Goal: Task Accomplishment & Management: Manage account settings

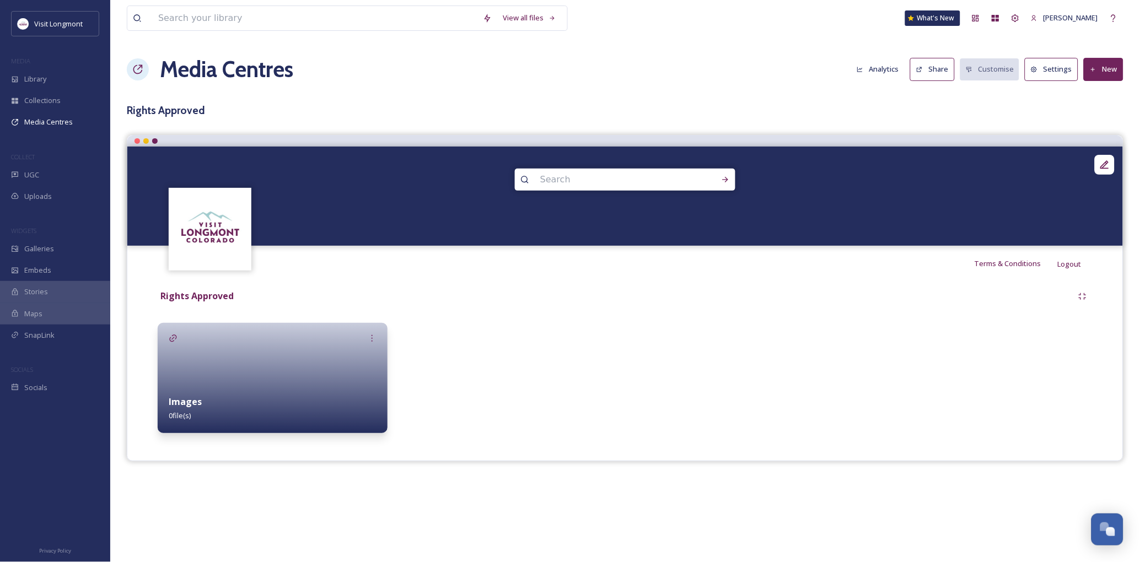
scroll to position [119, 0]
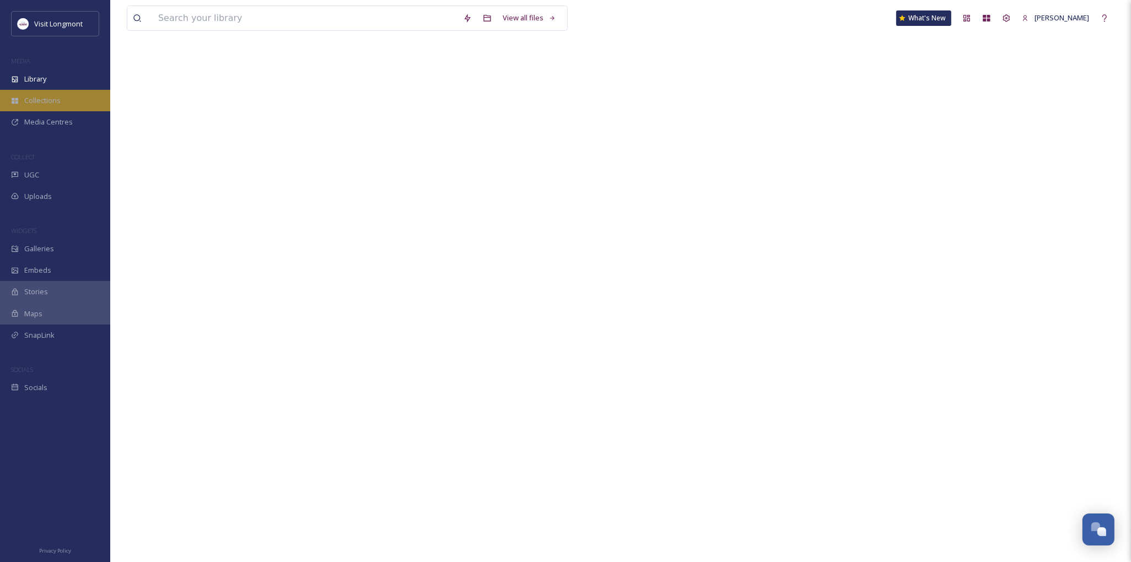
scroll to position [119, 0]
click at [35, 81] on span "Library" at bounding box center [35, 79] width 22 height 10
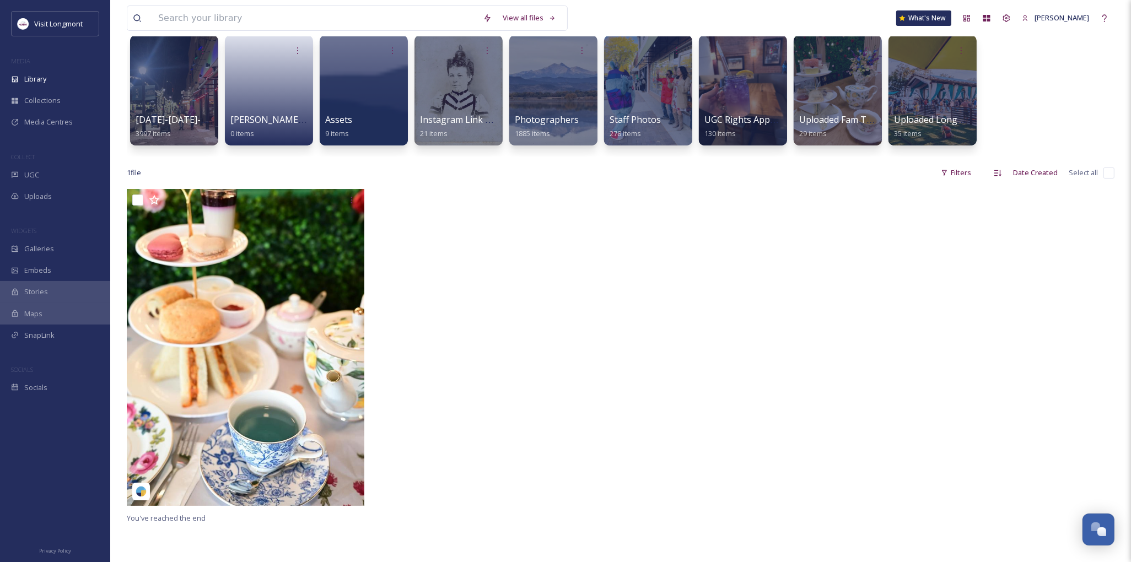
scroll to position [61, 0]
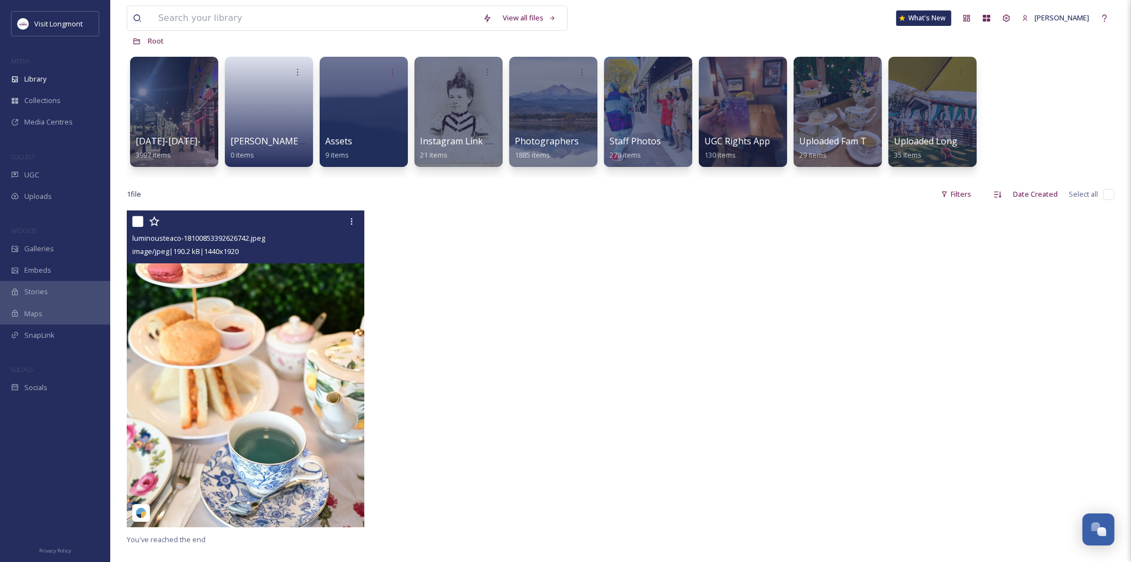
click at [136, 222] on input "checkbox" at bounding box center [137, 221] width 11 height 11
checkbox input "true"
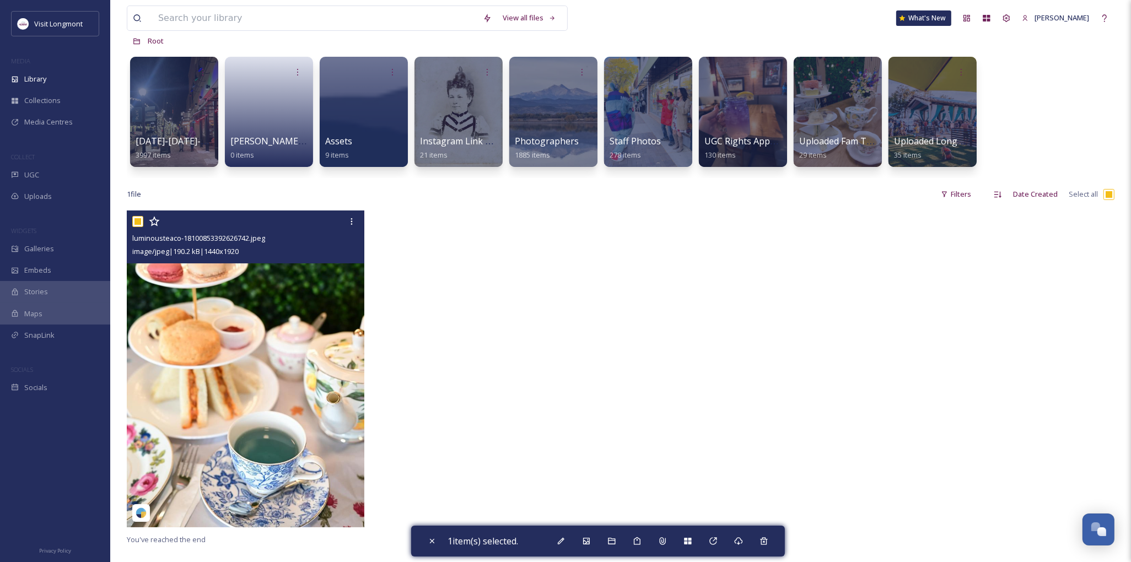
click at [136, 222] on input "checkbox" at bounding box center [137, 221] width 11 height 11
checkbox input "false"
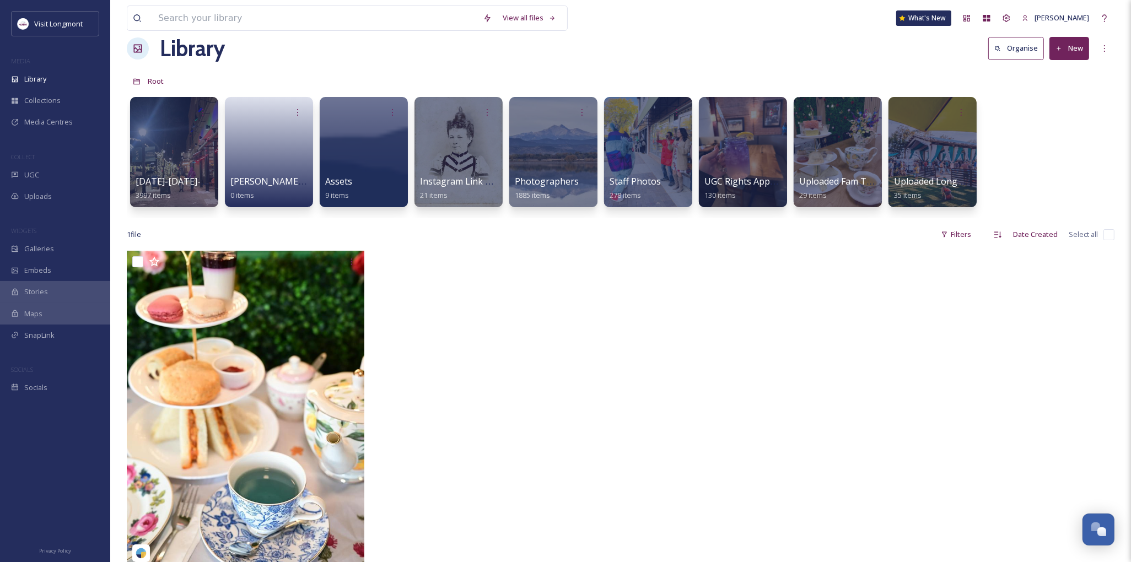
scroll to position [0, 0]
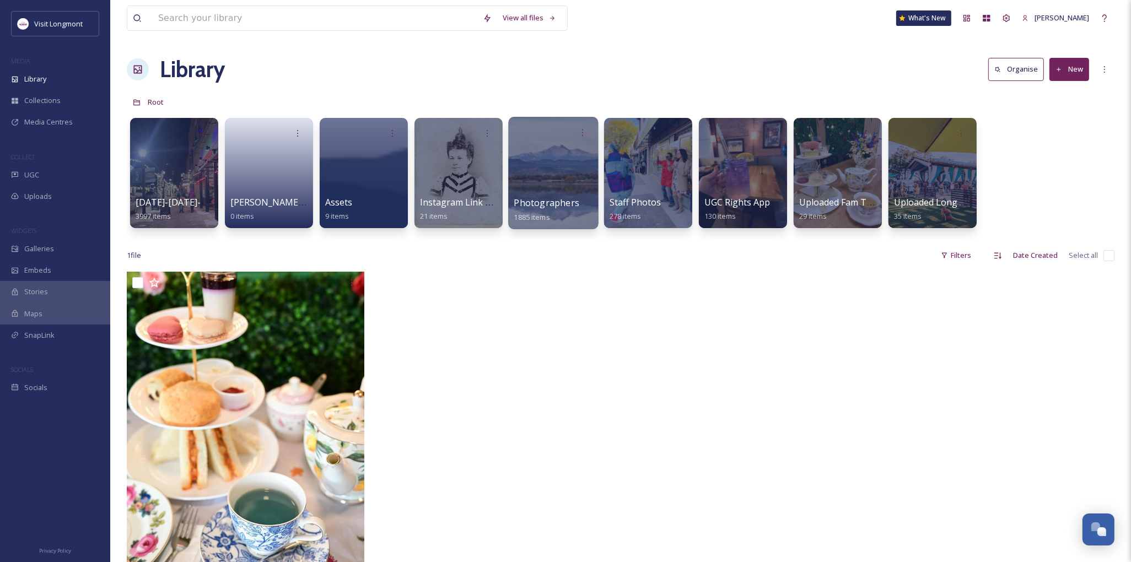
click at [533, 202] on span "Photographers" at bounding box center [546, 203] width 65 height 12
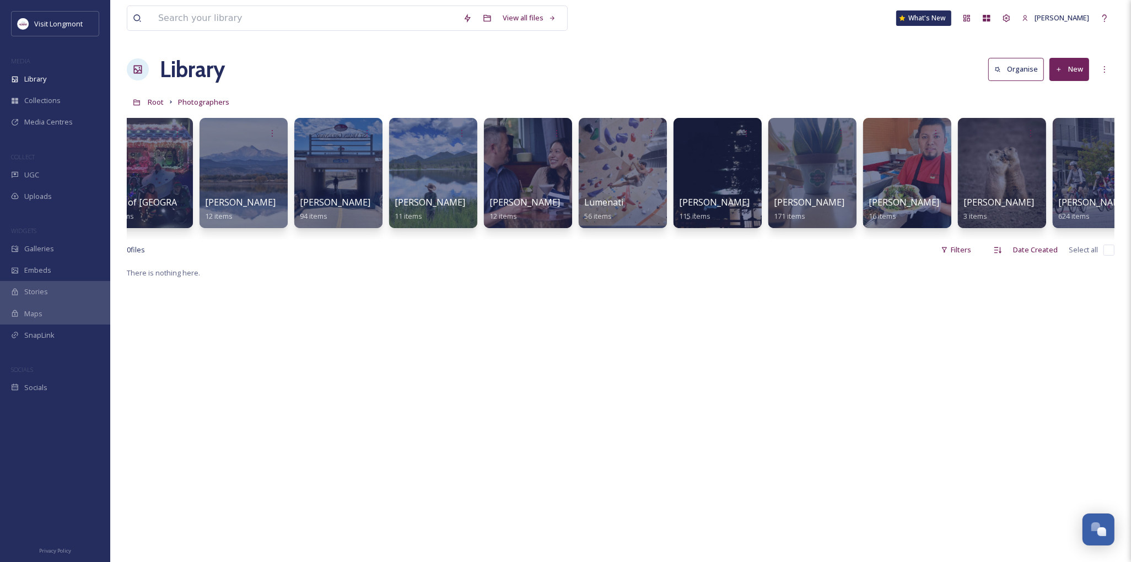
scroll to position [0, 529]
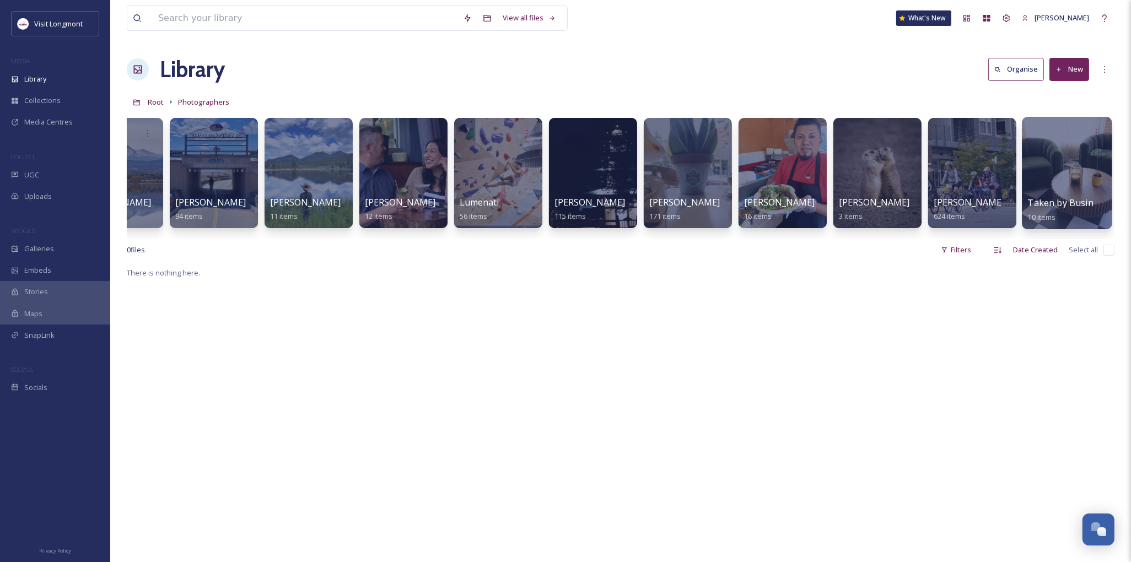
click at [1082, 183] on div at bounding box center [1067, 173] width 90 height 112
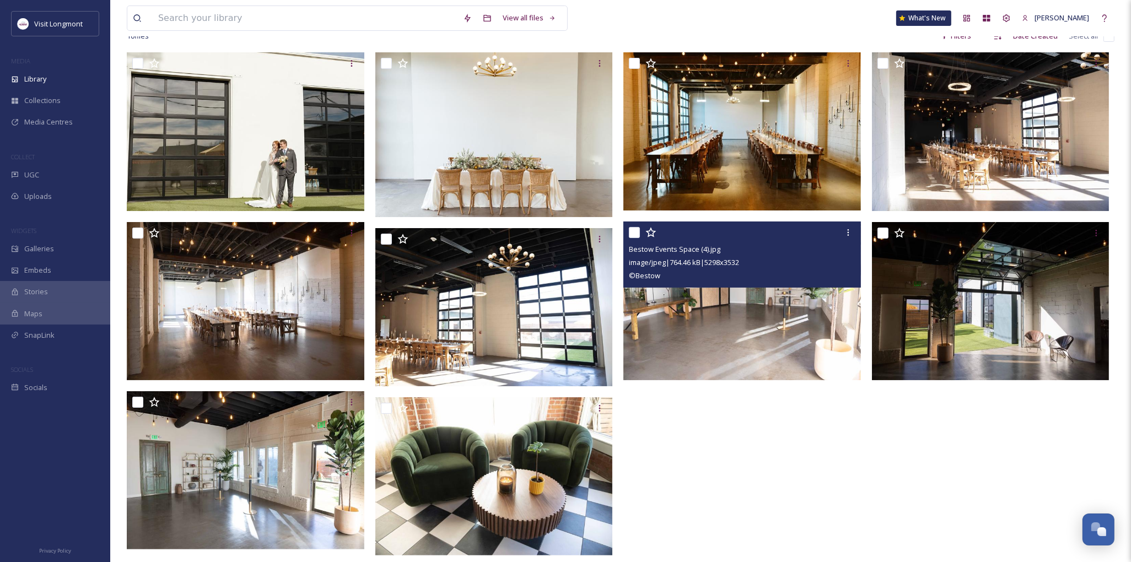
scroll to position [28, 0]
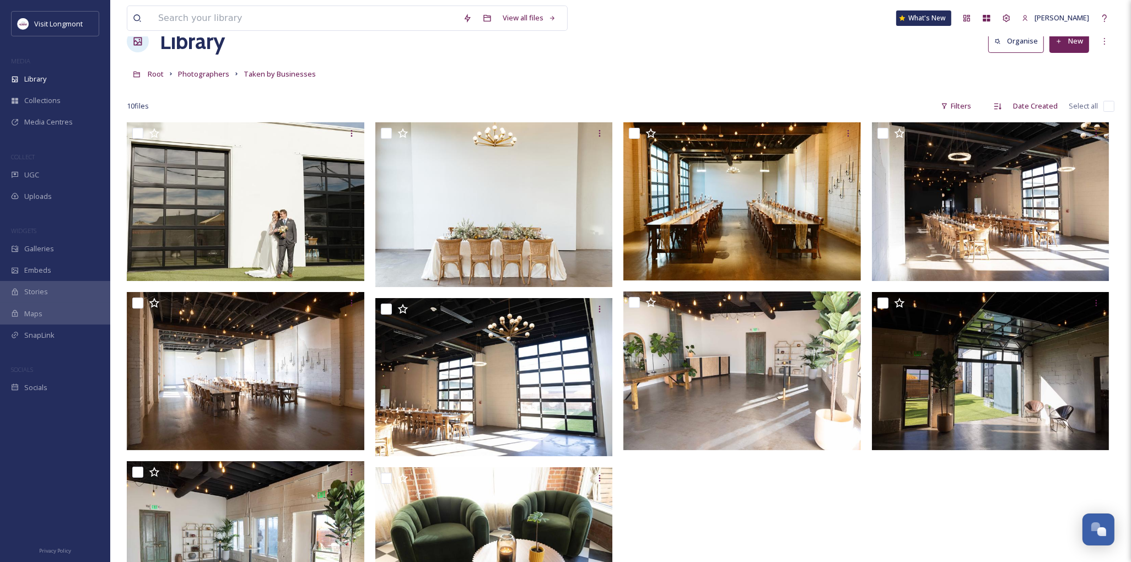
click at [1066, 43] on button "New" at bounding box center [1070, 41] width 40 height 23
click at [1055, 108] on span "Folder" at bounding box center [1057, 110] width 21 height 10
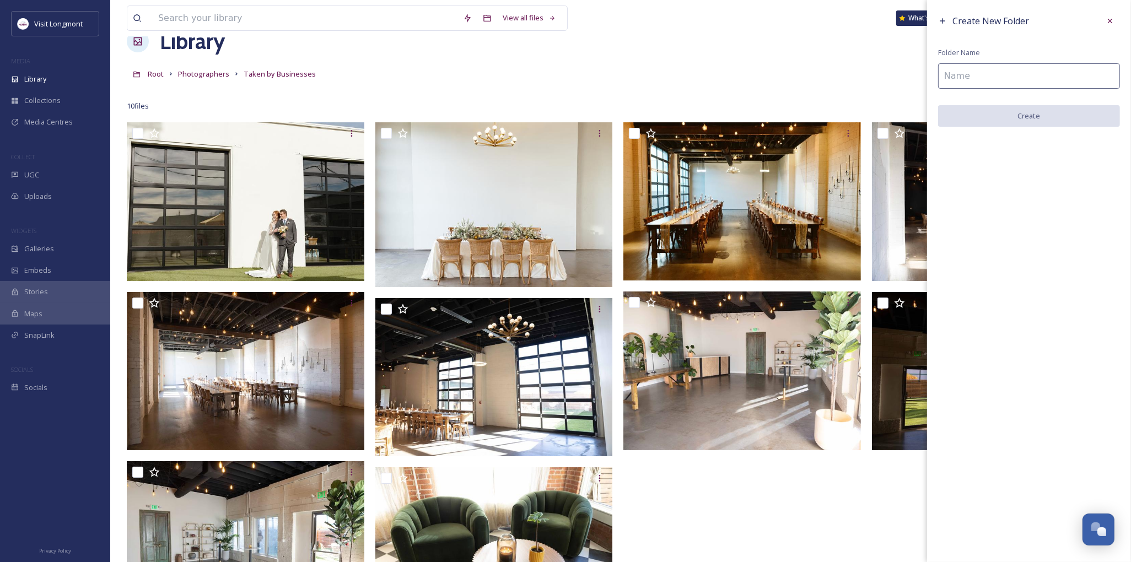
click at [981, 73] on input at bounding box center [1029, 75] width 182 height 25
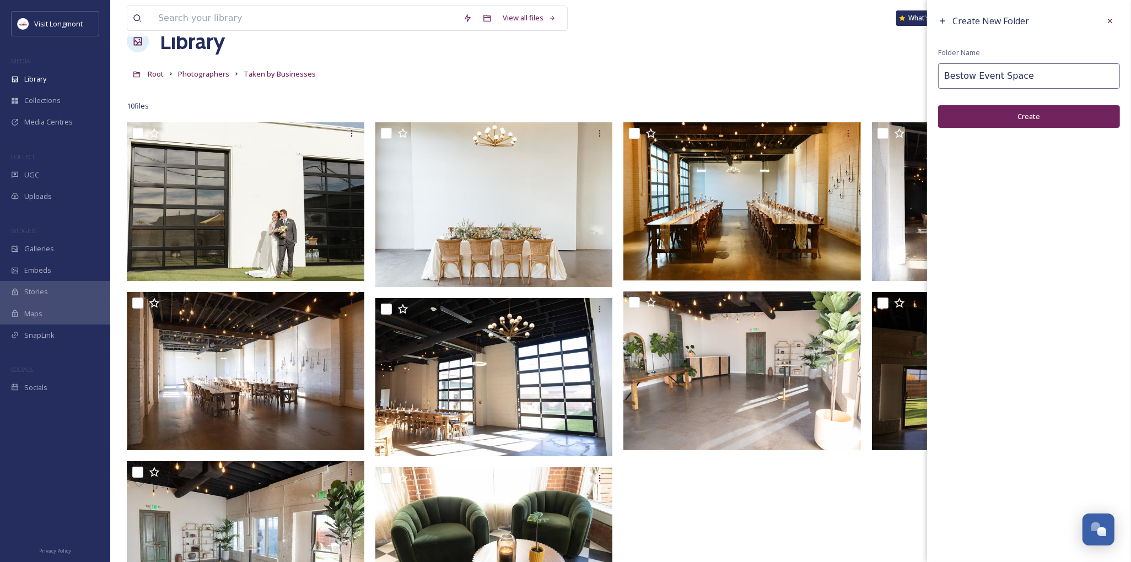
type input "Bestow Event Space"
click at [1000, 120] on button "Create" at bounding box center [1029, 116] width 182 height 23
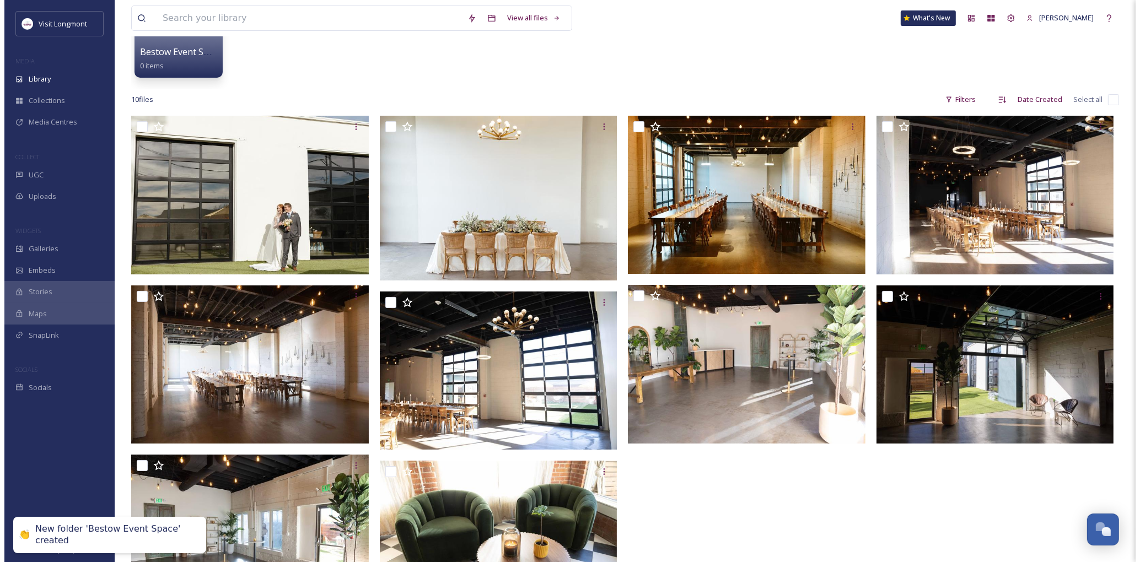
scroll to position [89, 0]
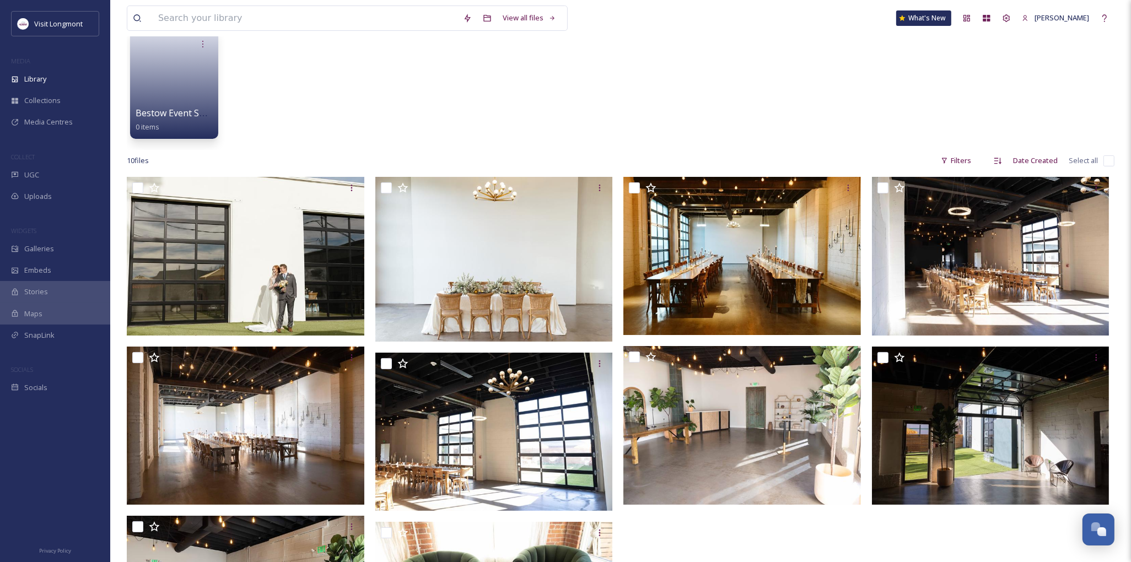
click at [1112, 158] on input "checkbox" at bounding box center [1109, 160] width 11 height 11
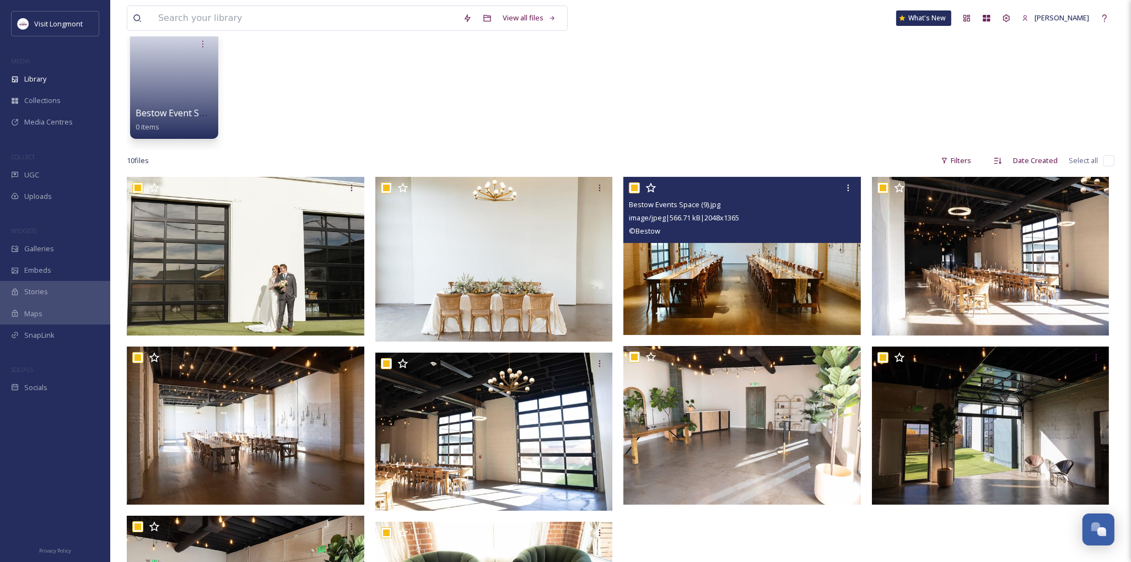
checkbox input "true"
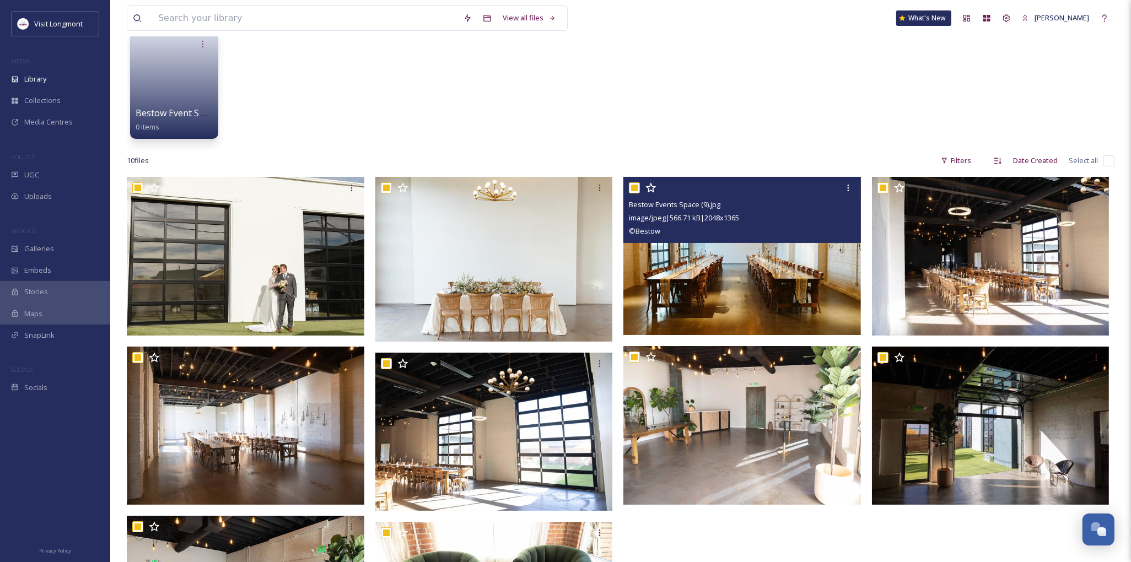
checkbox input "true"
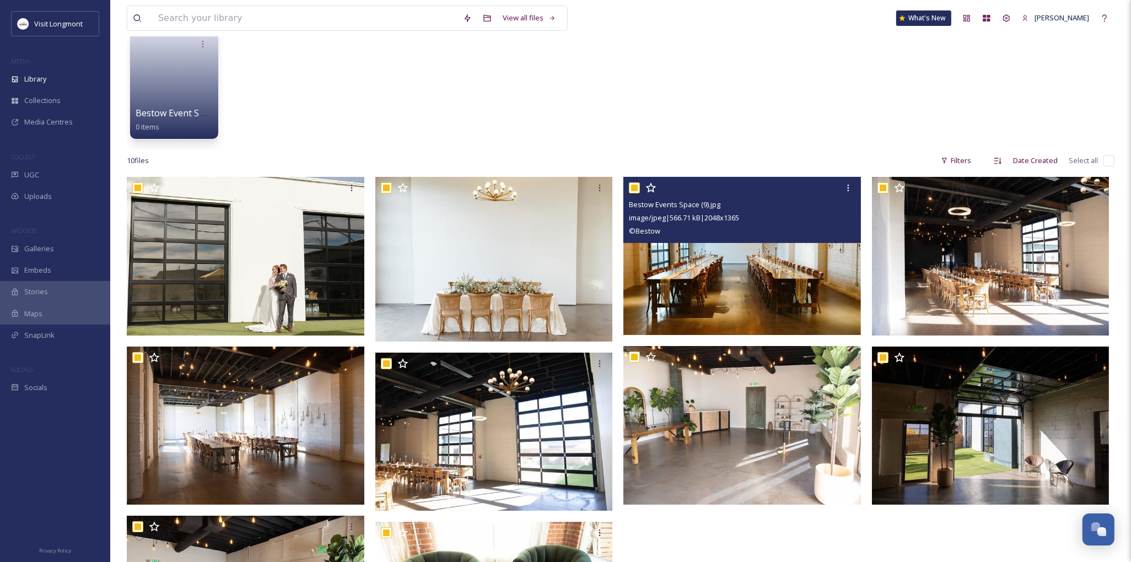
checkbox input "true"
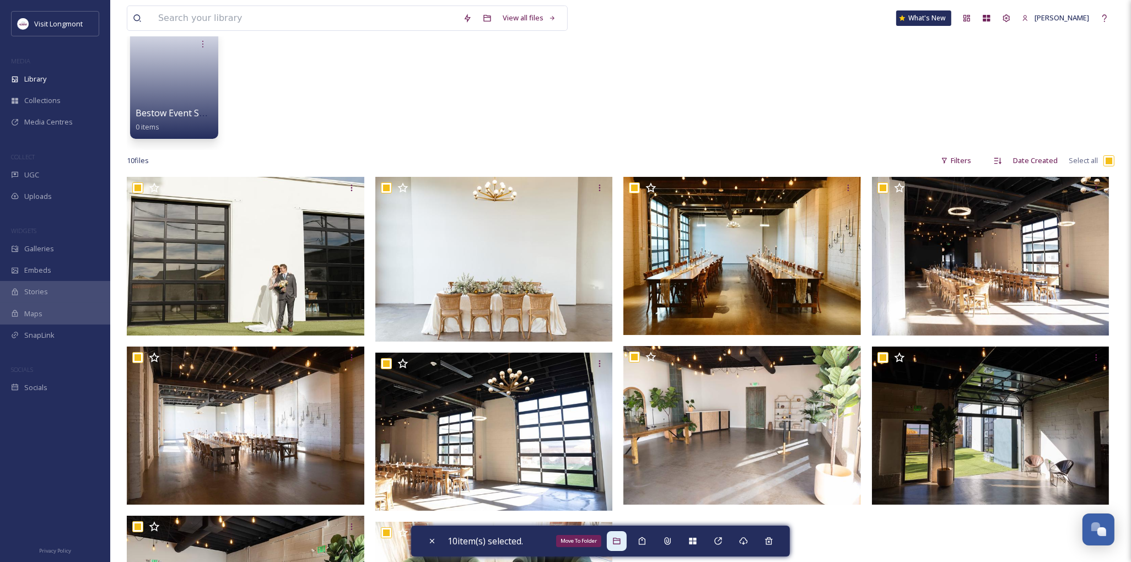
click at [616, 543] on icon at bounding box center [617, 541] width 9 height 9
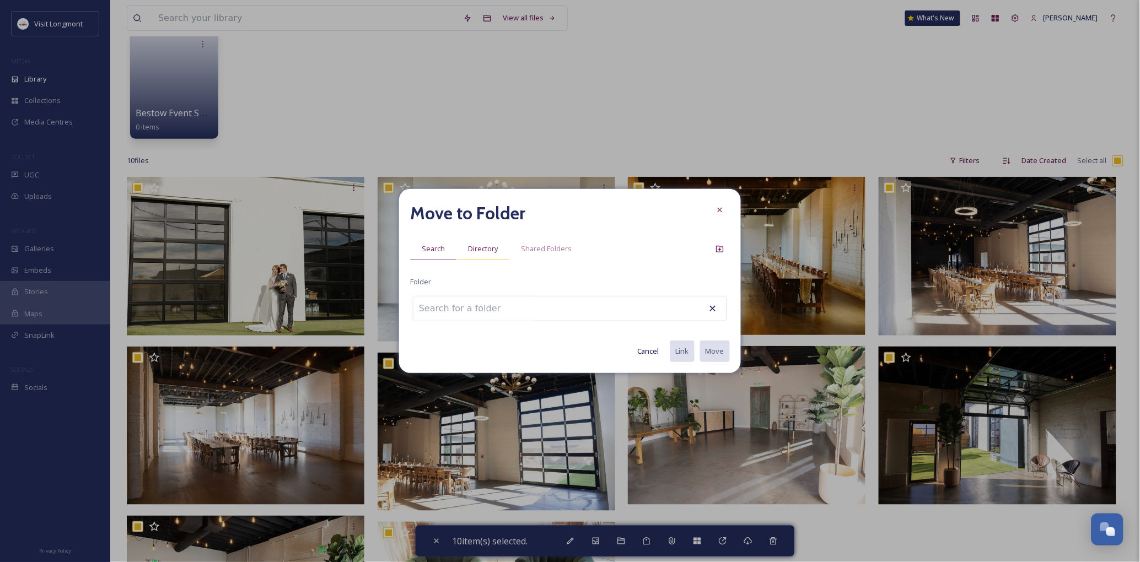
click at [492, 249] on span "Directory" at bounding box center [483, 249] width 30 height 10
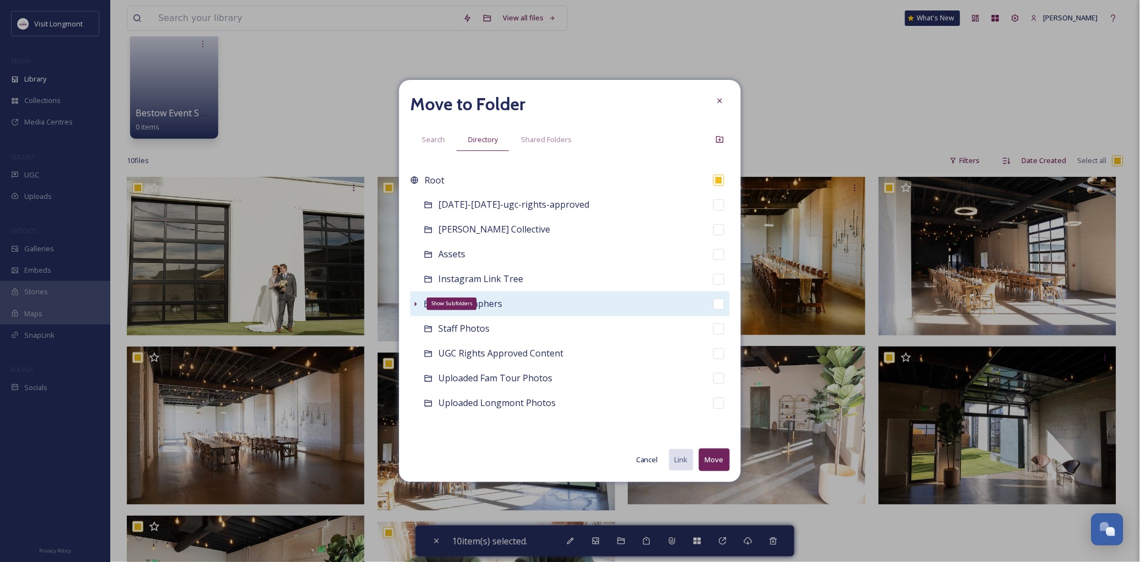
click at [416, 304] on icon at bounding box center [416, 304] width 2 height 4
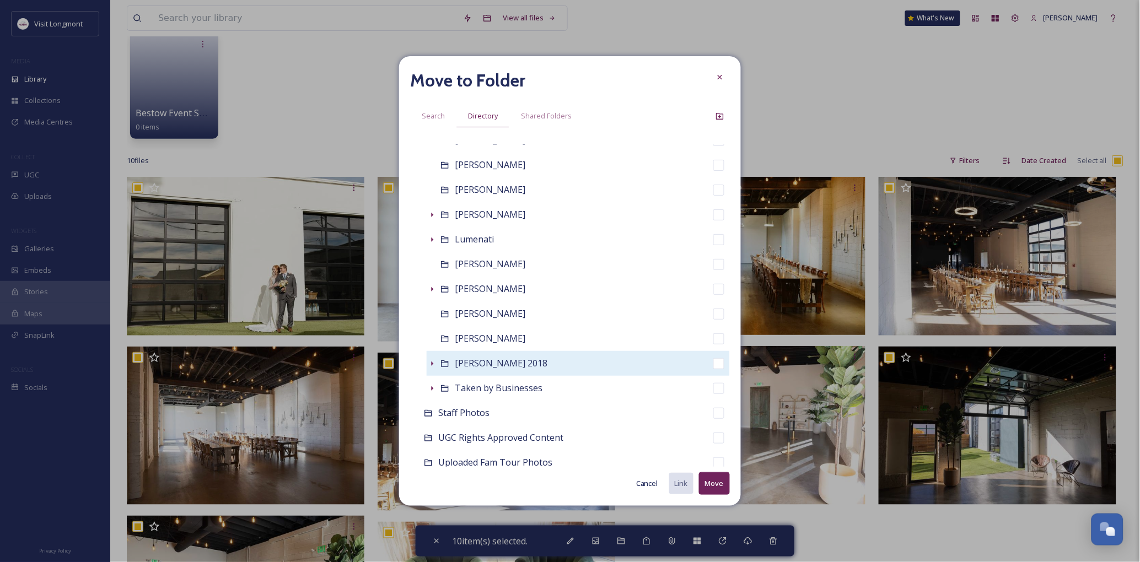
scroll to position [288, 0]
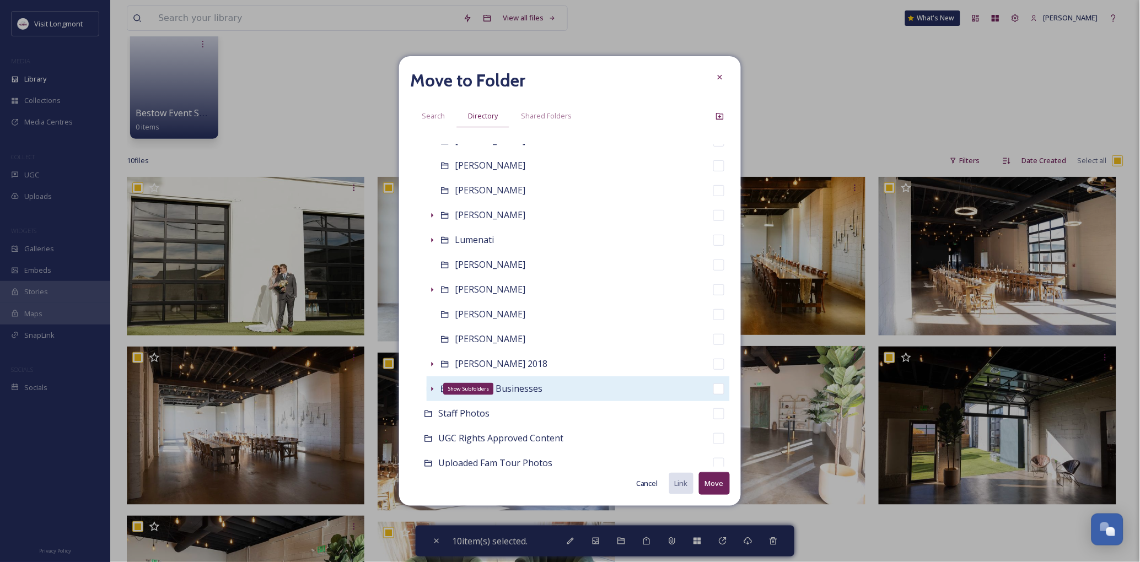
click at [432, 387] on icon at bounding box center [432, 389] width 9 height 9
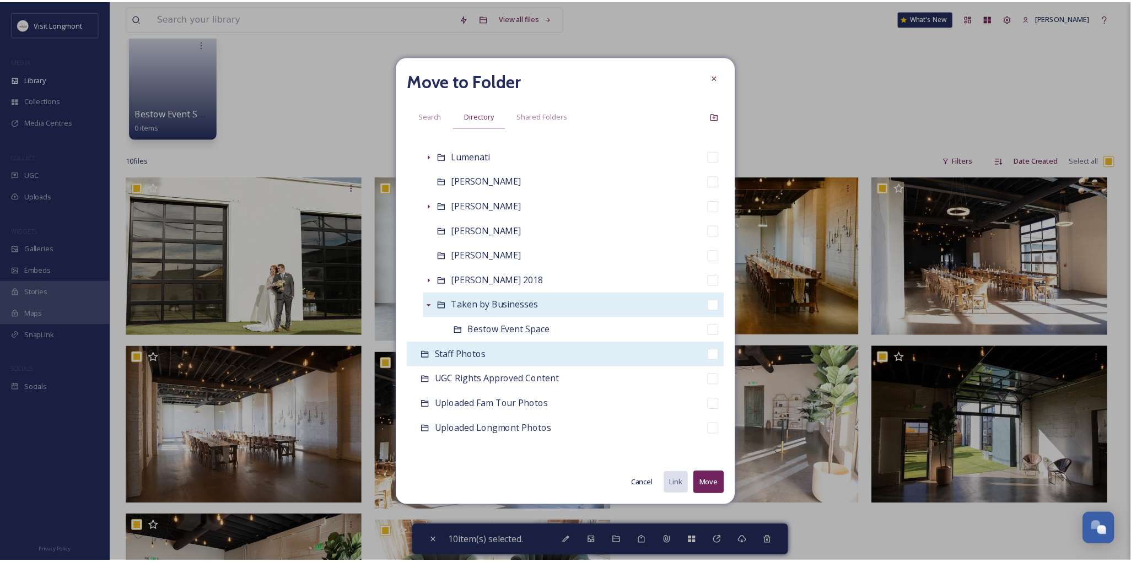
scroll to position [375, 0]
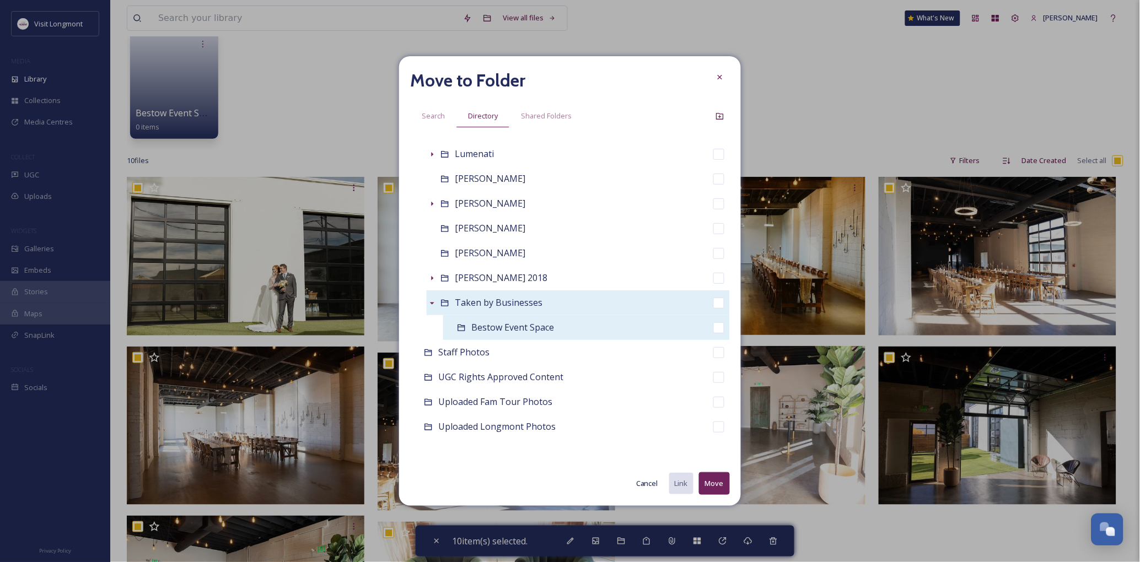
click at [522, 324] on span "Bestow Event Space" at bounding box center [512, 327] width 83 height 12
checkbox input "false"
checkbox input "true"
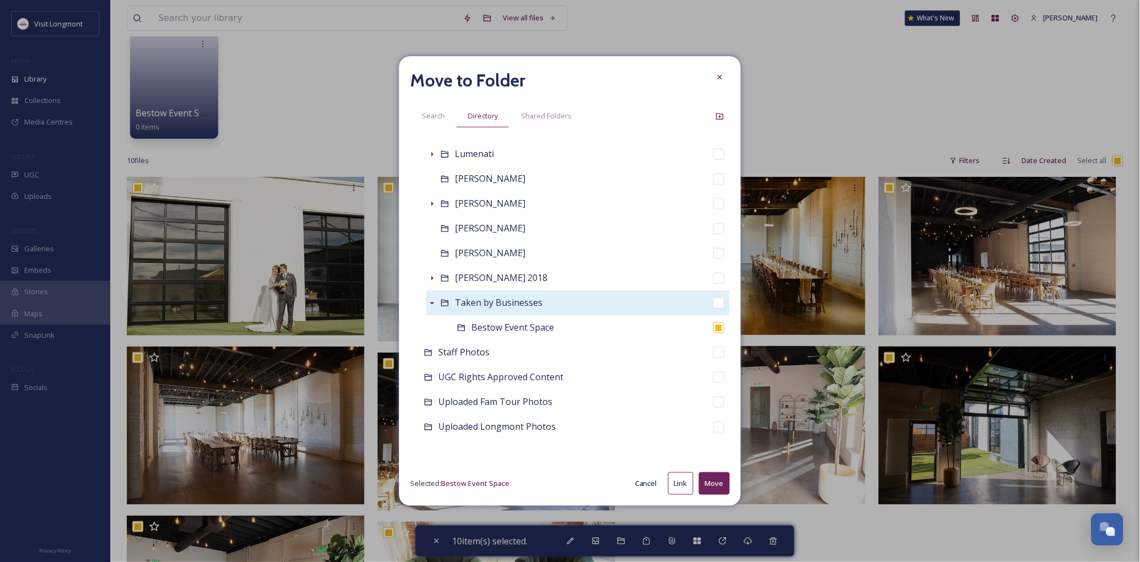
click at [710, 477] on button "Move" at bounding box center [714, 484] width 31 height 23
checkbox input "false"
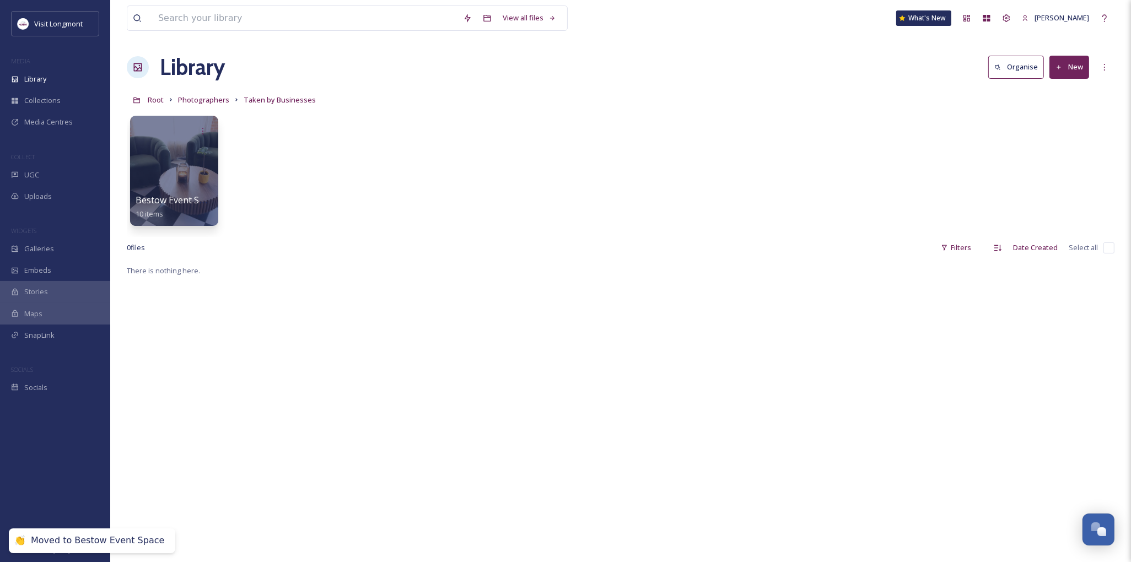
scroll to position [0, 0]
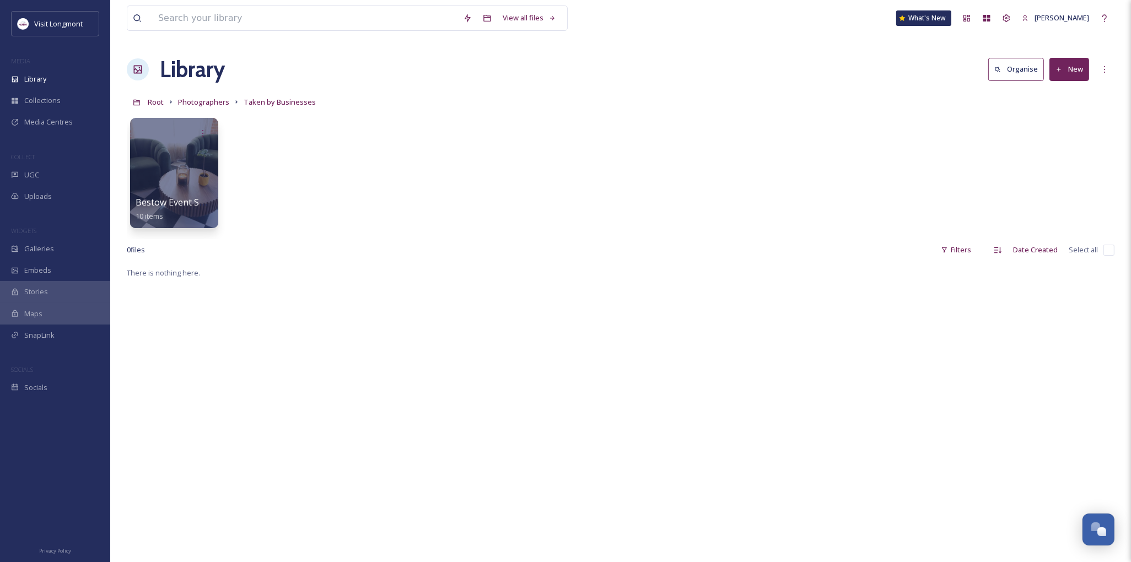
click at [1068, 74] on button "New" at bounding box center [1070, 69] width 40 height 23
click at [1060, 137] on span "Folder" at bounding box center [1057, 138] width 21 height 10
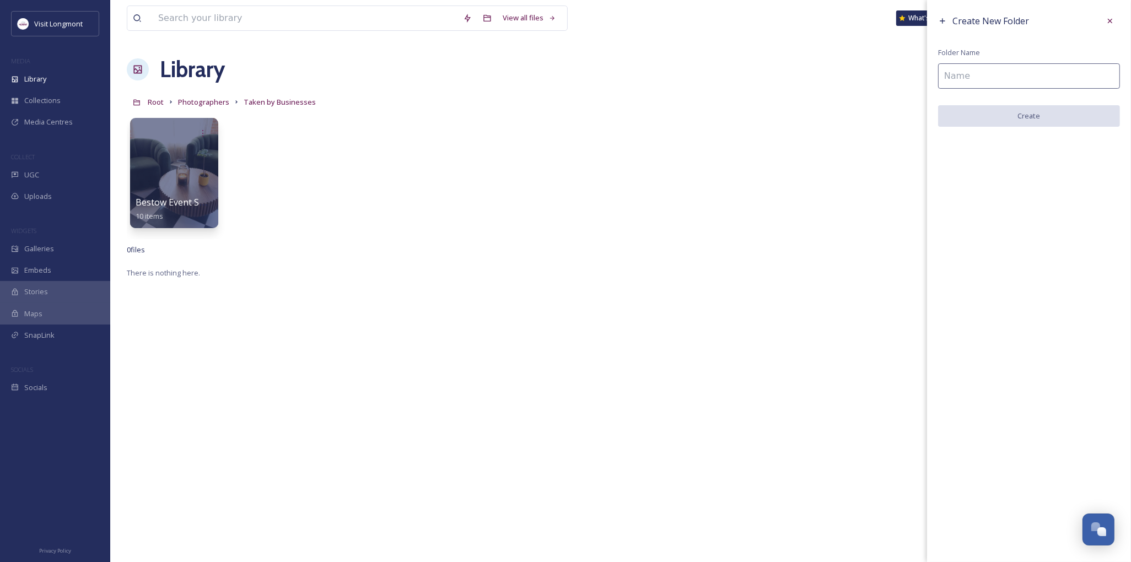
click at [969, 76] on input at bounding box center [1029, 75] width 182 height 25
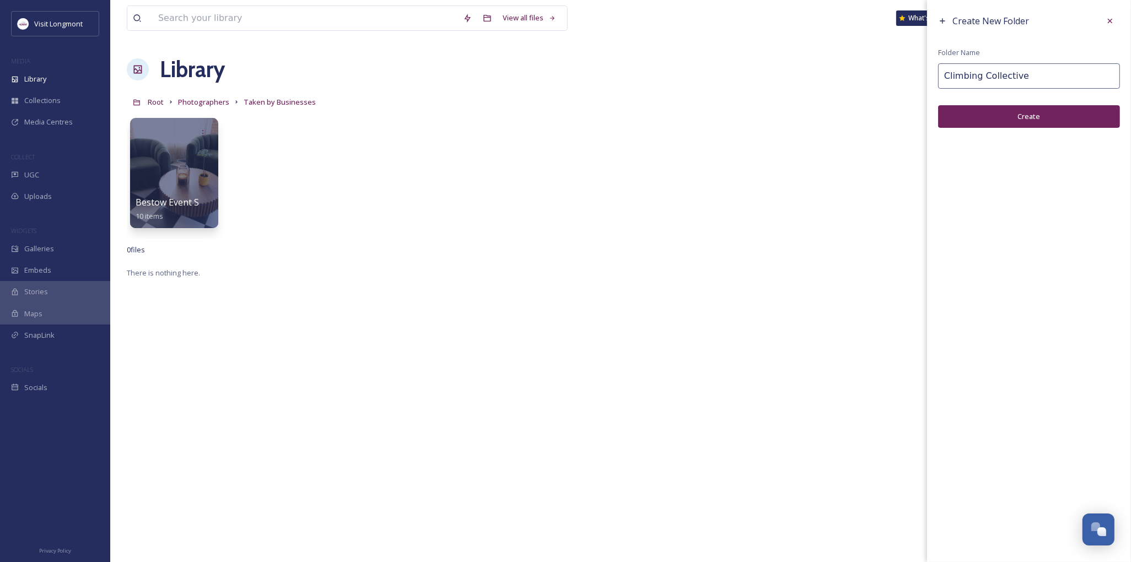
type input "Climbing Collective"
click at [1021, 113] on button "Create" at bounding box center [1029, 116] width 182 height 23
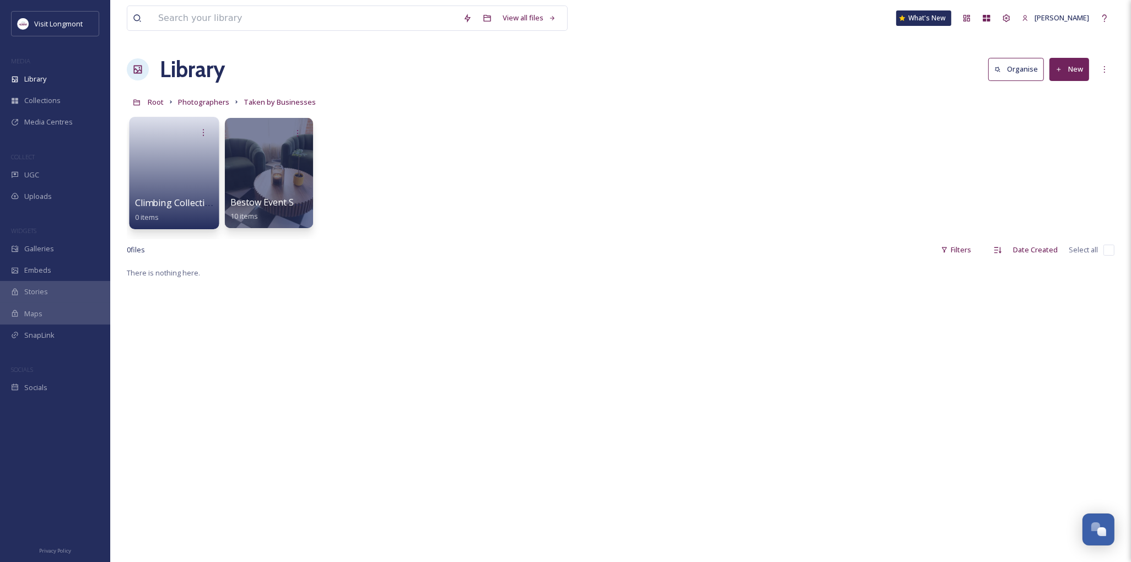
click at [153, 152] on link at bounding box center [174, 169] width 79 height 53
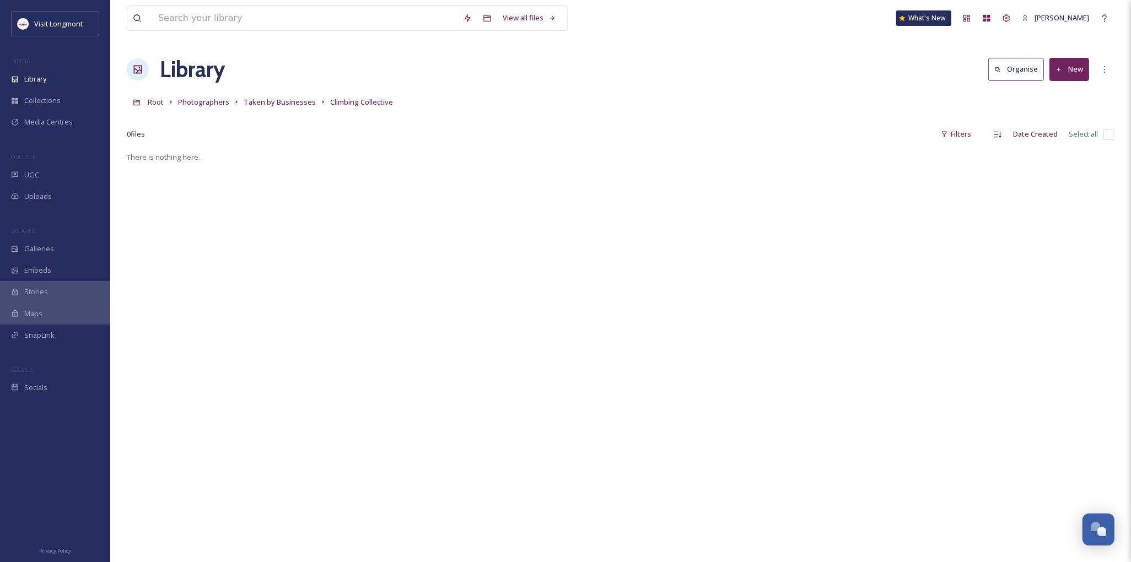
click at [1061, 72] on icon at bounding box center [1059, 69] width 7 height 7
click at [1052, 98] on span "File Upload" at bounding box center [1065, 95] width 36 height 10
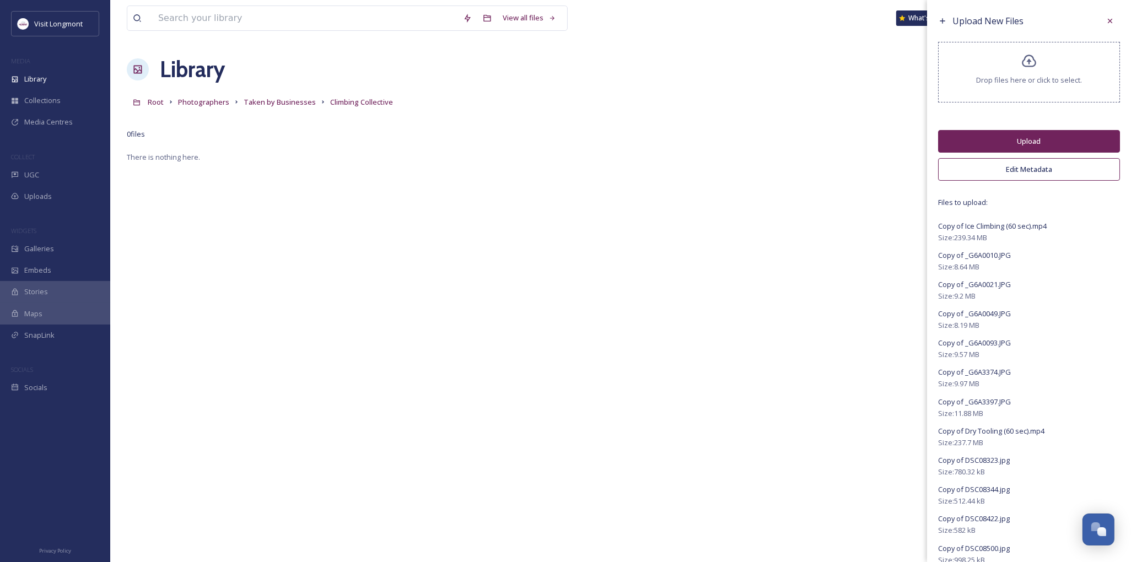
click at [1002, 142] on button "Upload" at bounding box center [1029, 141] width 182 height 23
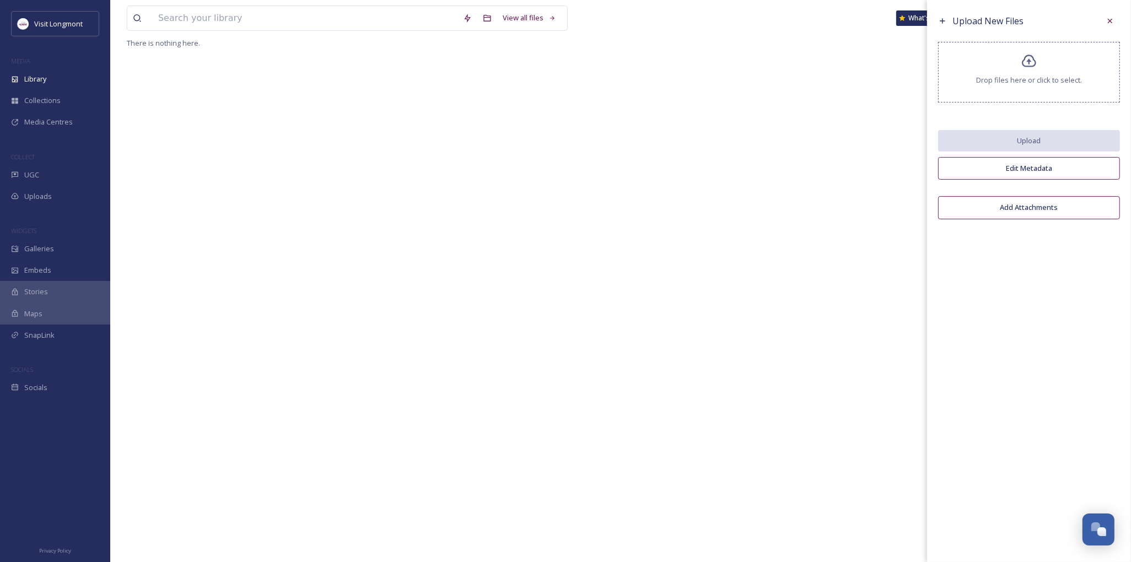
scroll to position [266, 0]
click at [1108, 21] on icon at bounding box center [1110, 21] width 9 height 9
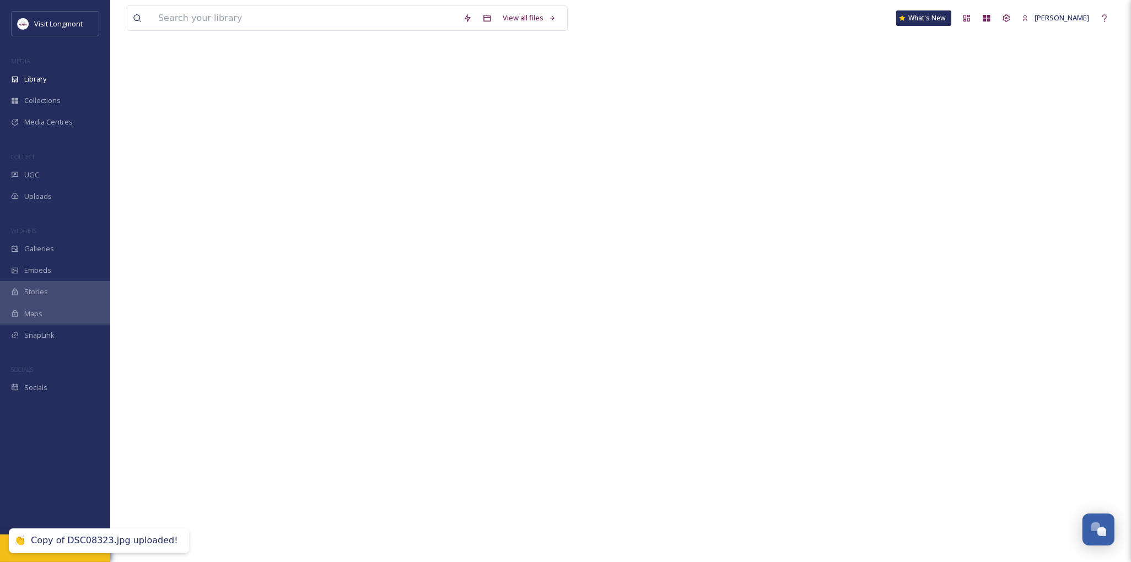
scroll to position [0, 0]
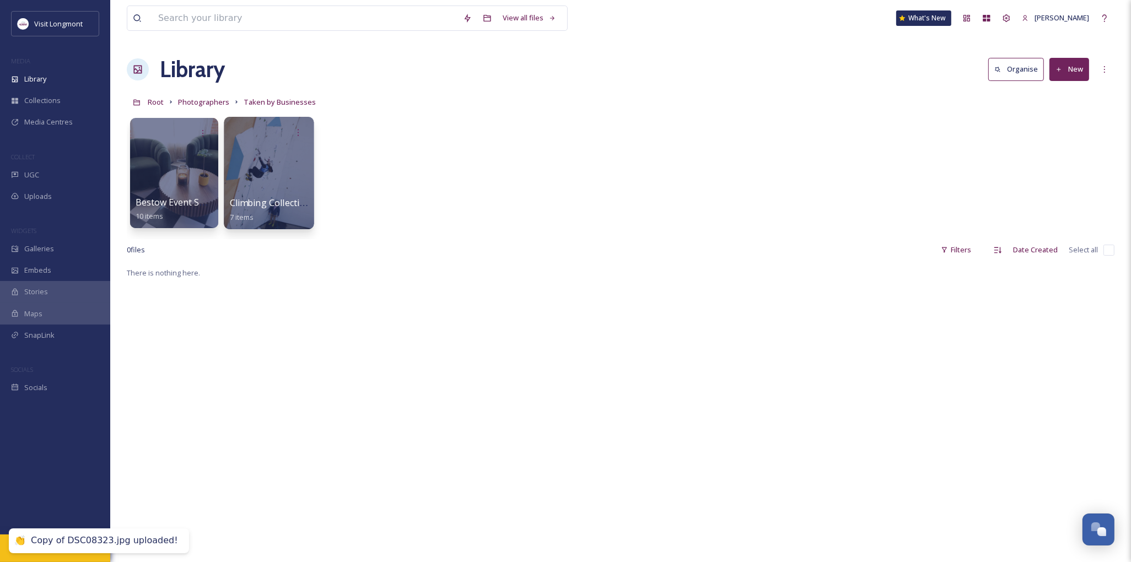
click at [284, 165] on div at bounding box center [269, 173] width 90 height 112
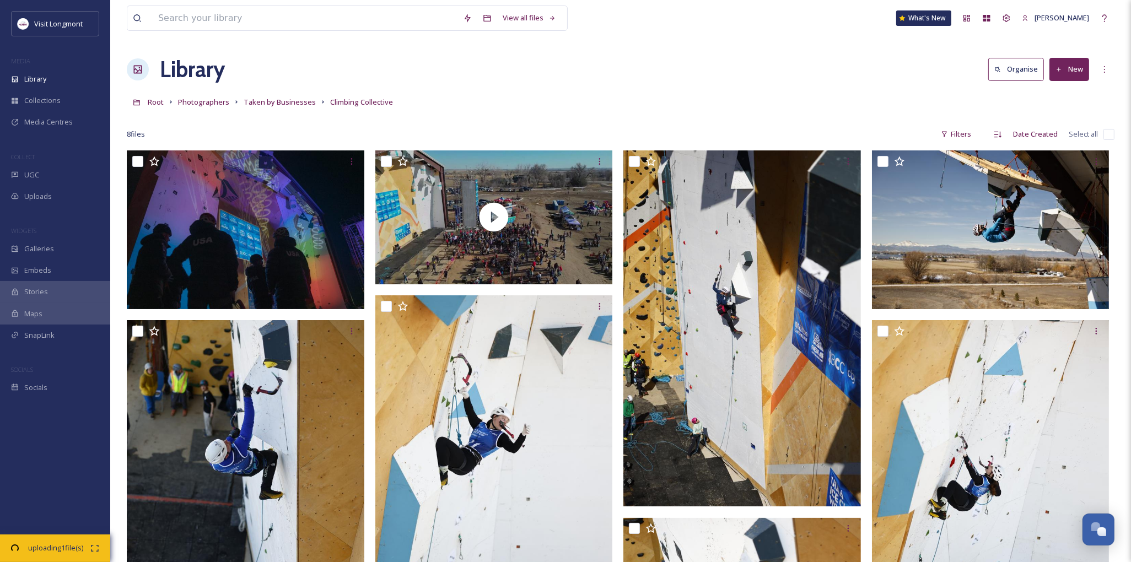
click at [1065, 74] on button "New" at bounding box center [1070, 69] width 40 height 23
click at [1039, 94] on icon at bounding box center [1036, 94] width 9 height 9
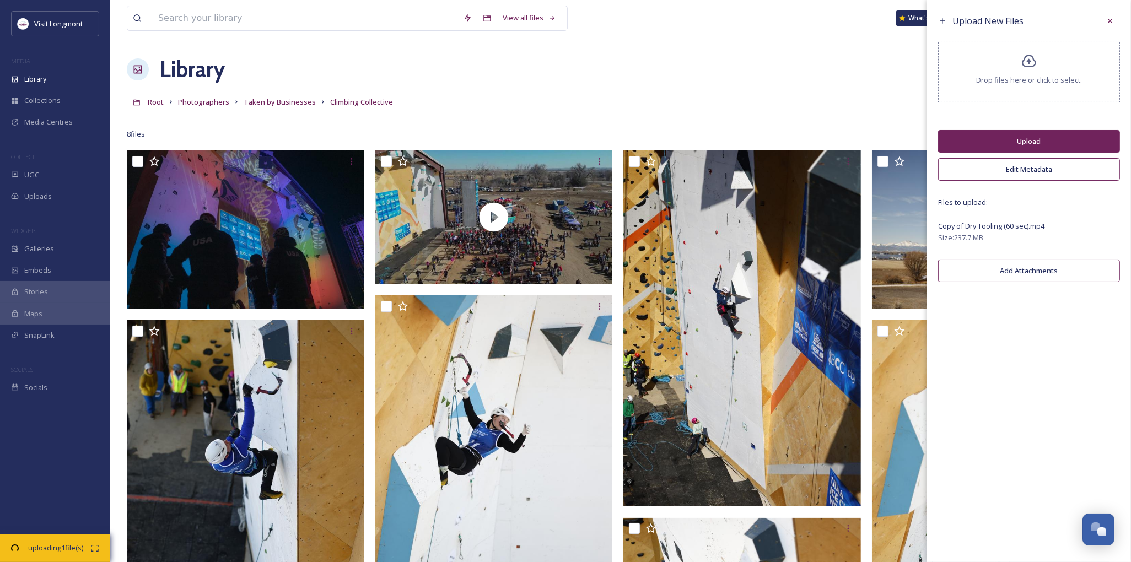
click at [1034, 147] on button "Upload" at bounding box center [1029, 141] width 182 height 23
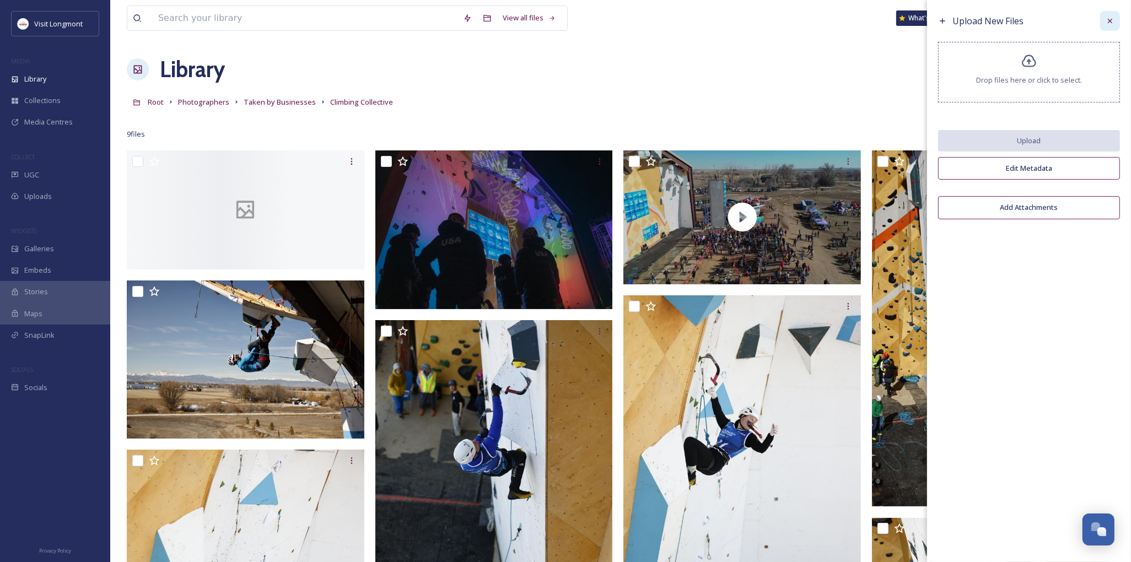
click at [1109, 19] on icon at bounding box center [1110, 21] width 4 height 4
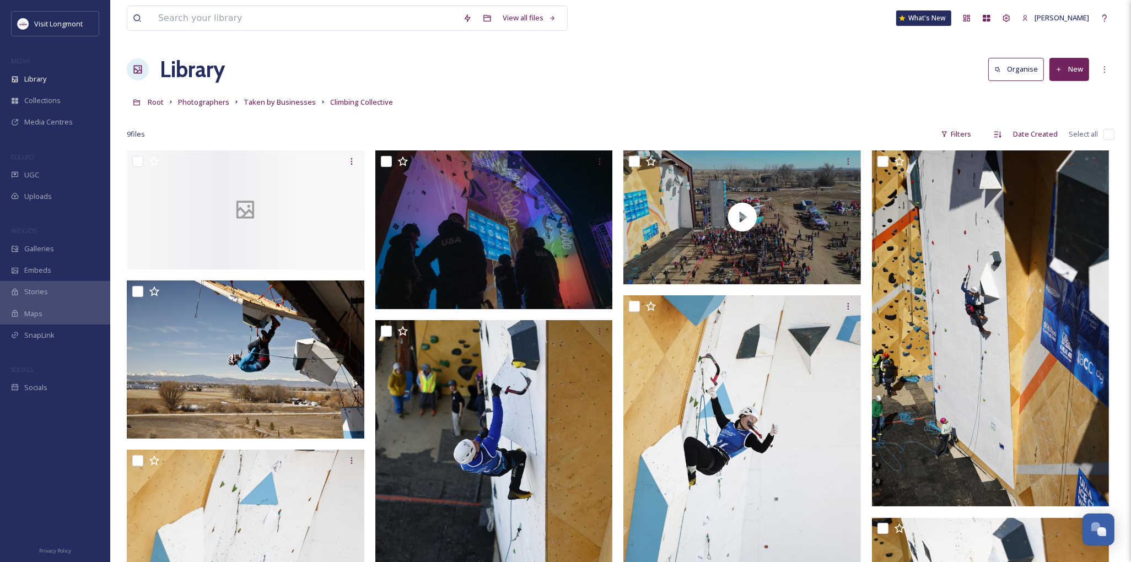
click at [1075, 72] on button "New" at bounding box center [1070, 69] width 40 height 23
click at [1056, 100] on div "File Upload" at bounding box center [1058, 95] width 62 height 22
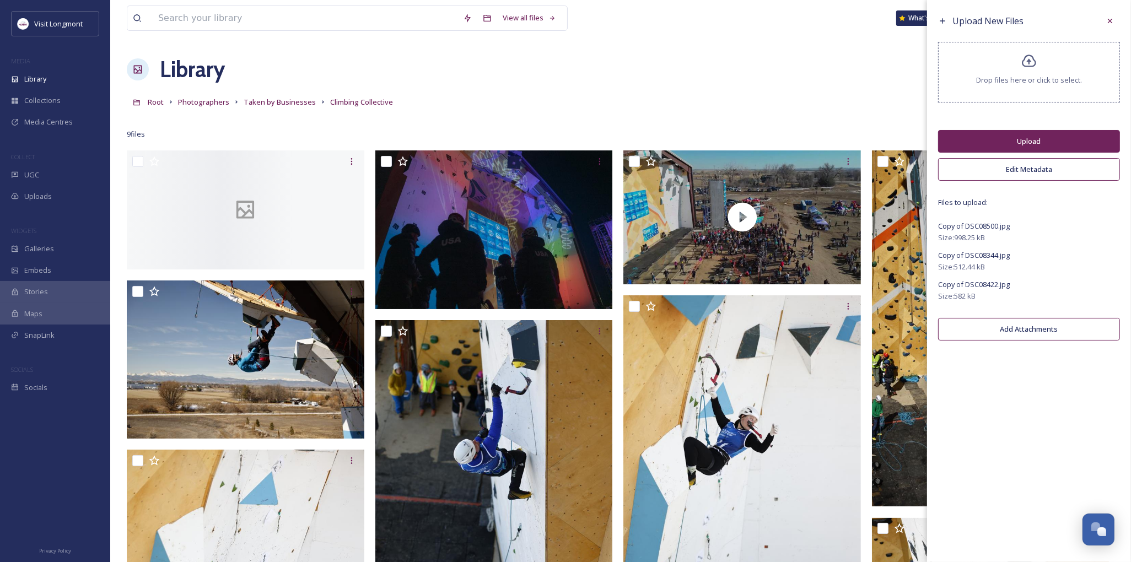
click at [1022, 140] on button "Upload" at bounding box center [1029, 141] width 182 height 23
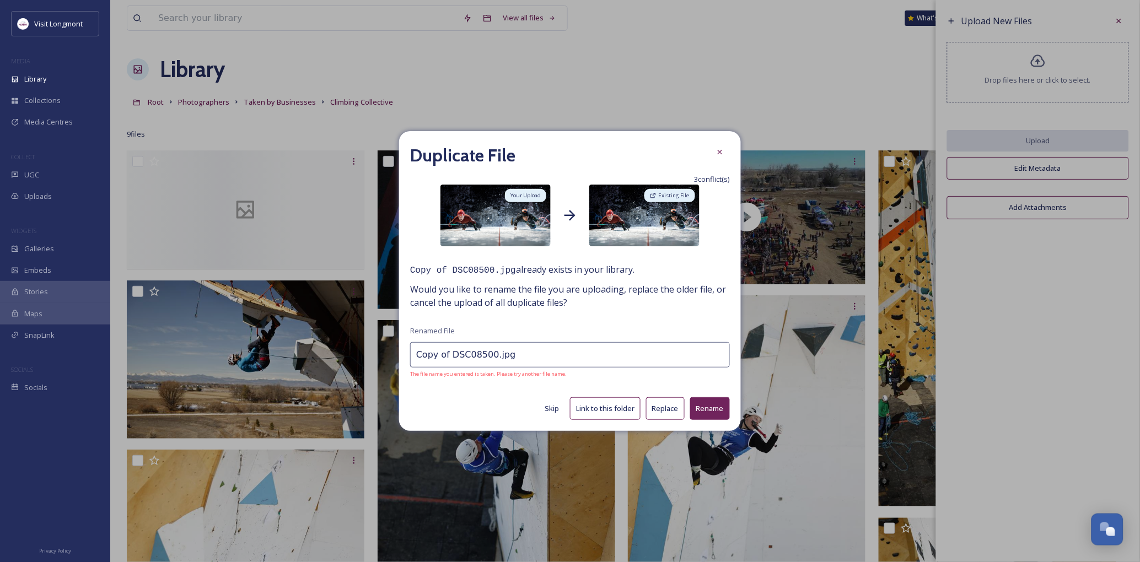
click at [664, 410] on button "Replace" at bounding box center [665, 409] width 39 height 23
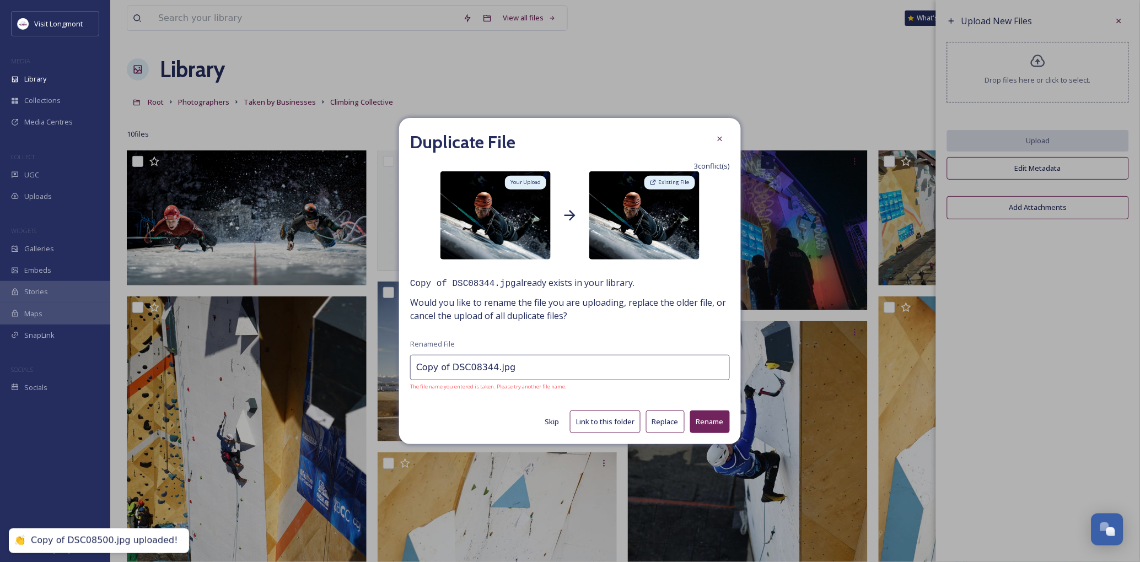
click at [663, 417] on button "Replace" at bounding box center [665, 422] width 39 height 23
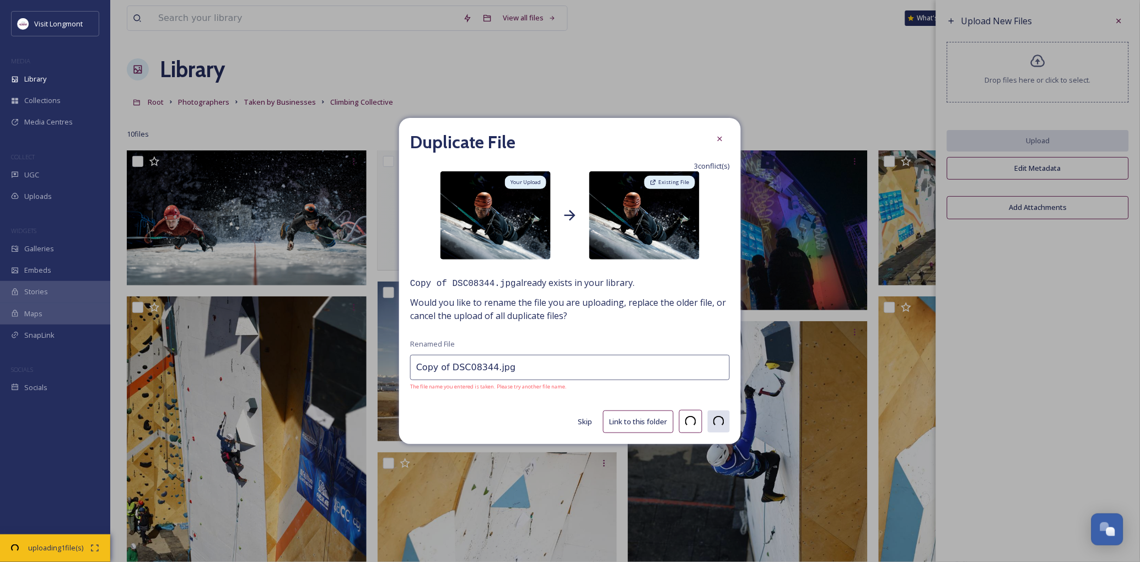
type input "Copy of DSC08422.jpg"
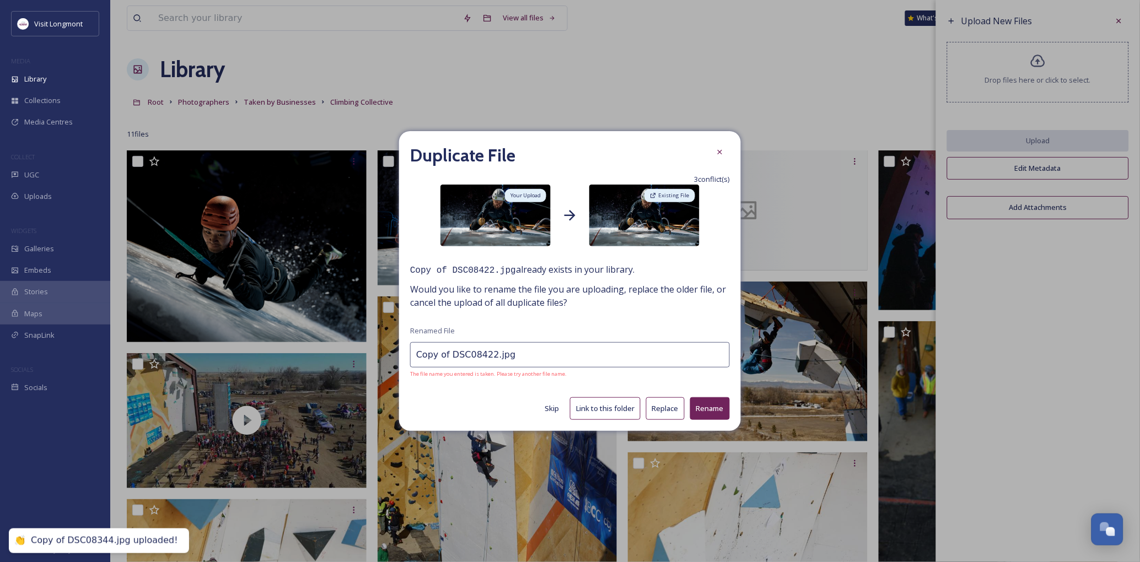
click at [668, 417] on button "Replace" at bounding box center [665, 409] width 39 height 23
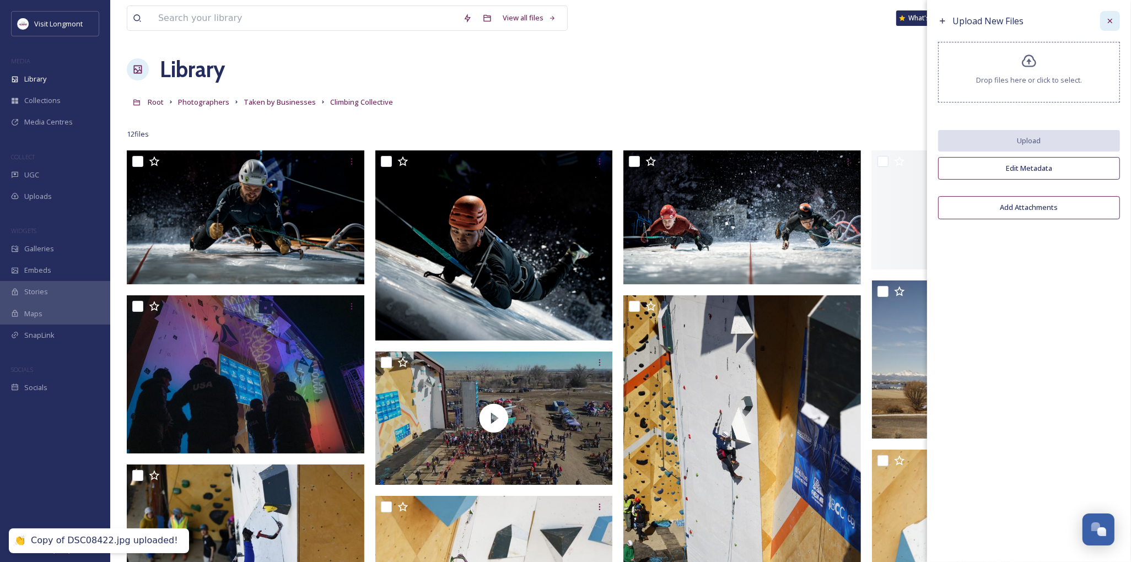
click at [1115, 14] on div at bounding box center [1111, 21] width 20 height 20
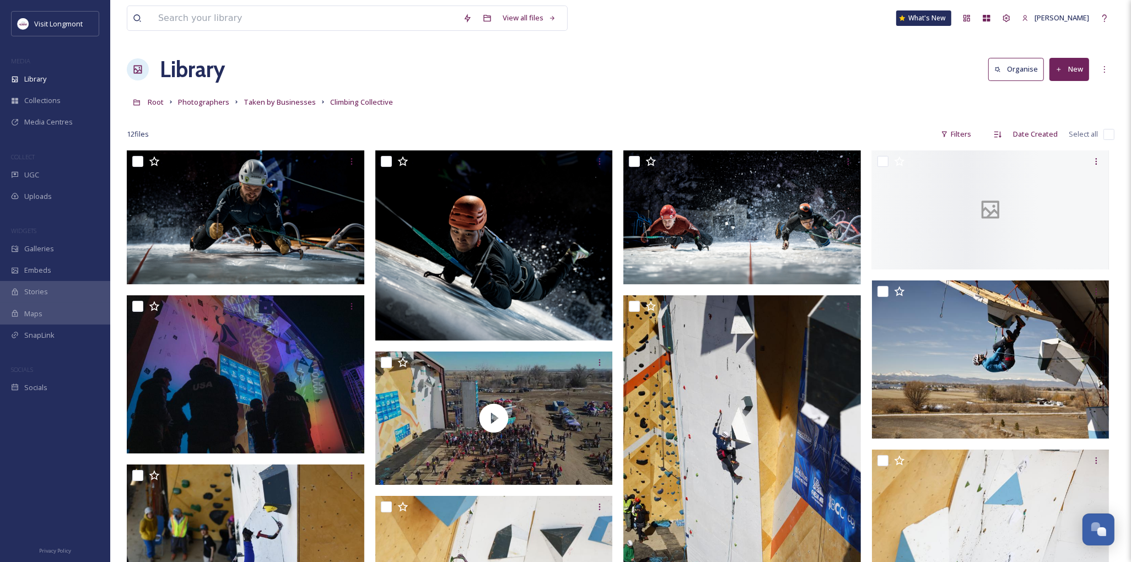
click at [1105, 135] on input "checkbox" at bounding box center [1109, 134] width 11 height 11
checkbox input "true"
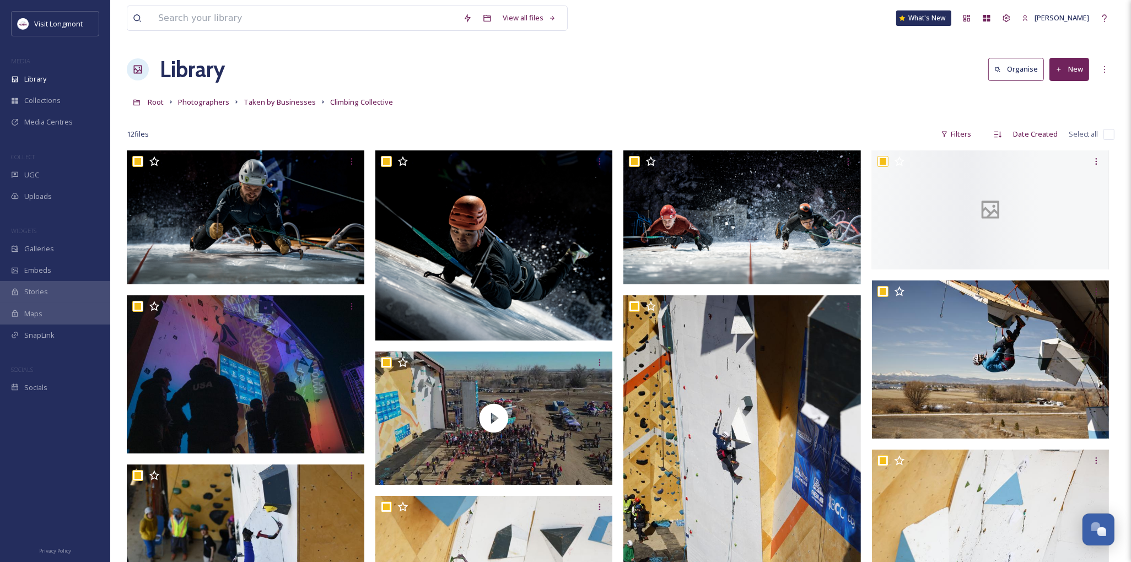
checkbox input "true"
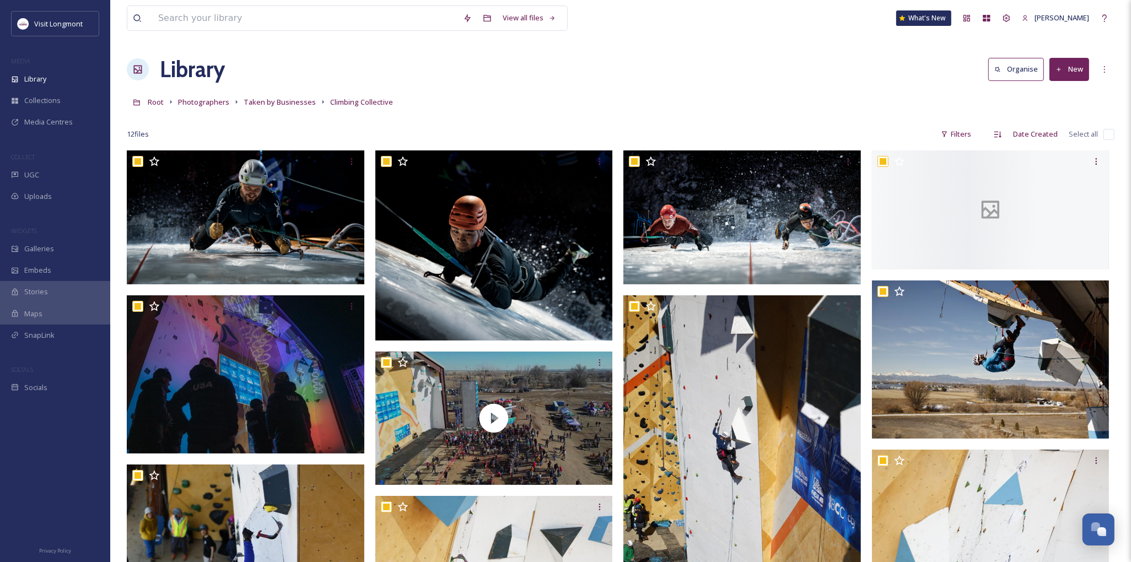
checkbox input "true"
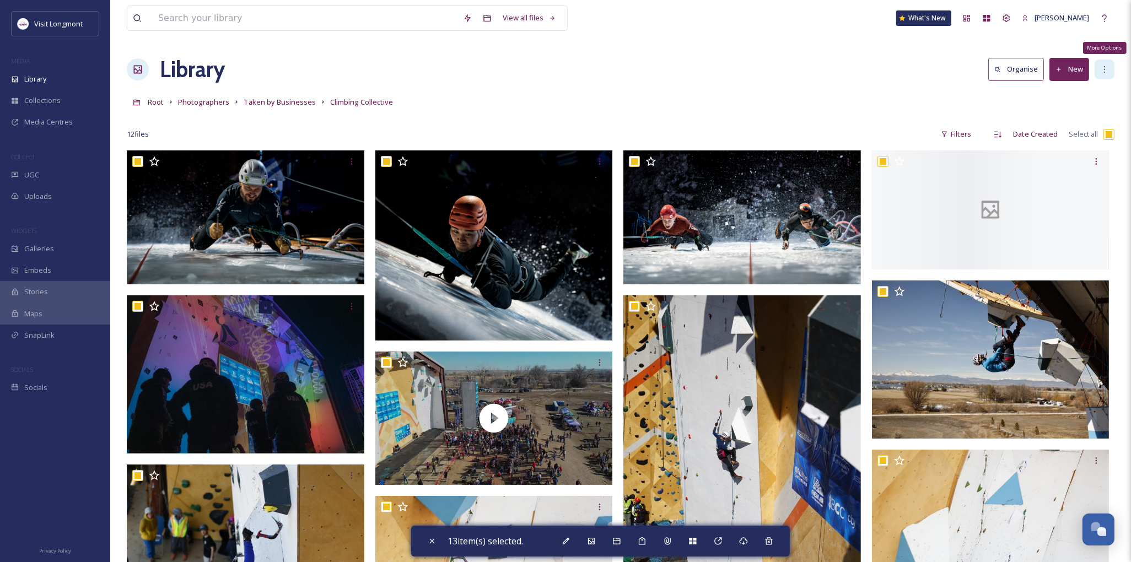
click at [1101, 69] on icon at bounding box center [1105, 69] width 9 height 9
click at [834, 63] on div "Library Organise New View All Rights Approved Edit Folder View Recent View My S…" at bounding box center [621, 69] width 988 height 33
click at [571, 543] on icon at bounding box center [566, 541] width 9 height 9
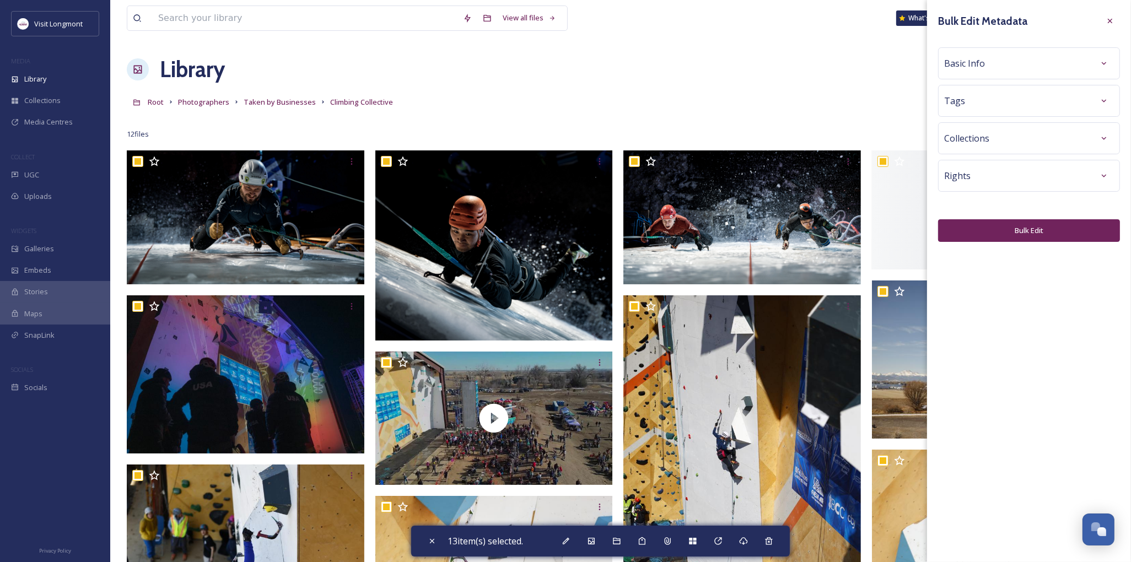
click at [999, 66] on div "Basic Info" at bounding box center [1030, 63] width 170 height 20
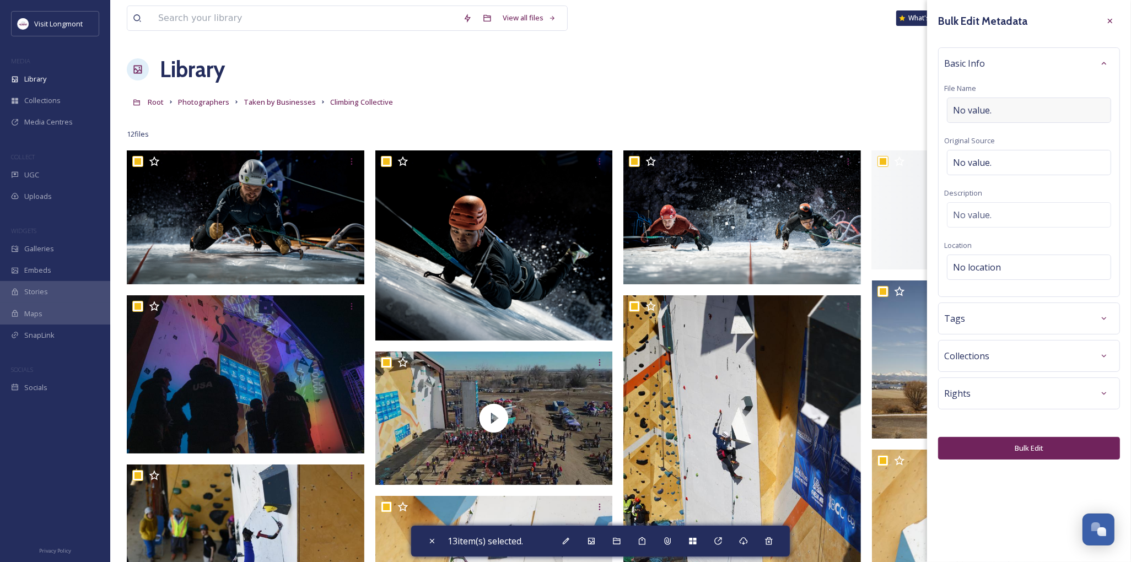
click at [991, 108] on span "No value." at bounding box center [972, 110] width 39 height 13
click at [1001, 213] on div "No value." at bounding box center [1029, 214] width 164 height 25
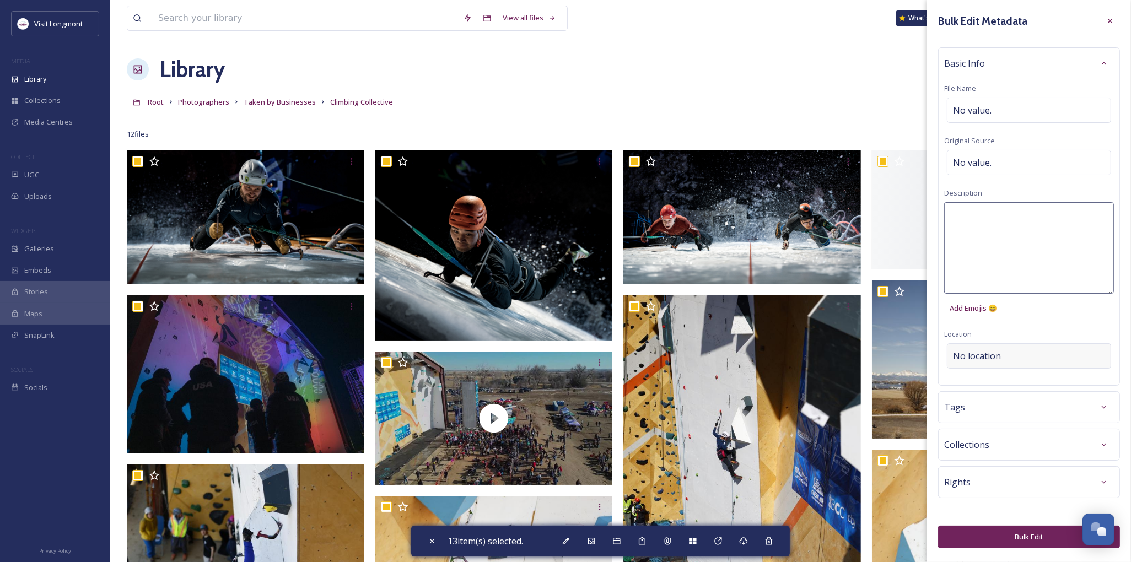
click at [995, 361] on div "Bulk Edit Metadata Basic Info File Name No value. Original Source No value. Des…" at bounding box center [1029, 280] width 204 height 560
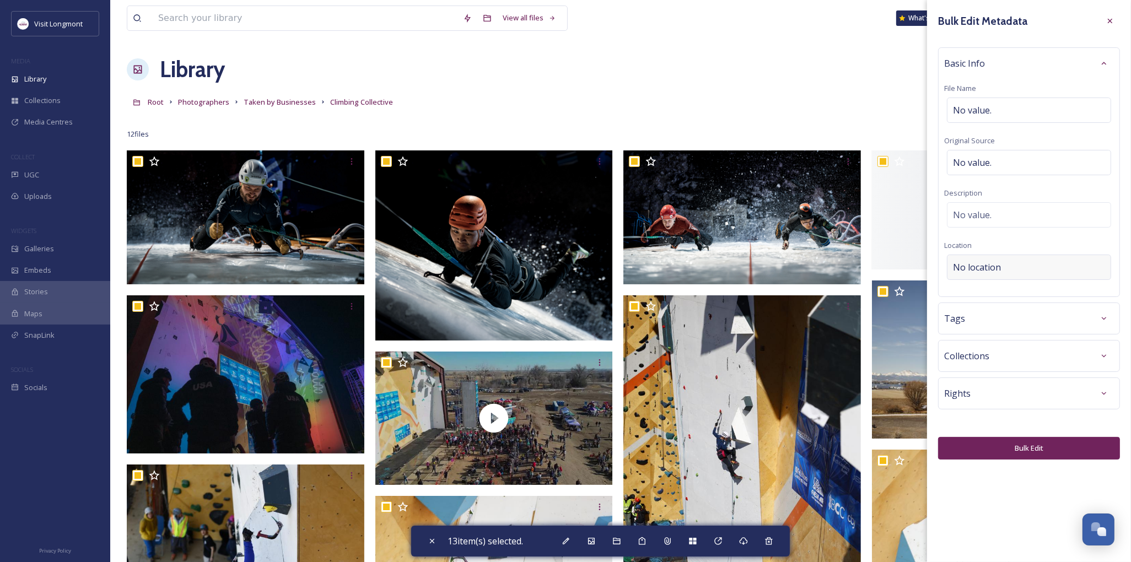
click at [994, 260] on div "No location" at bounding box center [1029, 267] width 164 height 25
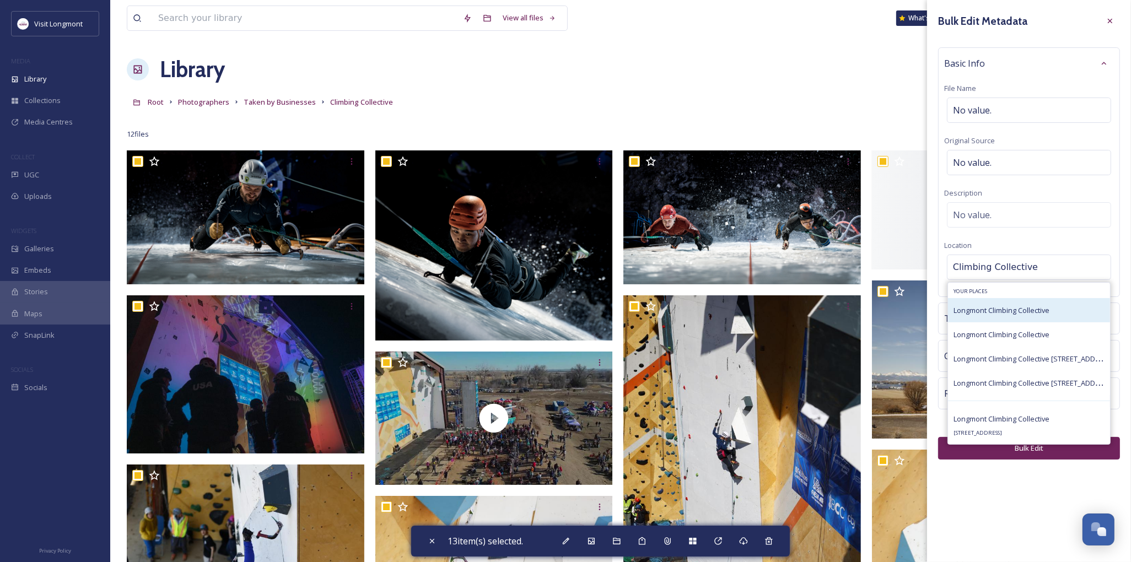
type input "Climbing Collective"
click at [988, 312] on span "Longmont Climbing Collective" at bounding box center [1002, 310] width 96 height 10
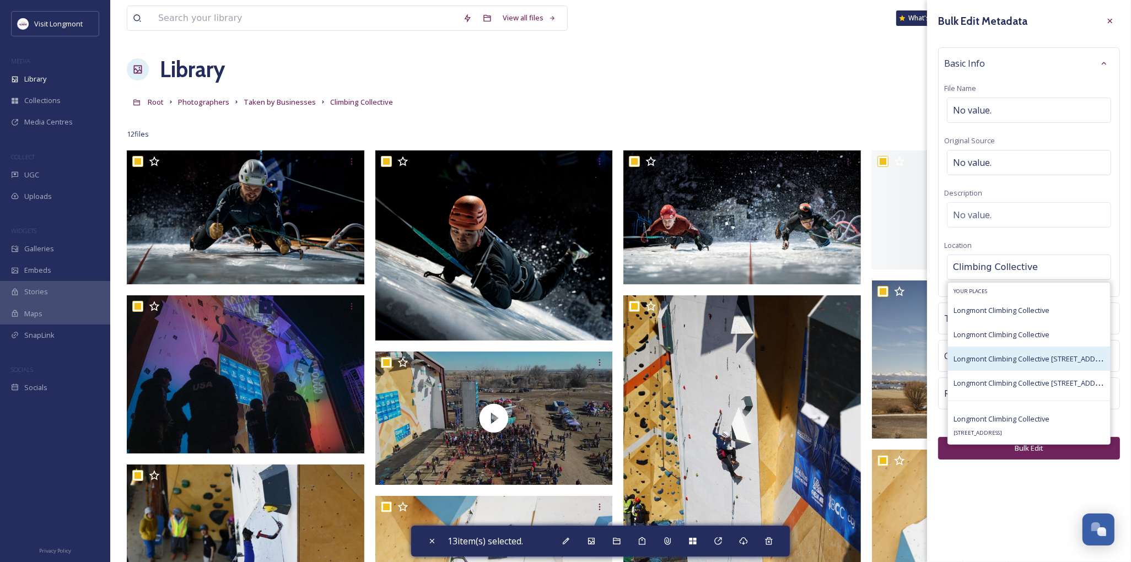
click at [989, 359] on span "Longmont Climbing Collective 155 Pinnacle St, Longmont, CO 80504" at bounding box center [1034, 358] width 161 height 10
click at [987, 361] on span "Longmont Climbing Collective 155 Pinnacle St, Longmont, CO 80504" at bounding box center [1034, 358] width 161 height 10
click at [1026, 361] on span "Longmont Climbing Collective 155 Pinnacle St, Longmont, CO 80504" at bounding box center [1034, 358] width 161 height 10
click at [1033, 251] on div "Basic Info File Name No value. Original Source No value. Description No value. …" at bounding box center [1029, 172] width 182 height 250
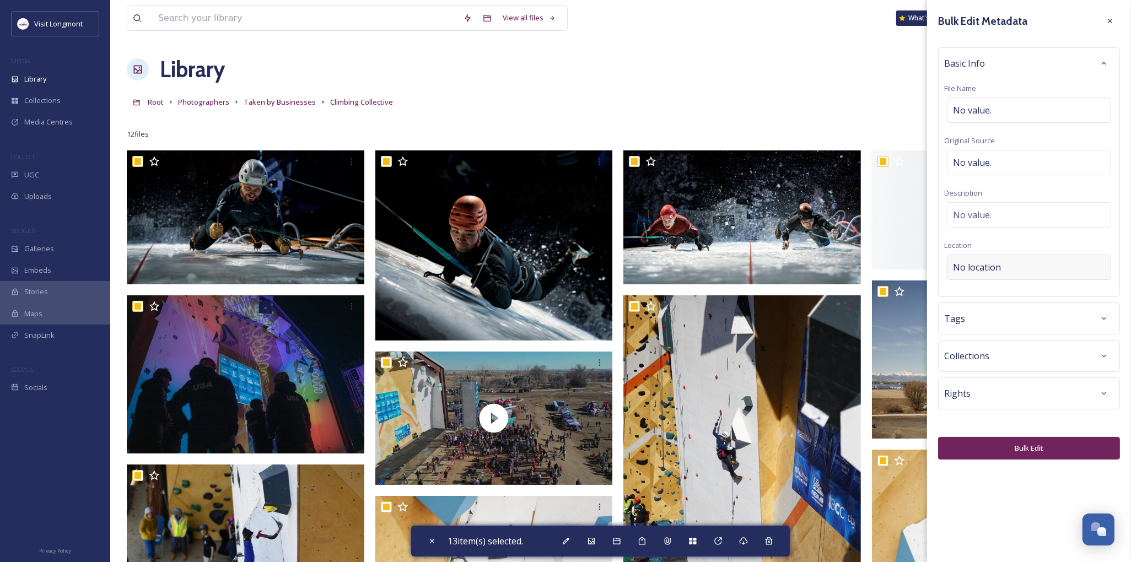
click at [1006, 265] on div "No location" at bounding box center [1029, 267] width 164 height 25
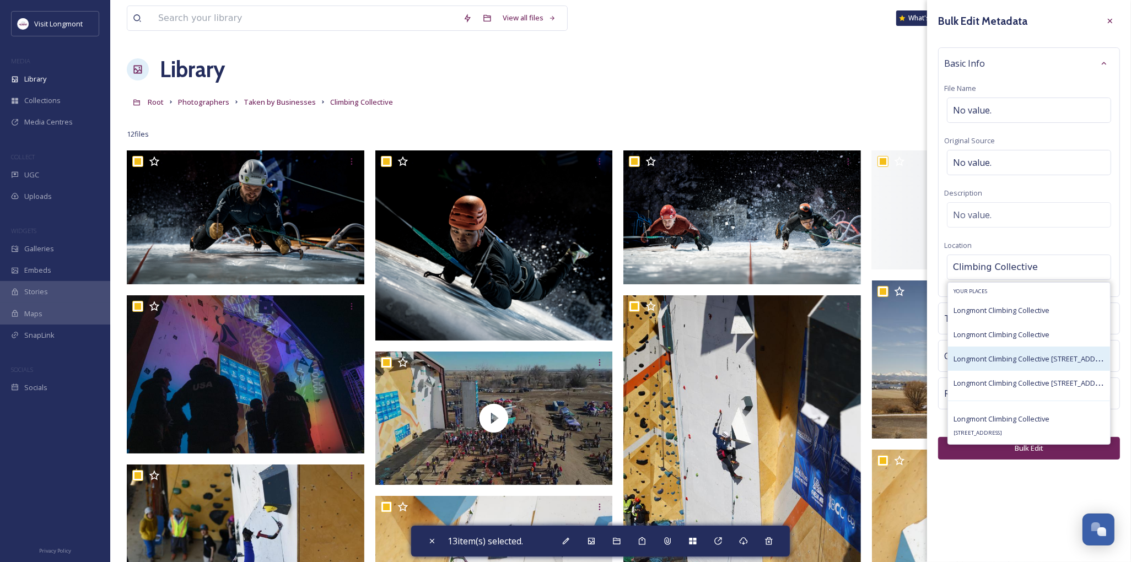
click at [1012, 360] on span "Longmont Climbing Collective 155 Pinnacle St, Longmont, CO 80504" at bounding box center [1034, 358] width 161 height 10
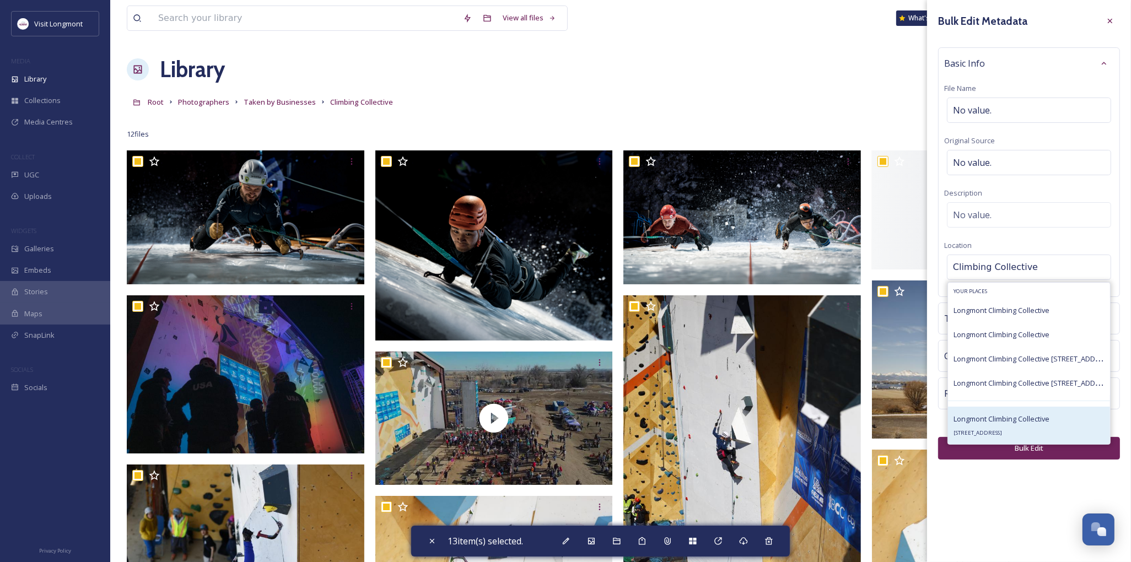
click at [979, 420] on span "Longmont Climbing Collective" at bounding box center [1002, 419] width 96 height 10
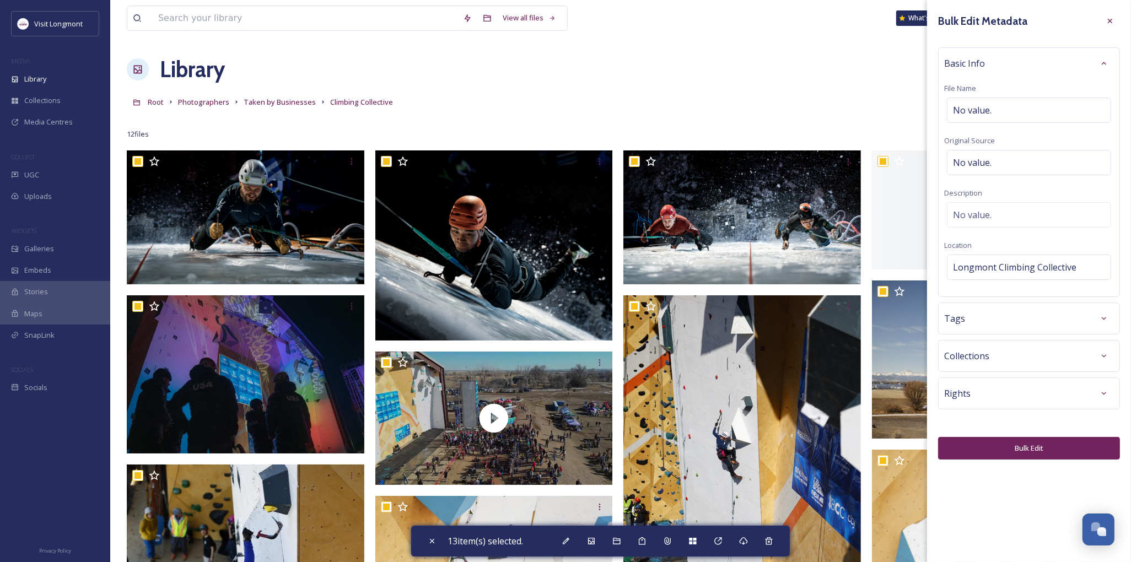
click at [1006, 323] on div "Tags" at bounding box center [1030, 319] width 170 height 20
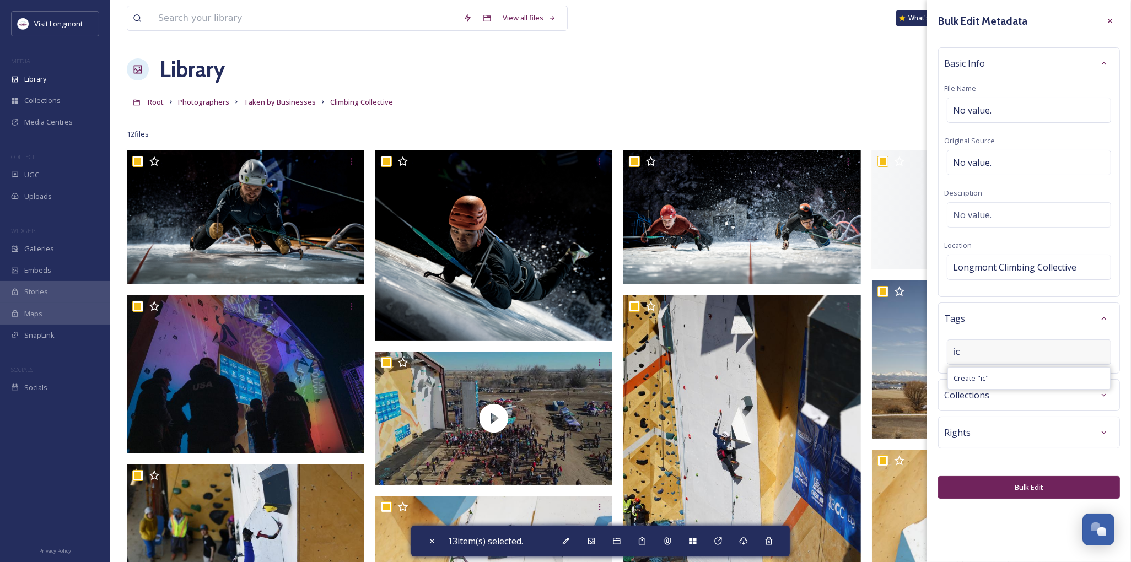
type input "i"
type input "ice climbing"
click at [981, 377] on span "ice climbing" at bounding box center [973, 378] width 38 height 10
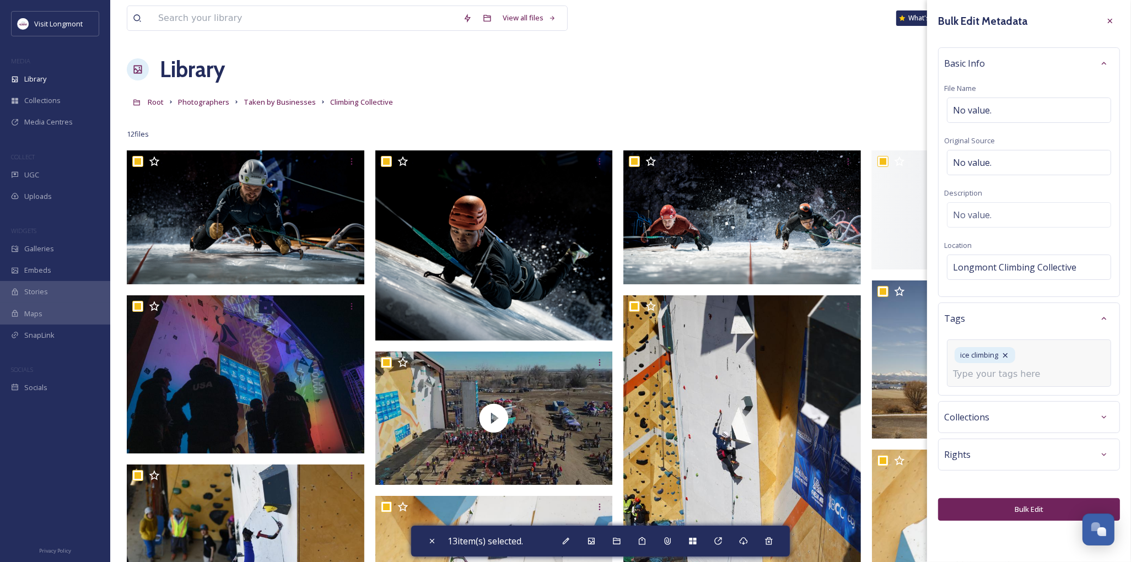
click at [1021, 378] on input at bounding box center [1008, 374] width 110 height 13
type input "ice climbing"
click at [988, 423] on span "Ice Climbing World Cup" at bounding box center [992, 422] width 76 height 10
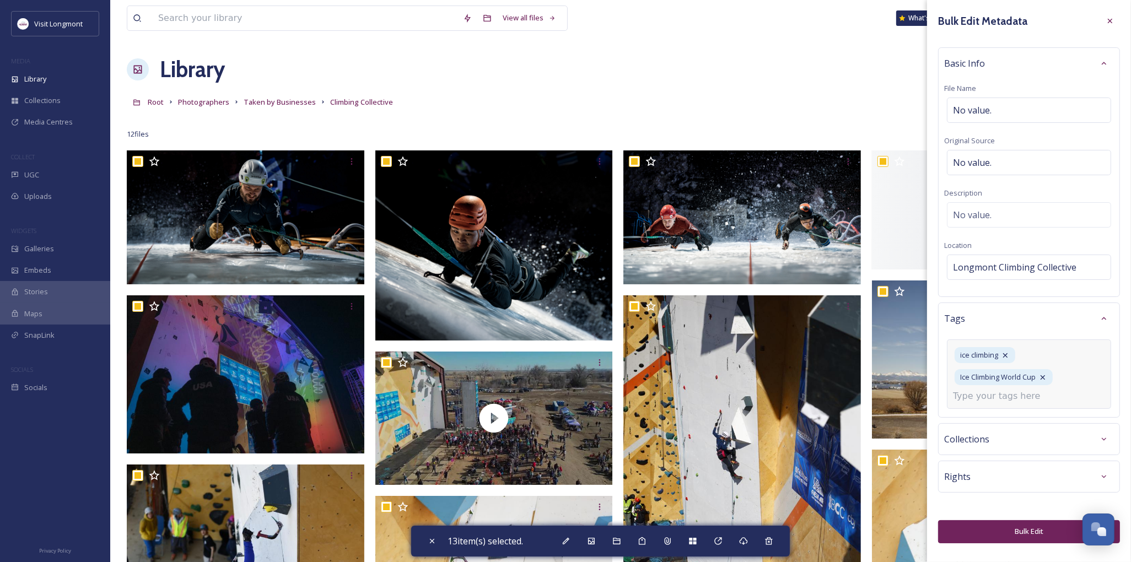
click at [967, 403] on input at bounding box center [1008, 396] width 110 height 13
type input "world cup"
click at [972, 425] on span "world cup" at bounding box center [970, 422] width 33 height 10
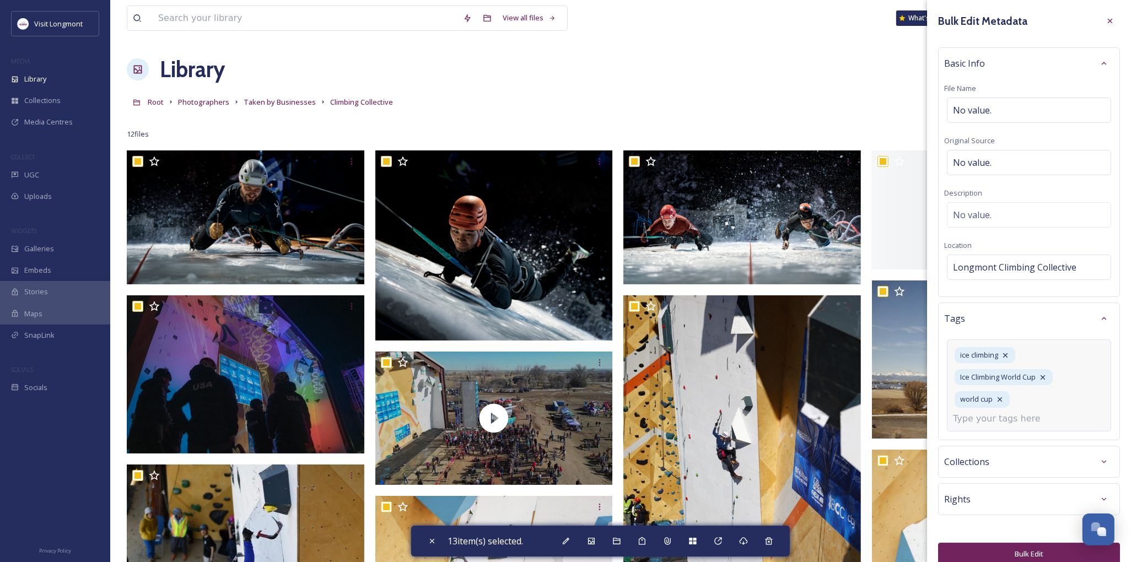
click at [973, 419] on input at bounding box center [1008, 418] width 110 height 13
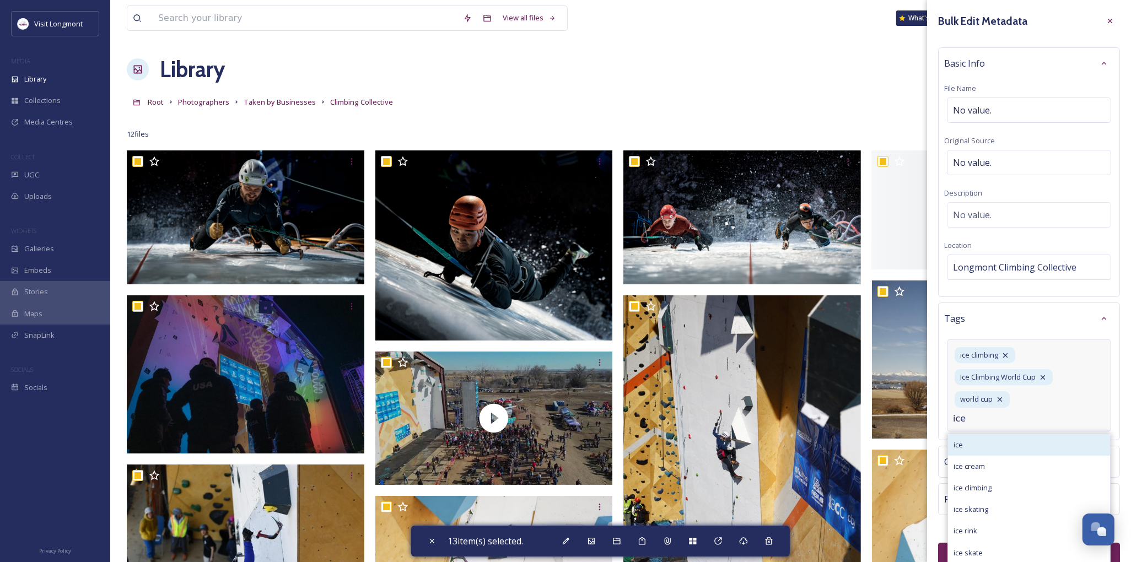
type input "ice"
click at [971, 449] on div "ice" at bounding box center [1029, 445] width 162 height 22
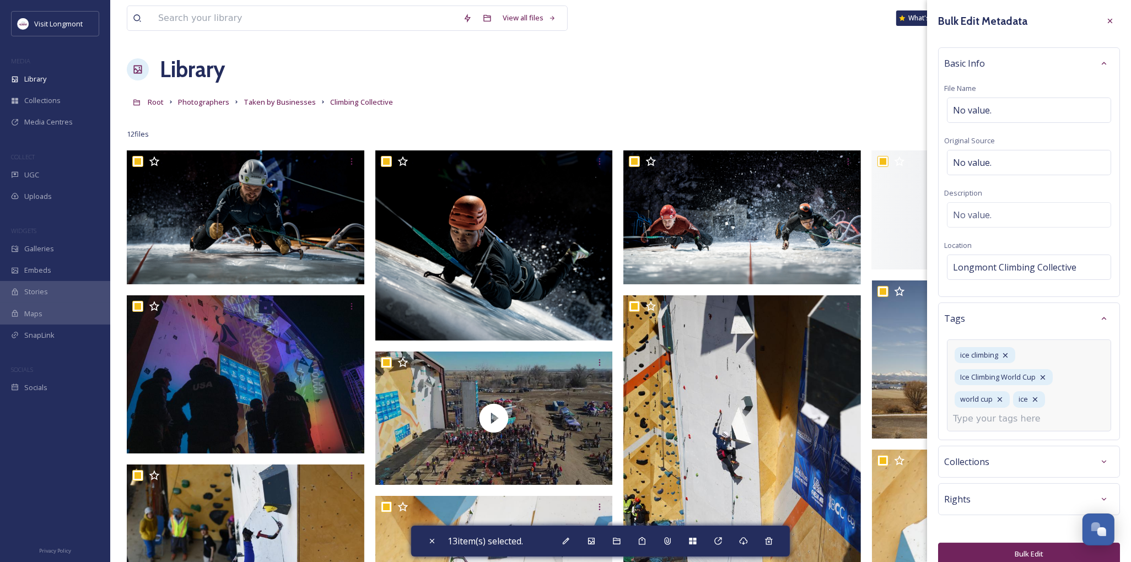
click at [970, 416] on input at bounding box center [1008, 418] width 110 height 13
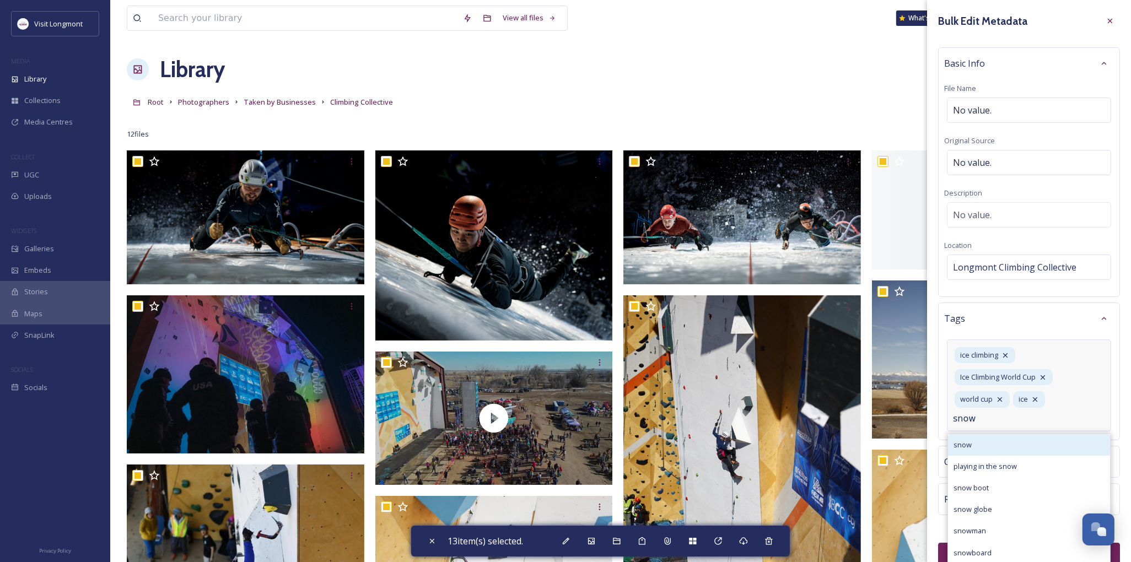
type input "snow"
click at [965, 448] on span "snow" at bounding box center [963, 445] width 18 height 10
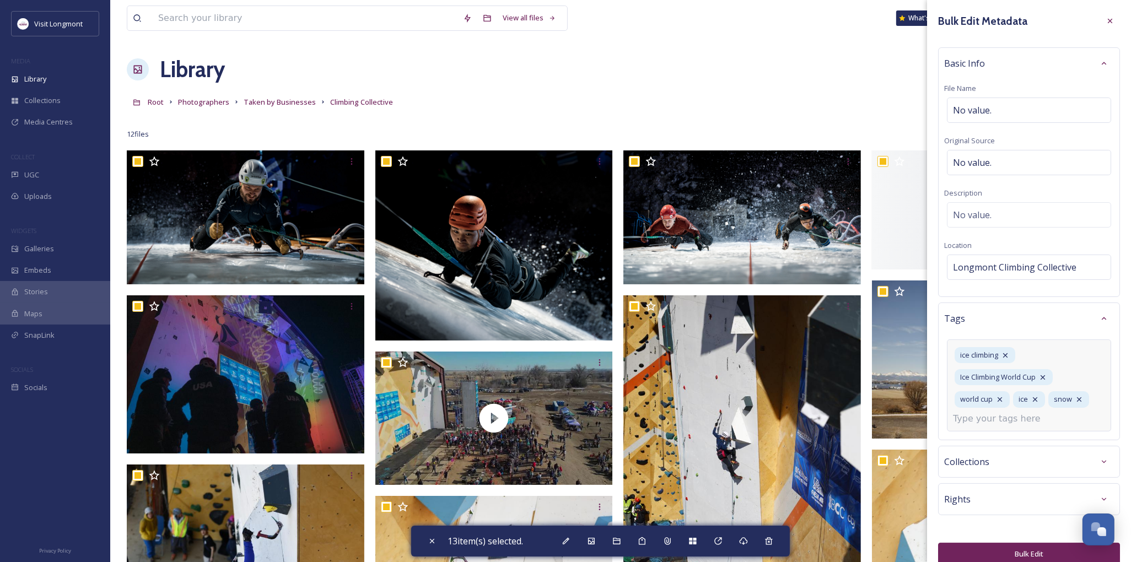
click at [968, 422] on input at bounding box center [1008, 418] width 110 height 13
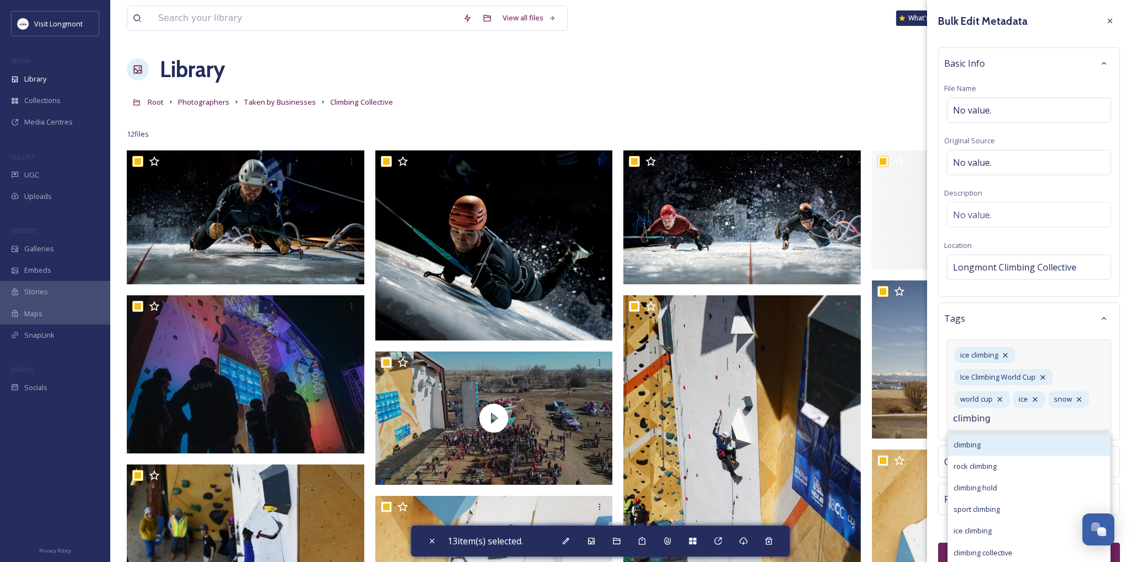
type input "climbing"
click at [973, 448] on span "climbing" at bounding box center [967, 445] width 27 height 10
click at [969, 444] on input at bounding box center [1008, 440] width 110 height 13
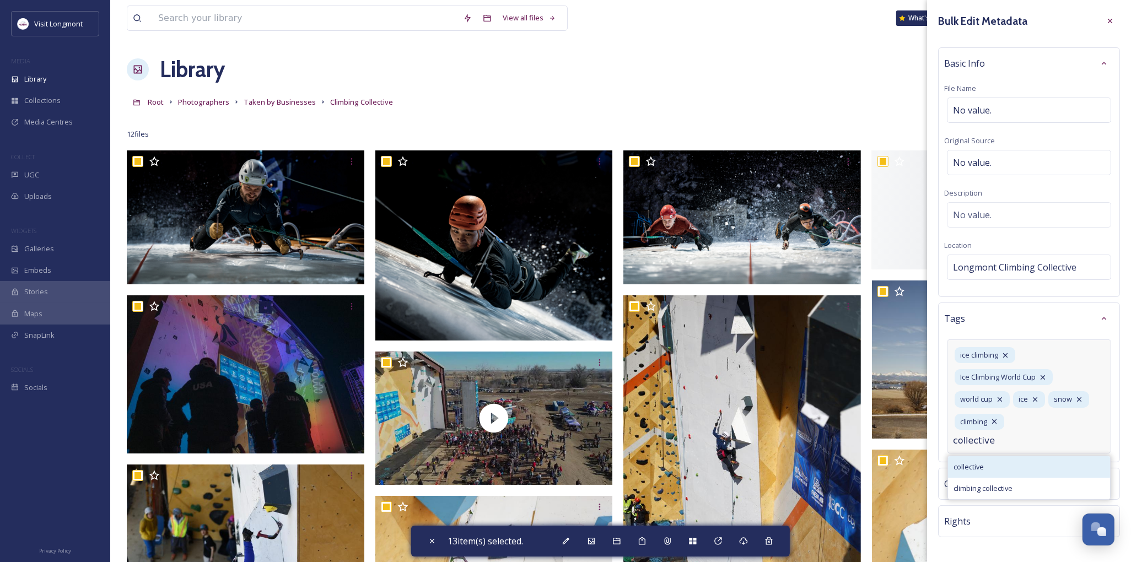
type input "collective"
click at [979, 466] on span "collective" at bounding box center [969, 467] width 30 height 10
click at [962, 444] on input at bounding box center [1008, 440] width 110 height 13
type input "rock climbing"
click at [972, 465] on span "rock climbing" at bounding box center [975, 467] width 43 height 10
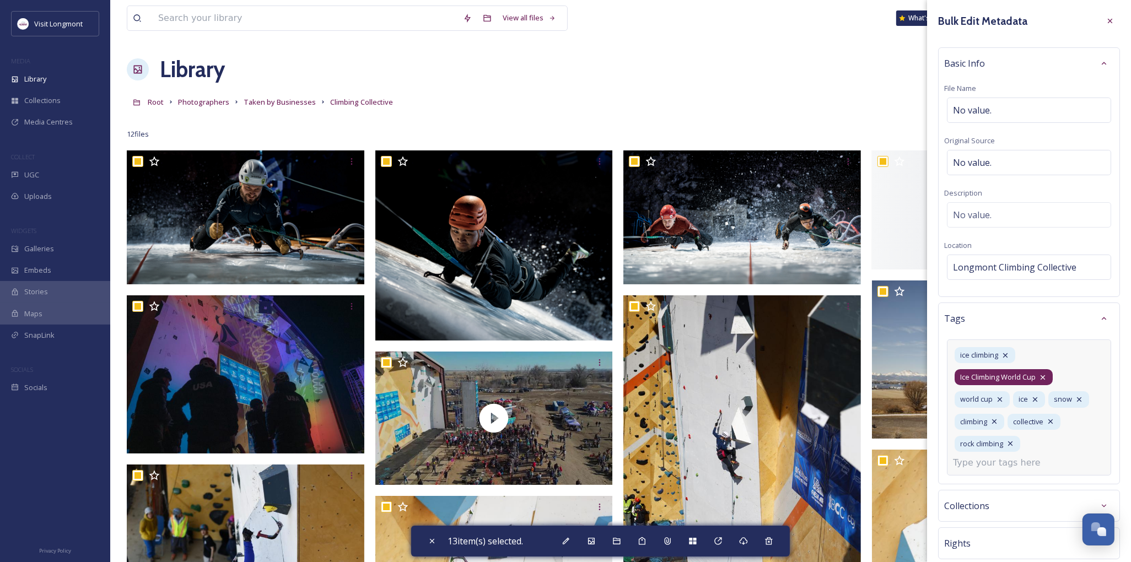
scroll to position [59, 0]
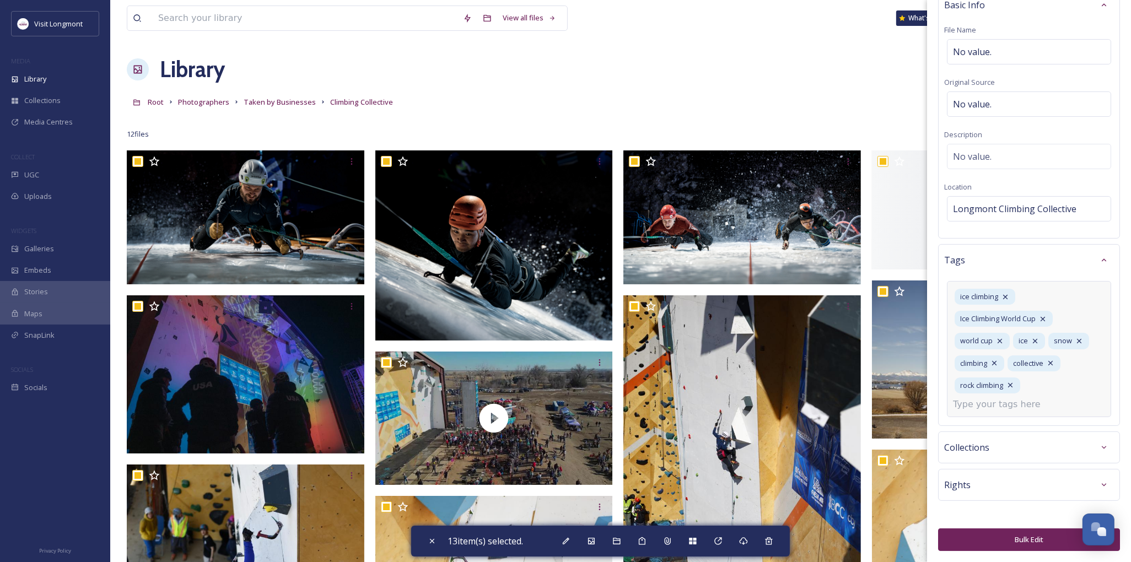
click at [961, 409] on input at bounding box center [1008, 404] width 110 height 13
type input "Winter"
click at [970, 429] on span "winter" at bounding box center [964, 431] width 21 height 10
click at [967, 409] on input at bounding box center [1008, 404] width 110 height 13
type input "Winterfest"
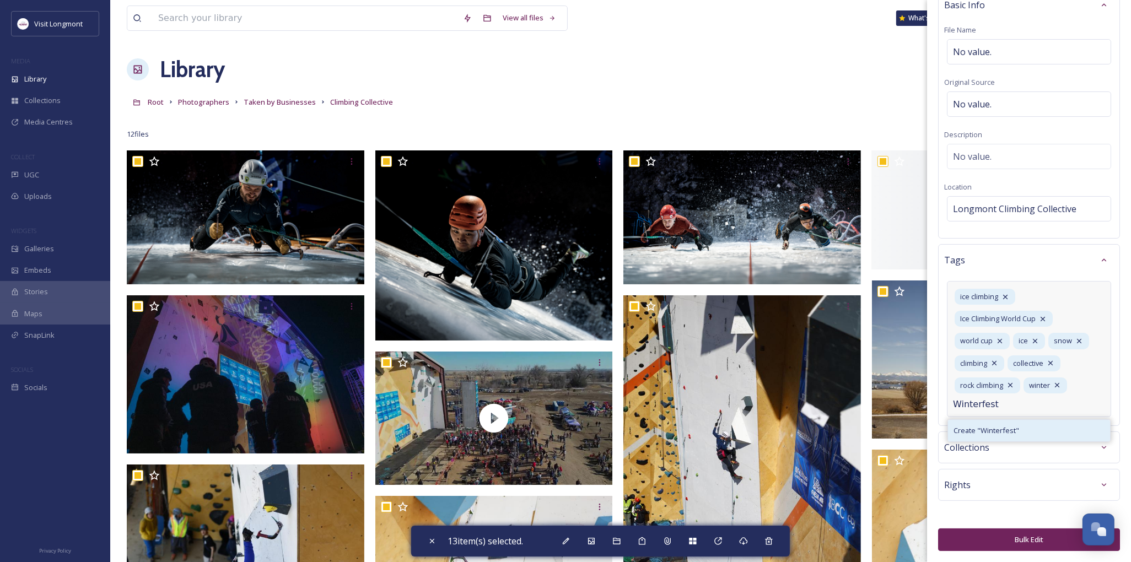
click at [988, 427] on span "Create " Winterfest "" at bounding box center [987, 431] width 66 height 10
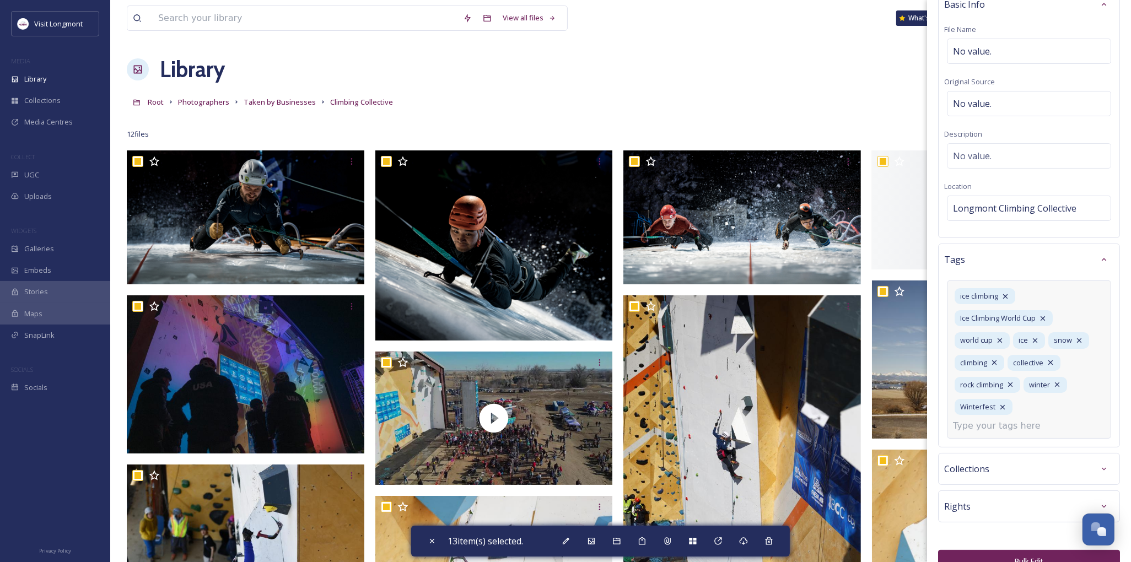
scroll to position [82, 0]
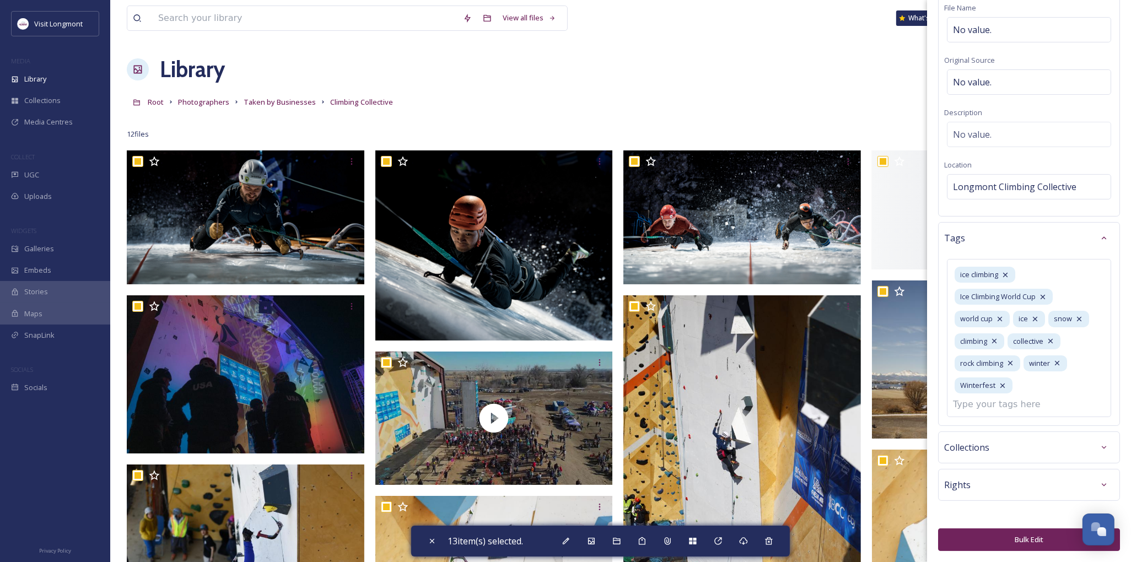
click at [1006, 538] on button "Bulk Edit" at bounding box center [1029, 540] width 182 height 23
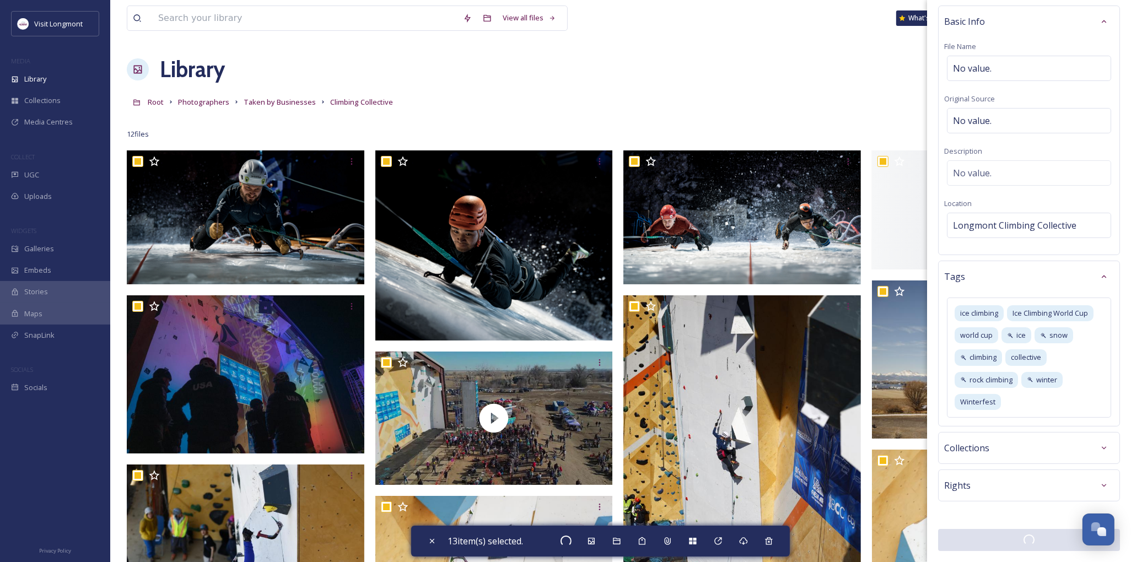
scroll to position [42, 0]
checkbox input "false"
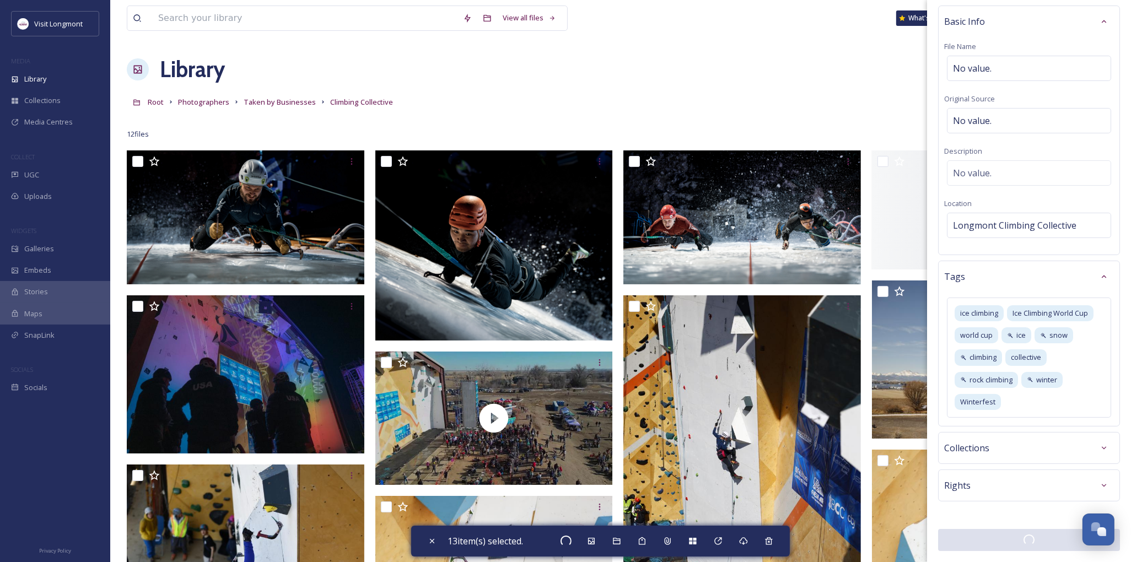
checkbox input "false"
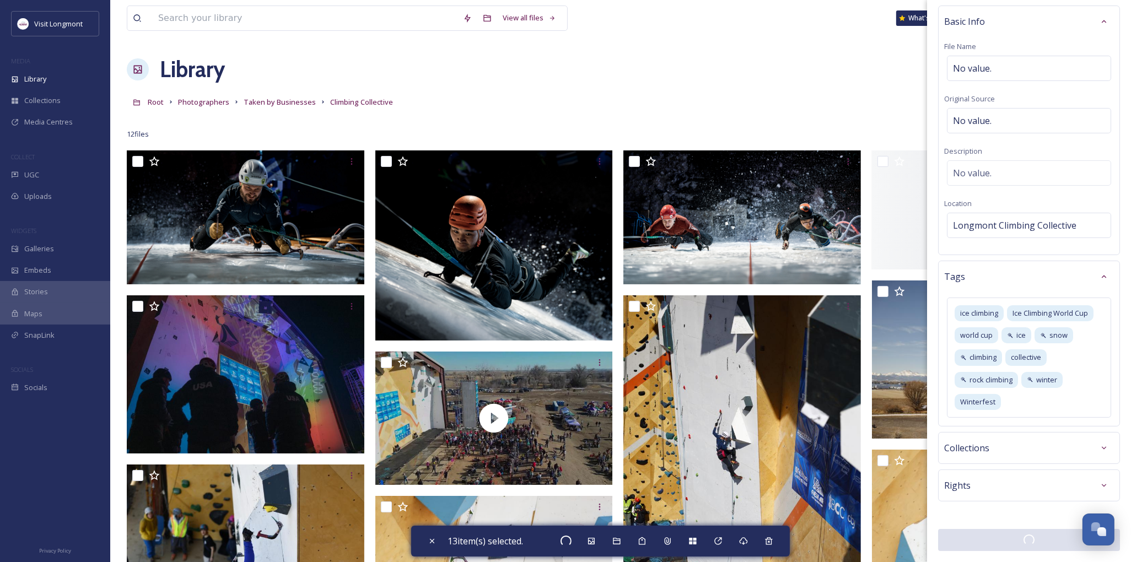
checkbox input "false"
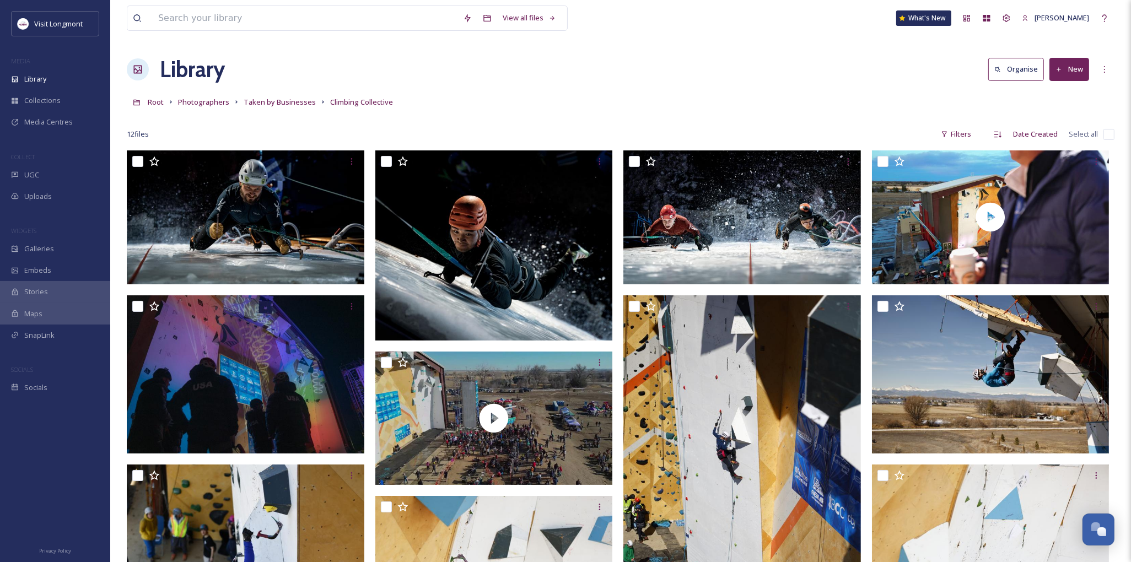
click at [1107, 132] on input "checkbox" at bounding box center [1109, 134] width 11 height 11
checkbox input "true"
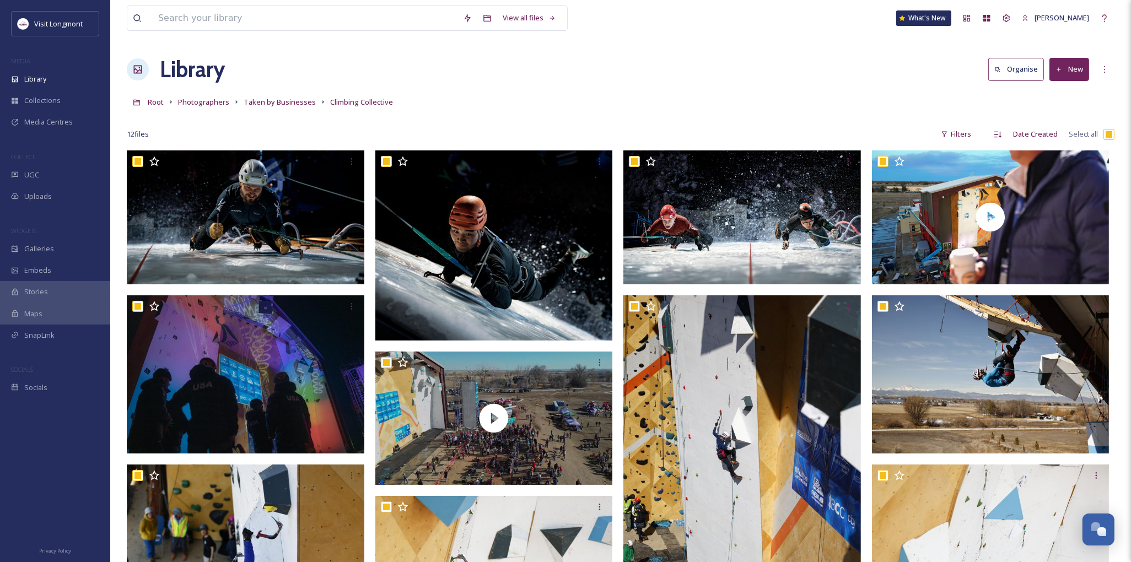
checkbox input "true"
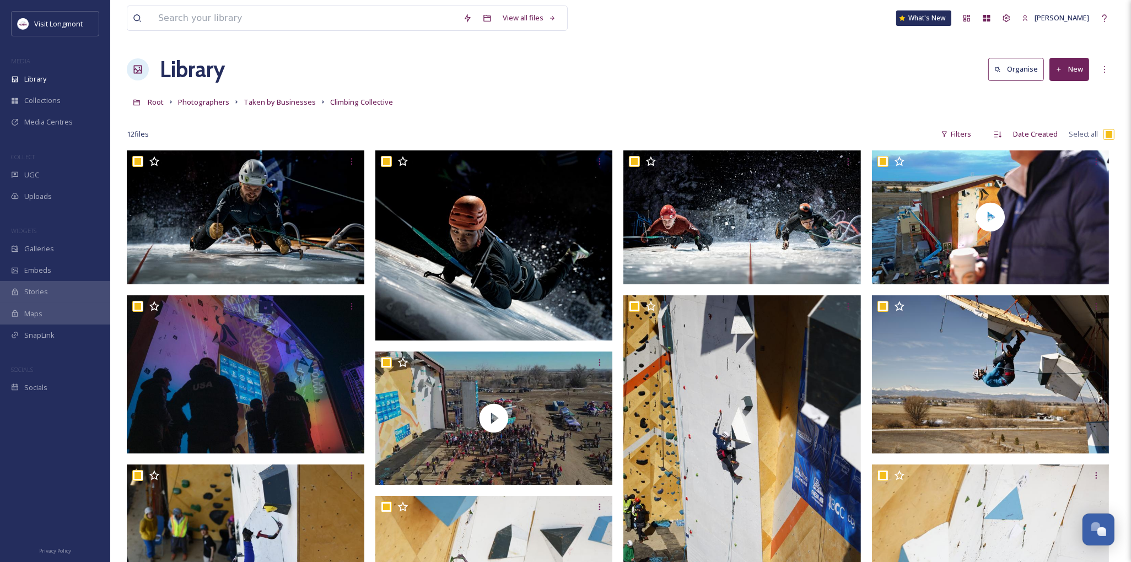
checkbox input "true"
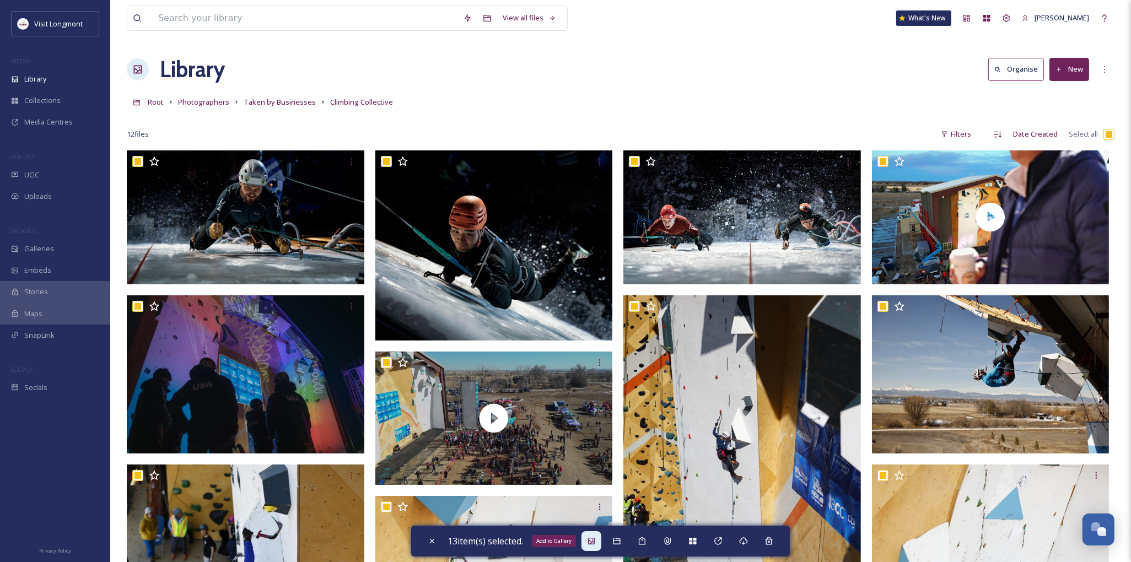
click at [601, 545] on div "Add to Gallery" at bounding box center [592, 542] width 20 height 20
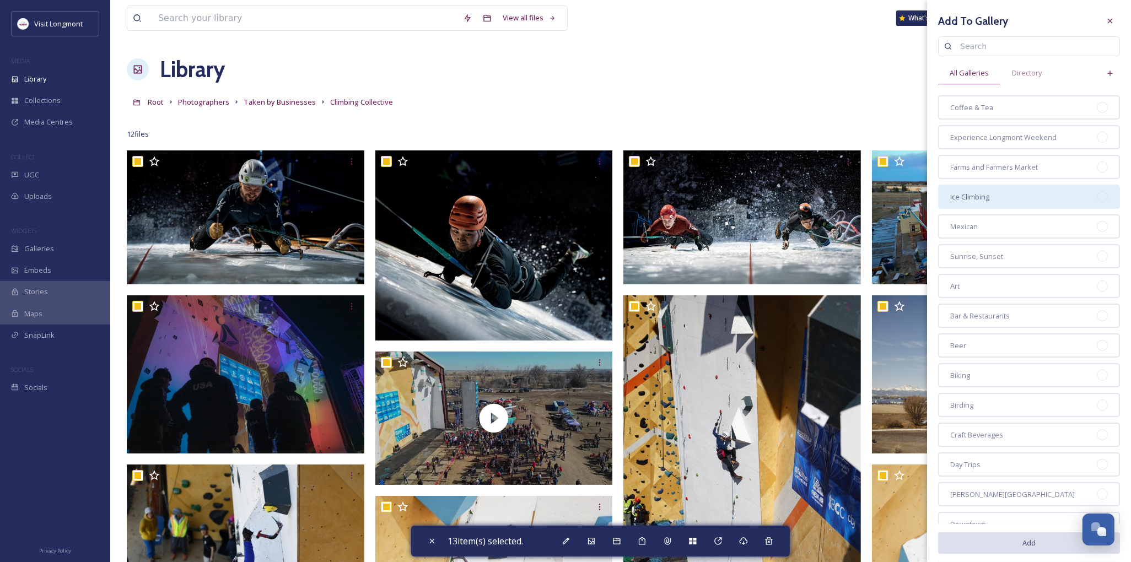
click at [1038, 197] on div "Ice Climbing" at bounding box center [1029, 197] width 182 height 24
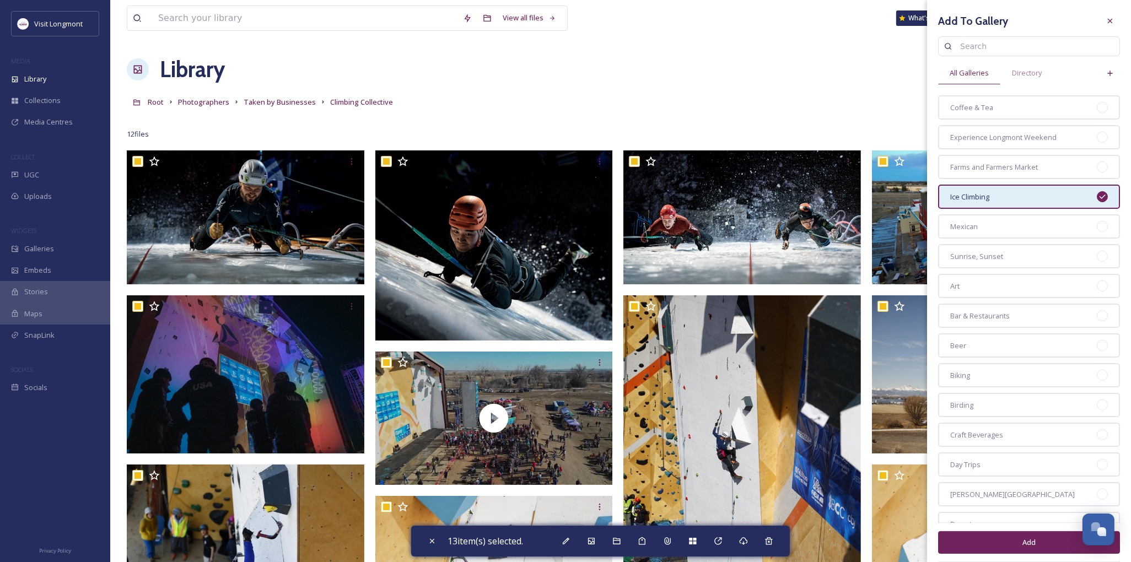
click at [1000, 538] on button "Add" at bounding box center [1029, 543] width 182 height 23
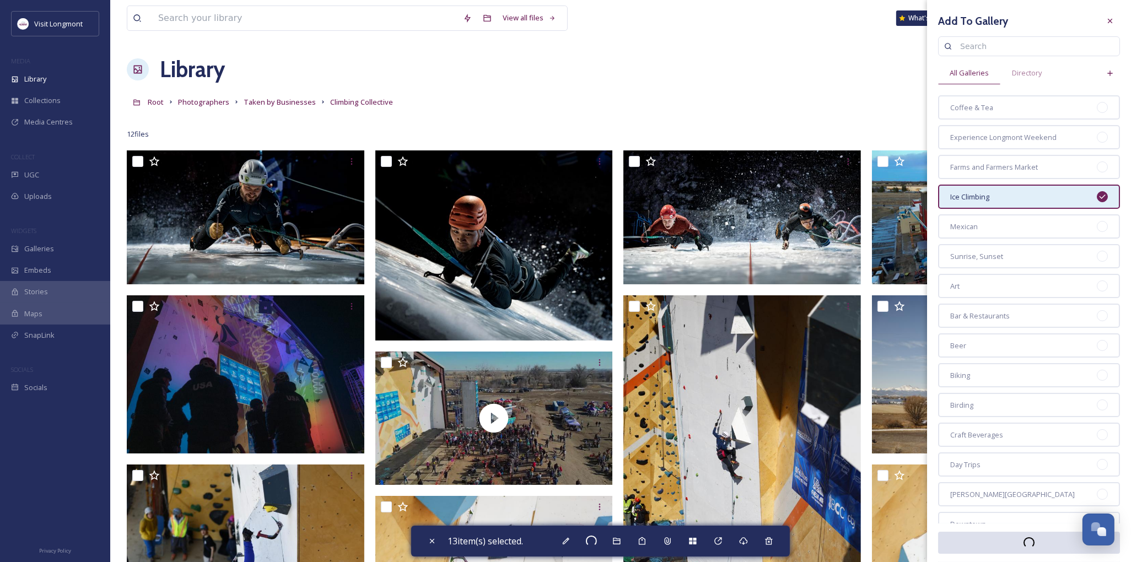
checkbox input "false"
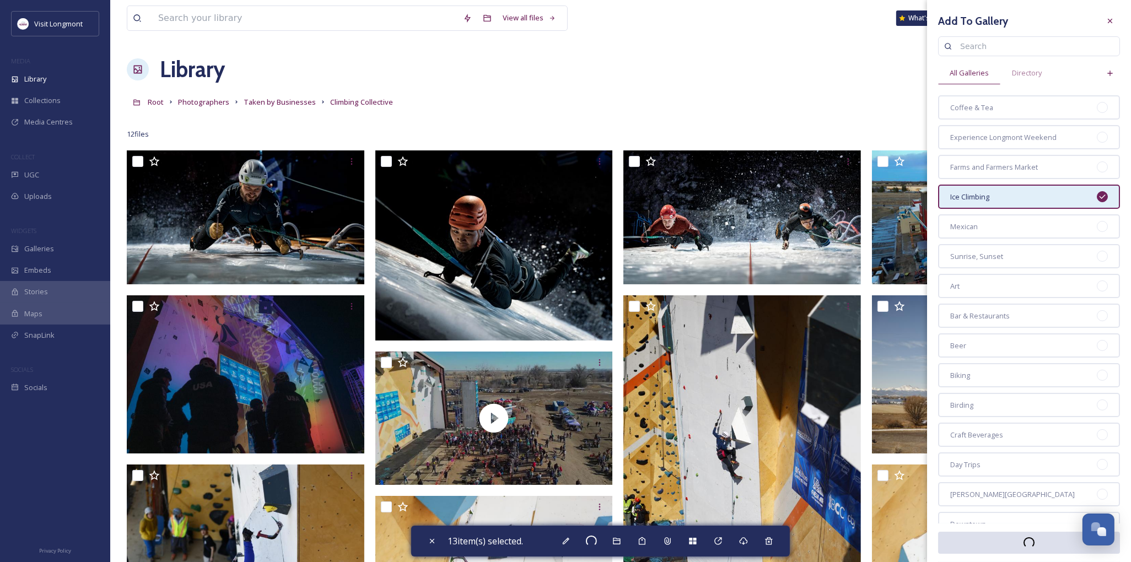
checkbox input "false"
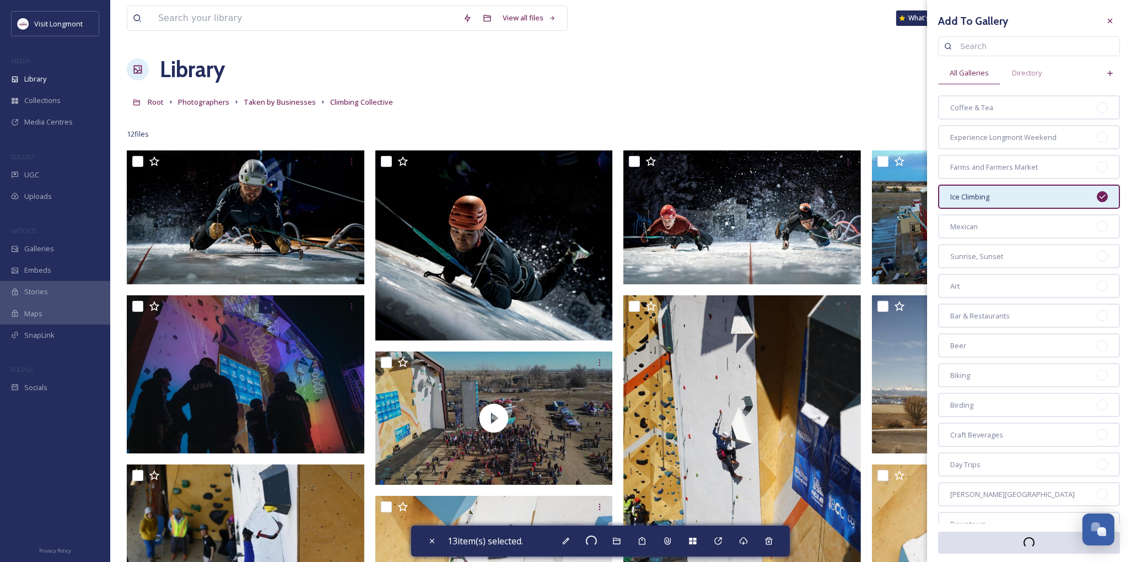
checkbox input "false"
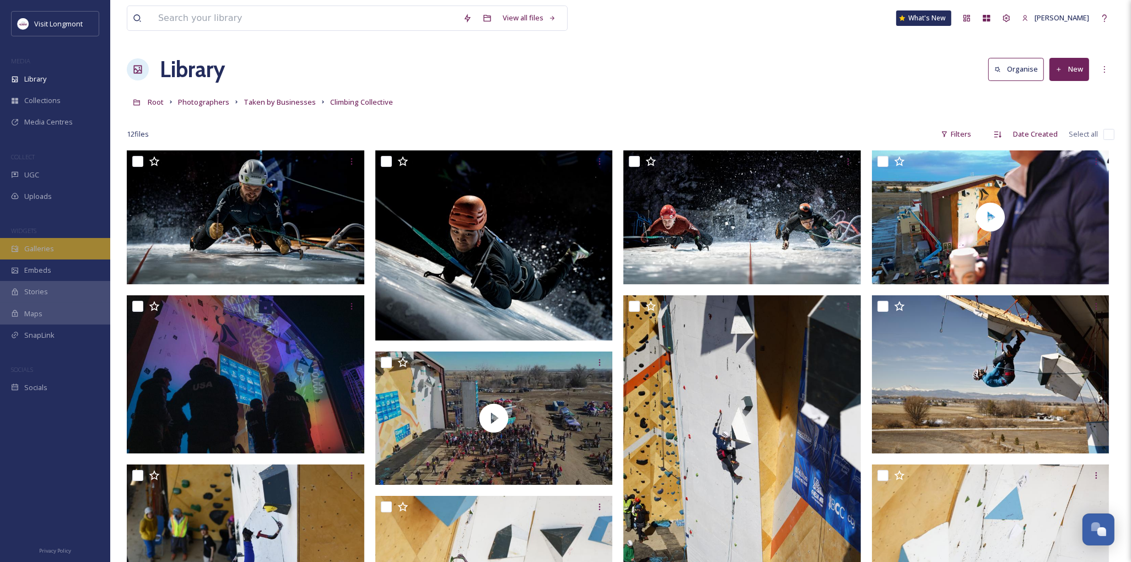
click at [40, 249] on span "Galleries" at bounding box center [39, 249] width 30 height 10
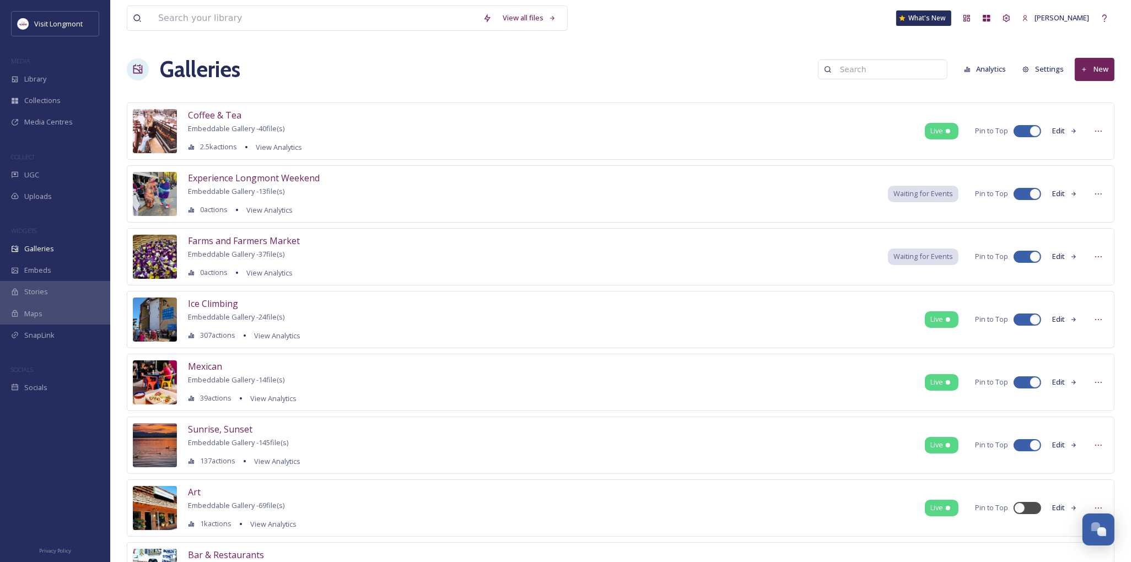
click at [1053, 320] on button "Edit" at bounding box center [1065, 320] width 36 height 22
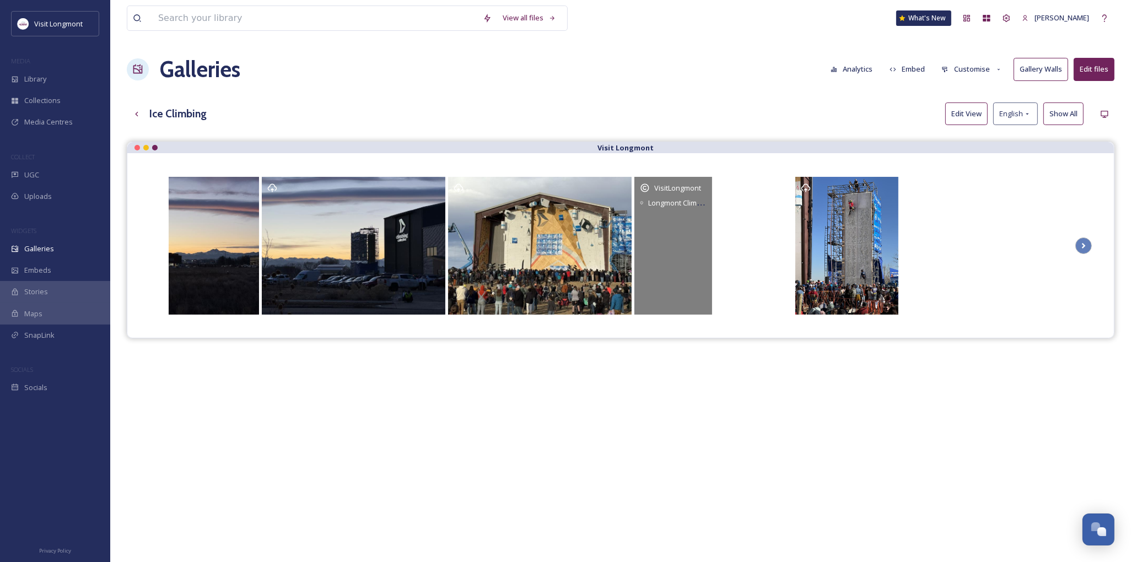
click at [690, 228] on div "VisitLongmont Longmont Climbing Collective 155 Pinnacle St, Longmont, CO 80504" at bounding box center [674, 246] width 78 height 138
click at [707, 186] on div "VisitLongmont" at bounding box center [673, 188] width 67 height 11
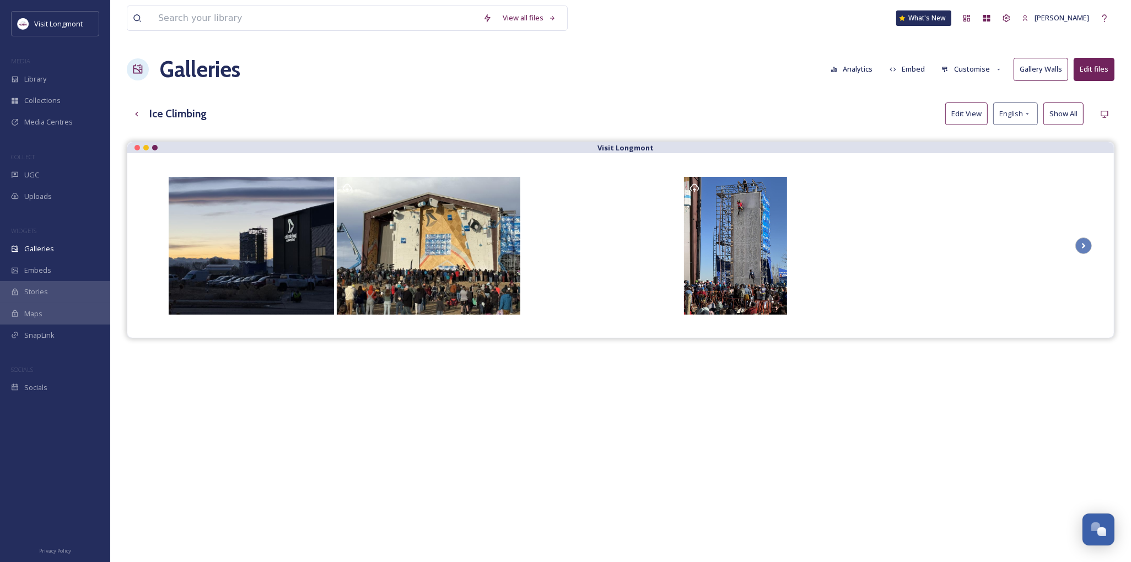
click at [1063, 113] on button "Show All" at bounding box center [1064, 114] width 40 height 23
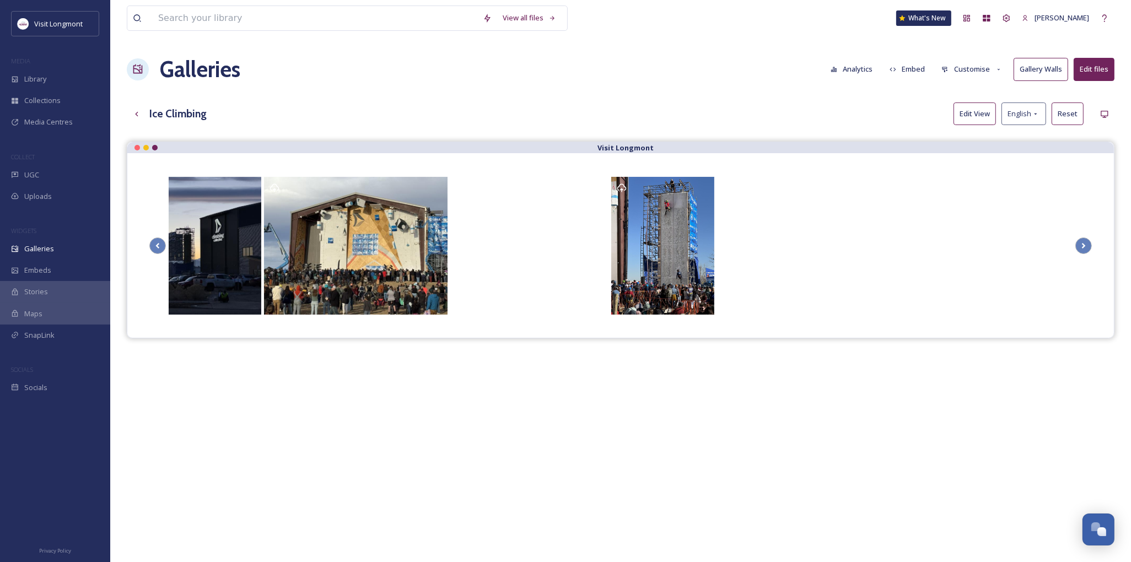
click at [1068, 116] on button "Reset" at bounding box center [1068, 114] width 32 height 23
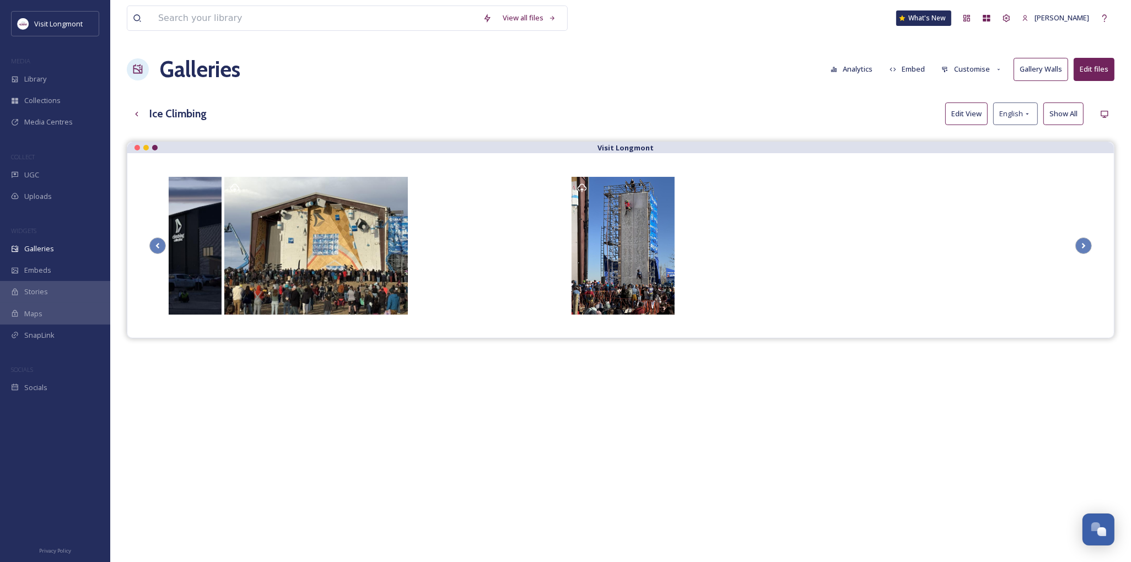
click at [1095, 68] on button "Edit files" at bounding box center [1094, 69] width 41 height 23
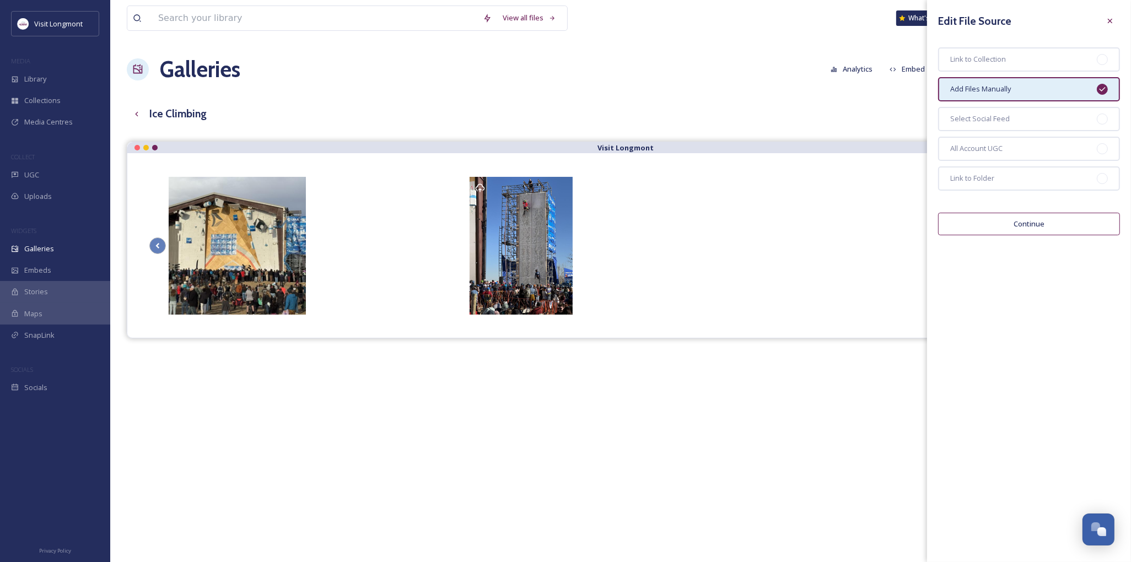
click at [1050, 217] on button "Continue" at bounding box center [1029, 224] width 182 height 23
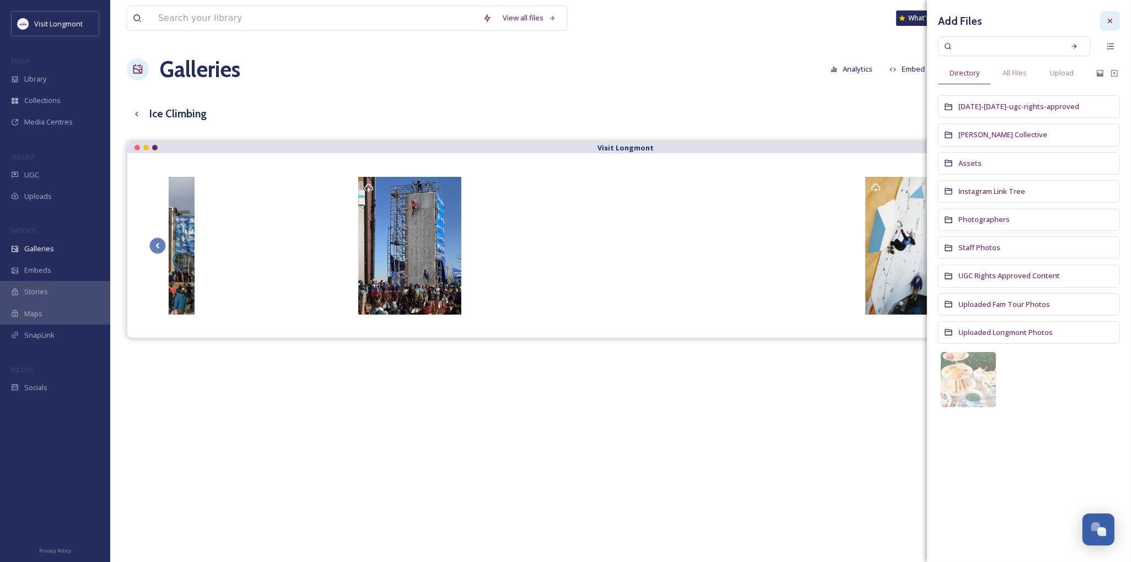
click at [1109, 22] on icon at bounding box center [1110, 21] width 9 height 9
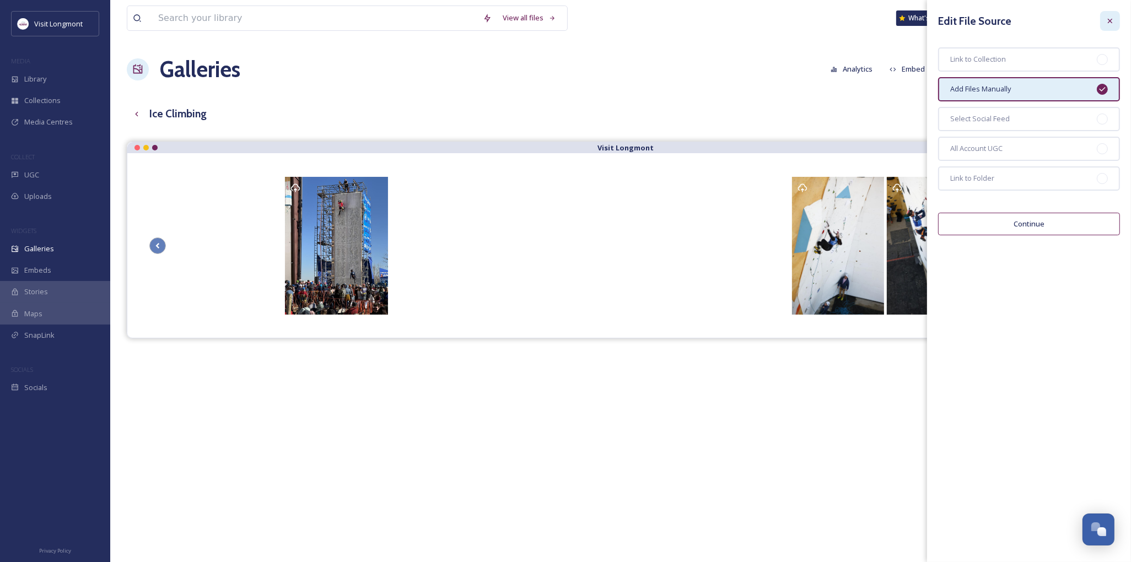
click at [1114, 19] on icon at bounding box center [1110, 21] width 9 height 9
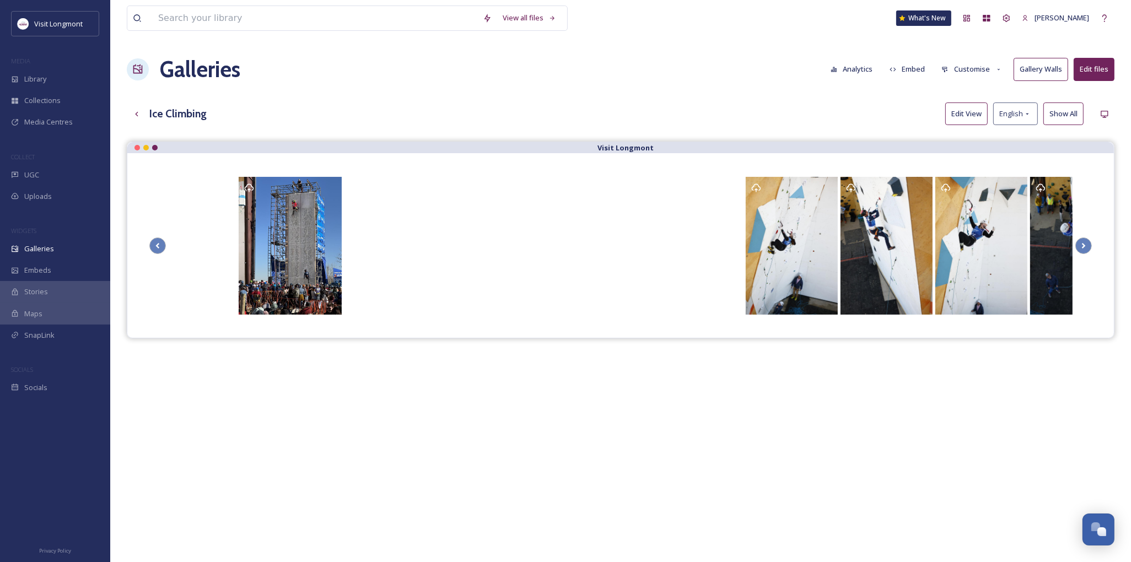
click at [1040, 70] on button "Gallery Walls" at bounding box center [1041, 69] width 55 height 23
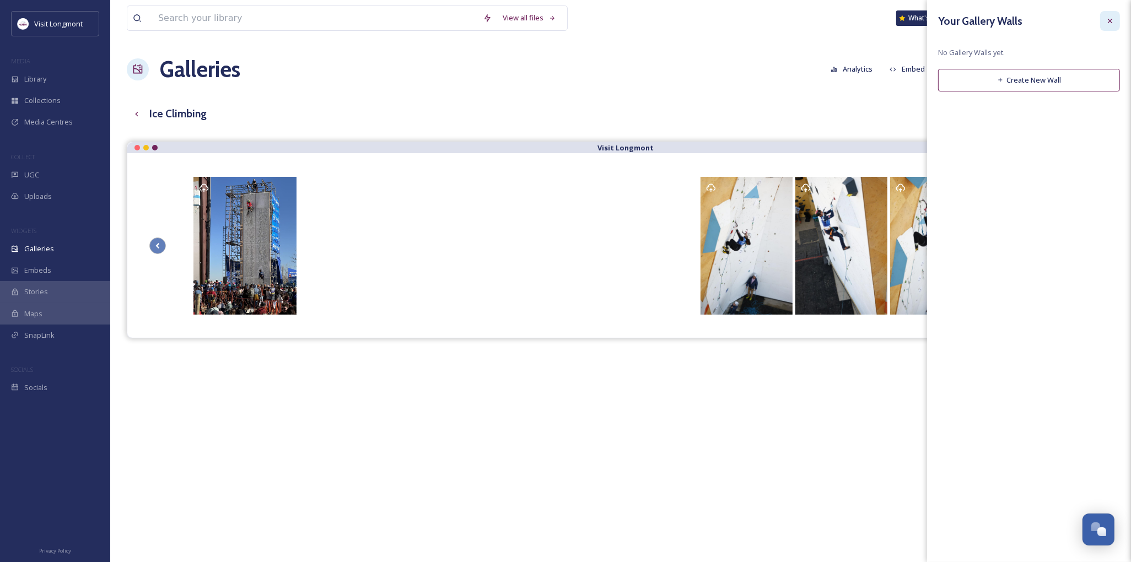
click at [1107, 24] on icon at bounding box center [1110, 21] width 9 height 9
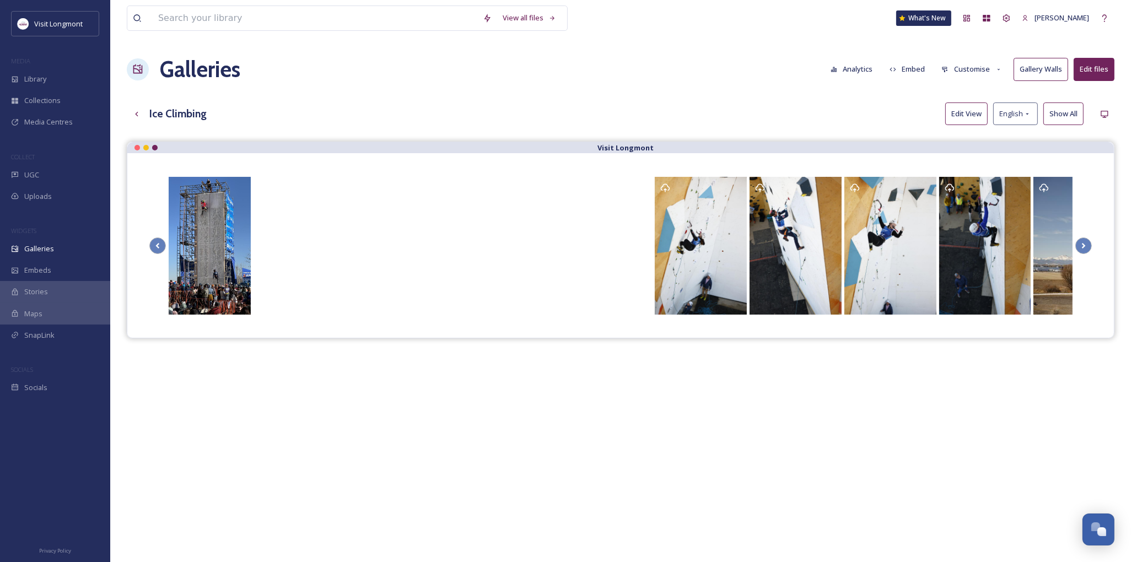
click at [983, 72] on button "Customise" at bounding box center [972, 69] width 72 height 22
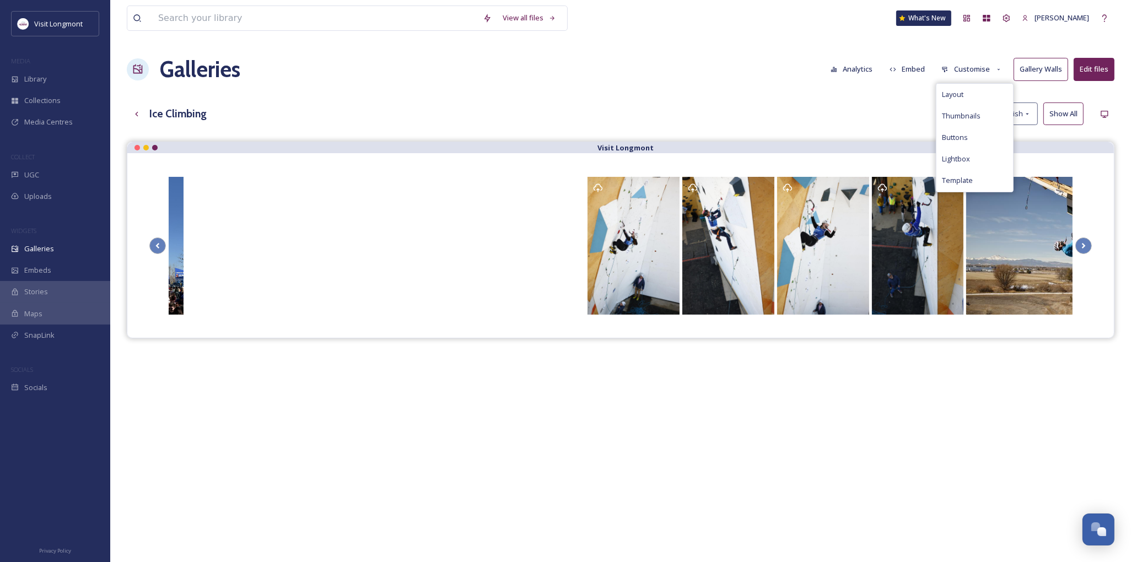
click at [891, 116] on div "Ice Climbing Edit View English Show All" at bounding box center [621, 114] width 988 height 23
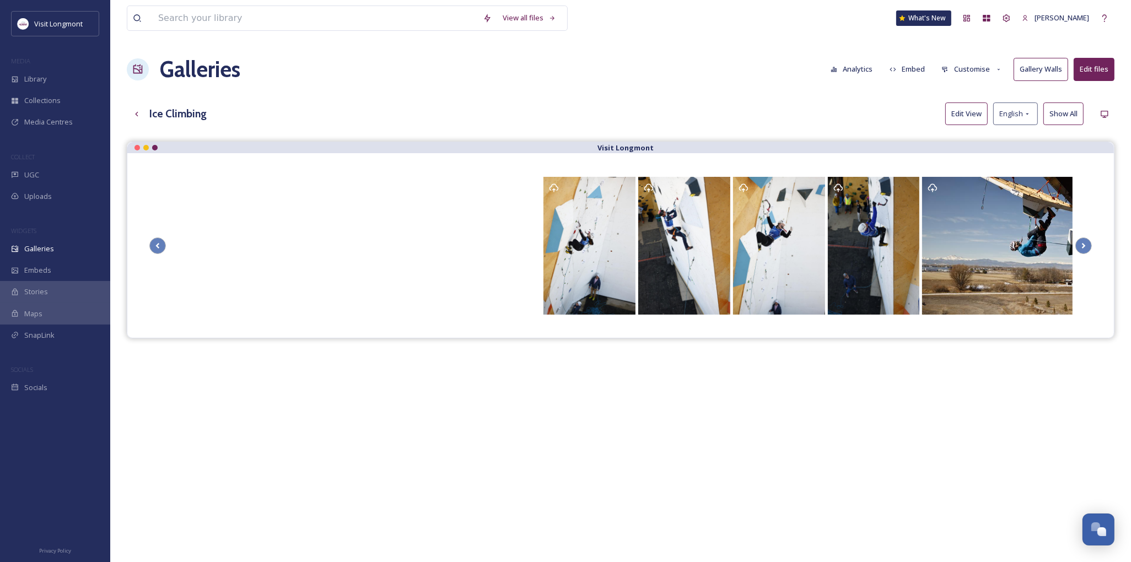
click at [978, 73] on button "Customise" at bounding box center [972, 69] width 72 height 22
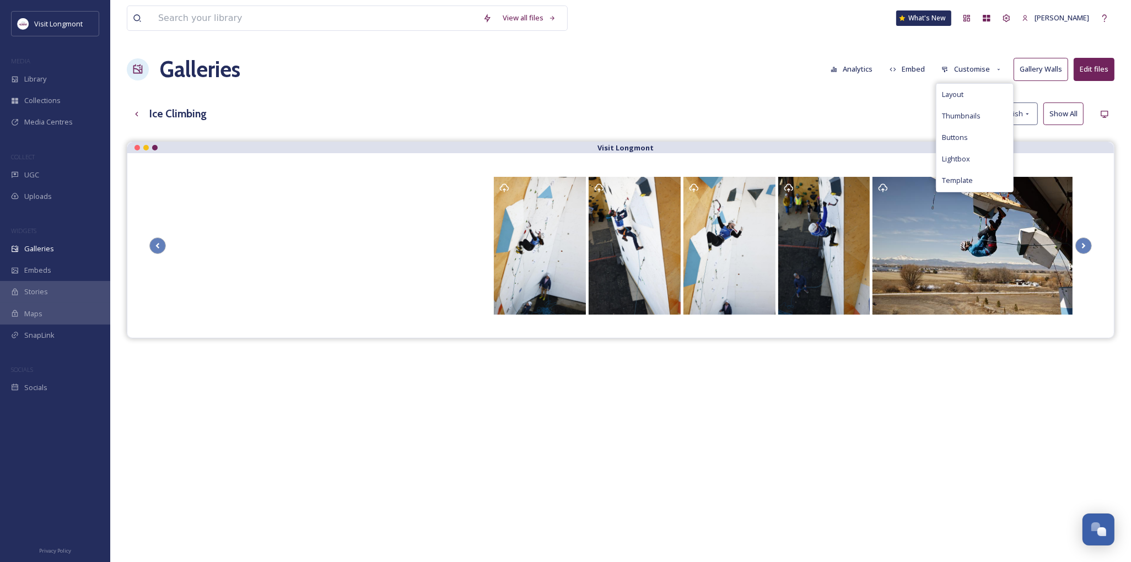
click at [817, 97] on div "View all files What's New Nikki Tooker Galleries Analytics Embed Customise Layo…" at bounding box center [620, 360] width 1021 height 721
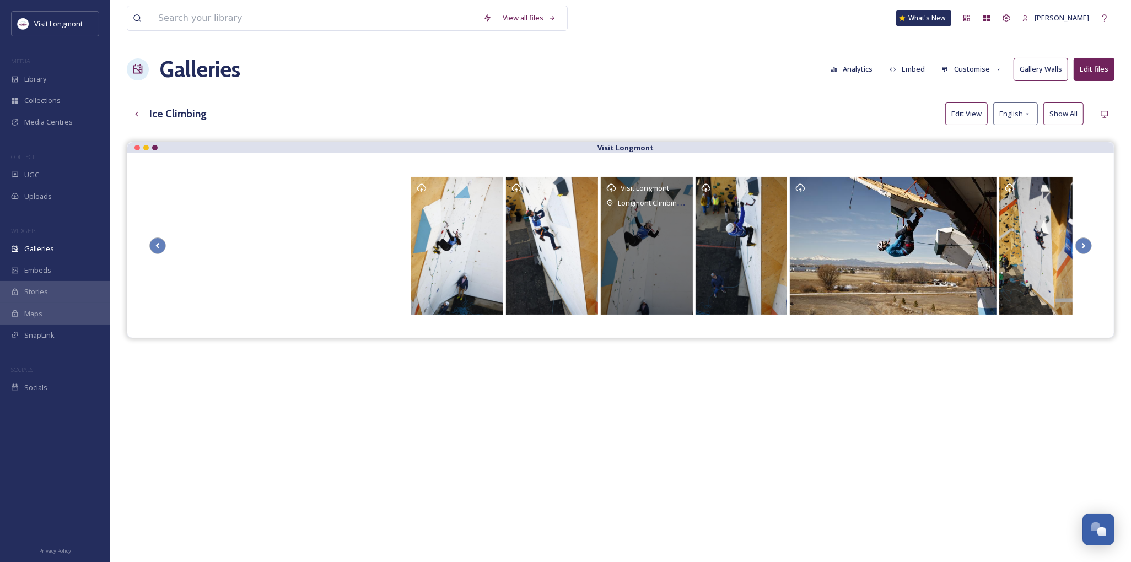
click at [687, 183] on div "Visit Longmont" at bounding box center [647, 188] width 81 height 11
click at [686, 184] on div "Visit Longmont" at bounding box center [647, 188] width 81 height 11
click at [610, 188] on icon "Opens media popup. Media description: Copy of _G6A0049.JPG." at bounding box center [612, 188] width 10 height 10
click at [610, 205] on icon "Opens media popup. Media description: Copy of _G6A0049.JPG." at bounding box center [610, 203] width 7 height 10
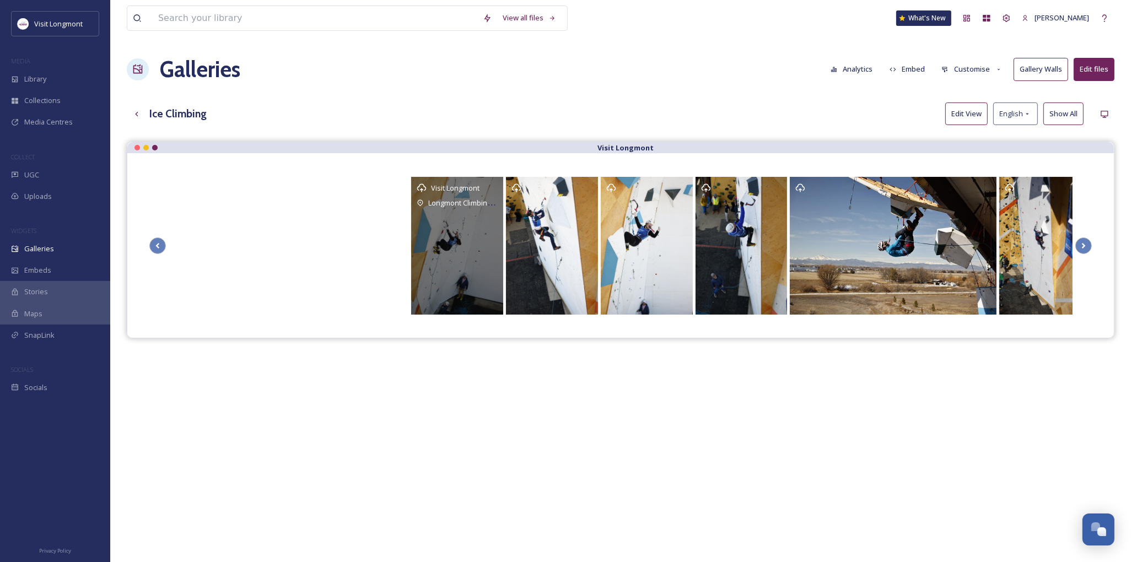
click at [423, 194] on div "Visit Longmont" at bounding box center [457, 188] width 81 height 11
click at [454, 199] on div "Longmont Climbing Collective" at bounding box center [462, 202] width 69 height 13
click at [442, 211] on div "Visit Longmont Longmont Climbing Collective" at bounding box center [457, 246] width 92 height 138
click at [478, 246] on div "Visit Longmont Longmont Climbing Collective" at bounding box center [457, 246] width 92 height 138
drag, startPoint x: 481, startPoint y: 208, endPoint x: 472, endPoint y: 201, distance: 11.0
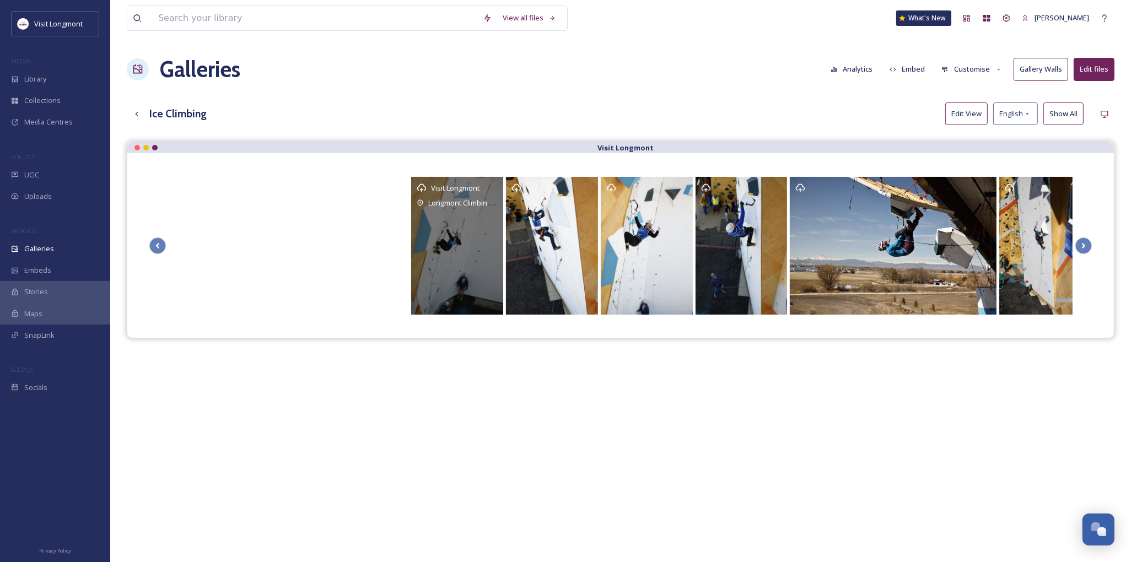
click at [481, 207] on div "Longmont Climbing Collective" at bounding box center [462, 202] width 69 height 13
click at [472, 201] on span "Longmont Climbing Collective" at bounding box center [476, 202] width 96 height 10
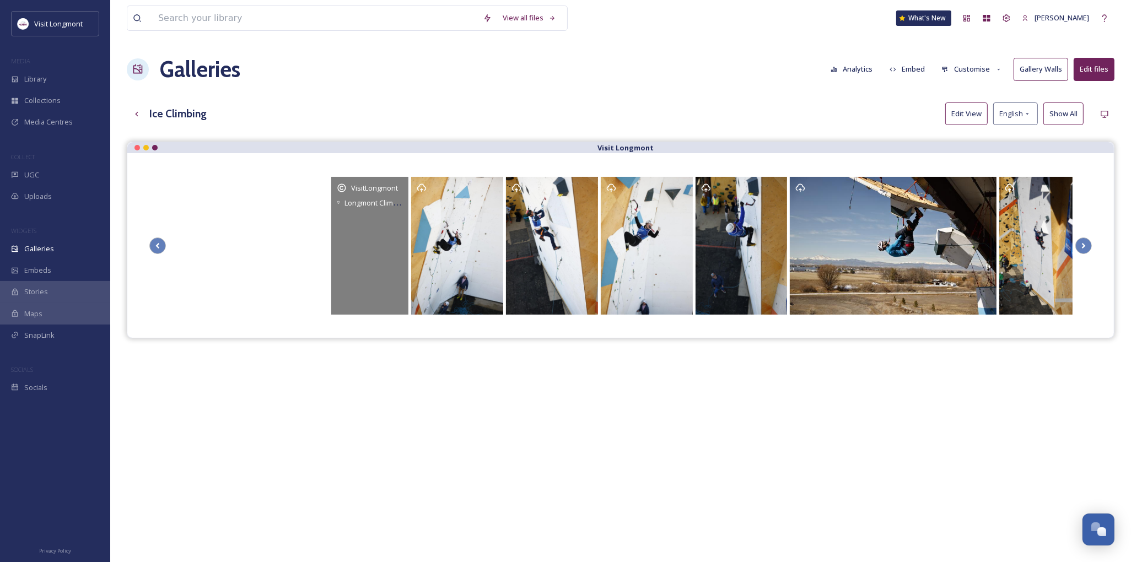
click at [341, 195] on div "VisitLongmont Longmont Climbing Collective 155 Pinnacle St, Longmont, CO 80504" at bounding box center [370, 246] width 78 height 138
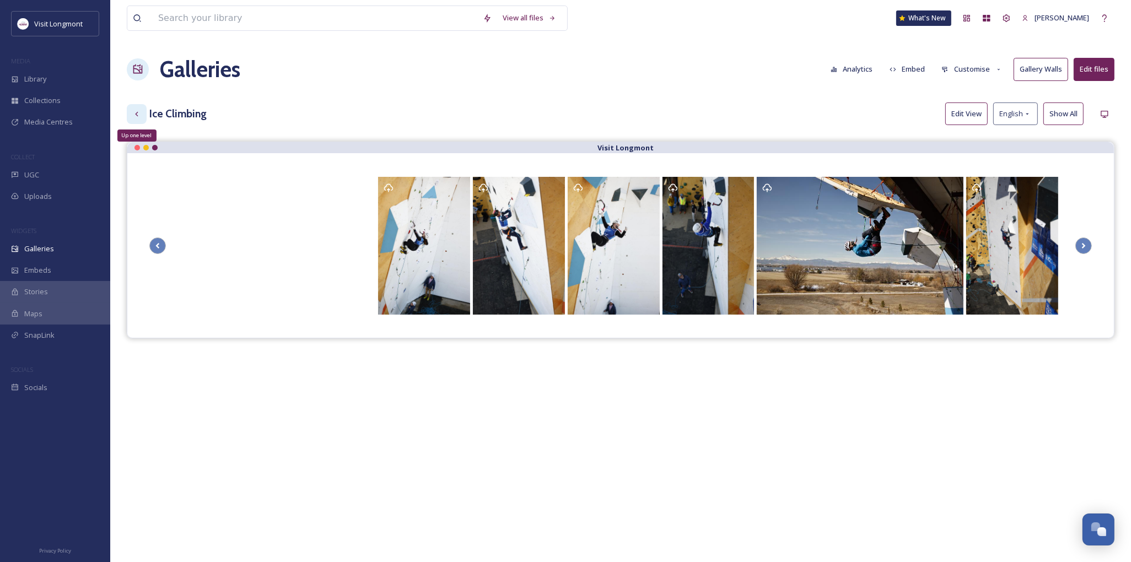
click at [132, 116] on icon at bounding box center [136, 114] width 9 height 9
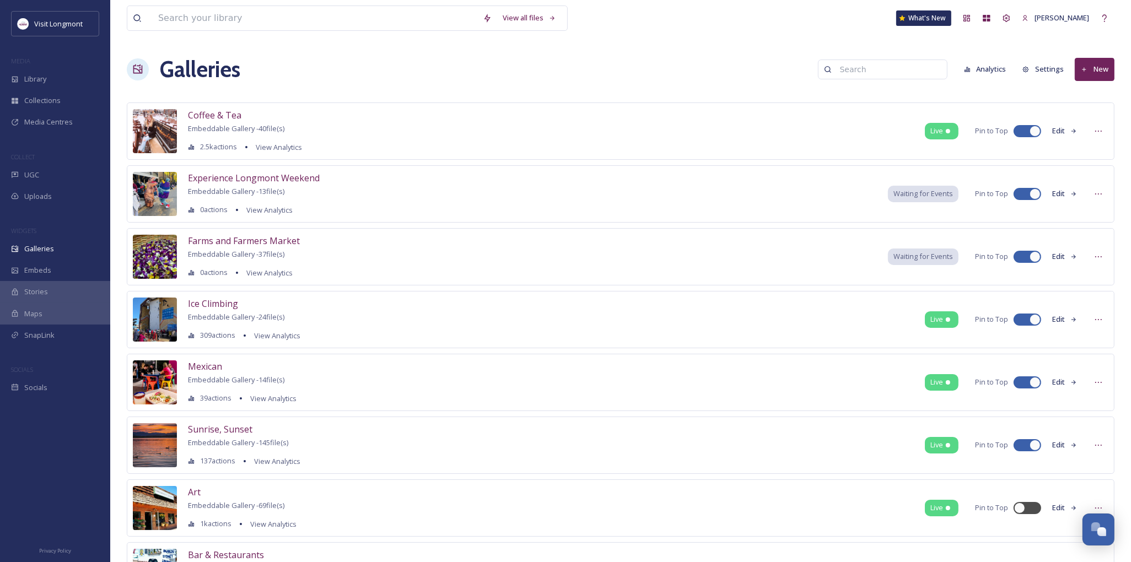
scroll to position [61, 0]
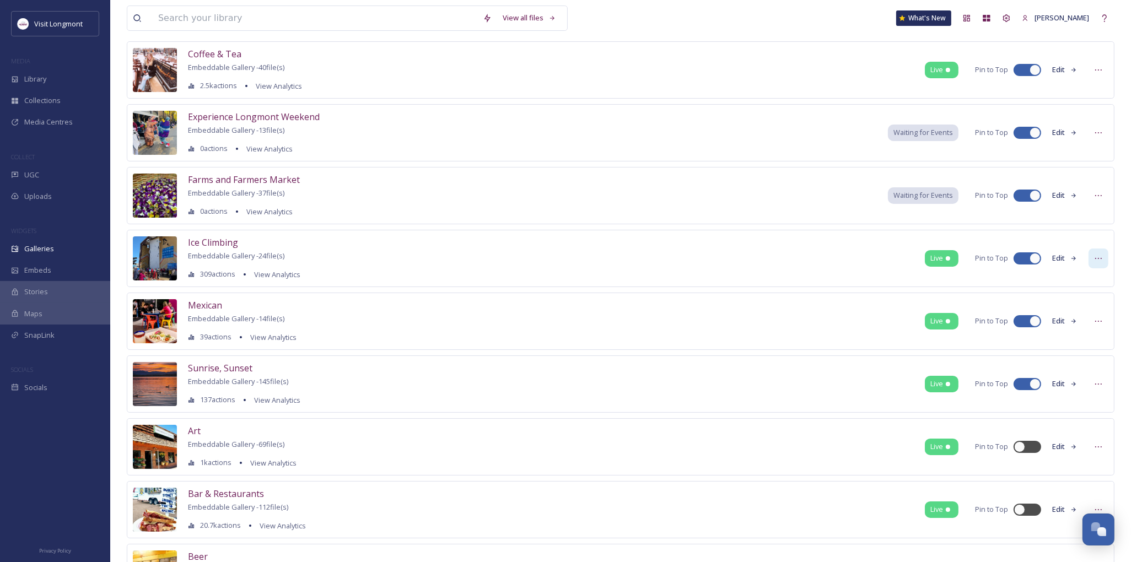
click at [1103, 258] on div at bounding box center [1099, 259] width 20 height 20
click at [1082, 286] on span "Edit Gallery" at bounding box center [1072, 282] width 37 height 10
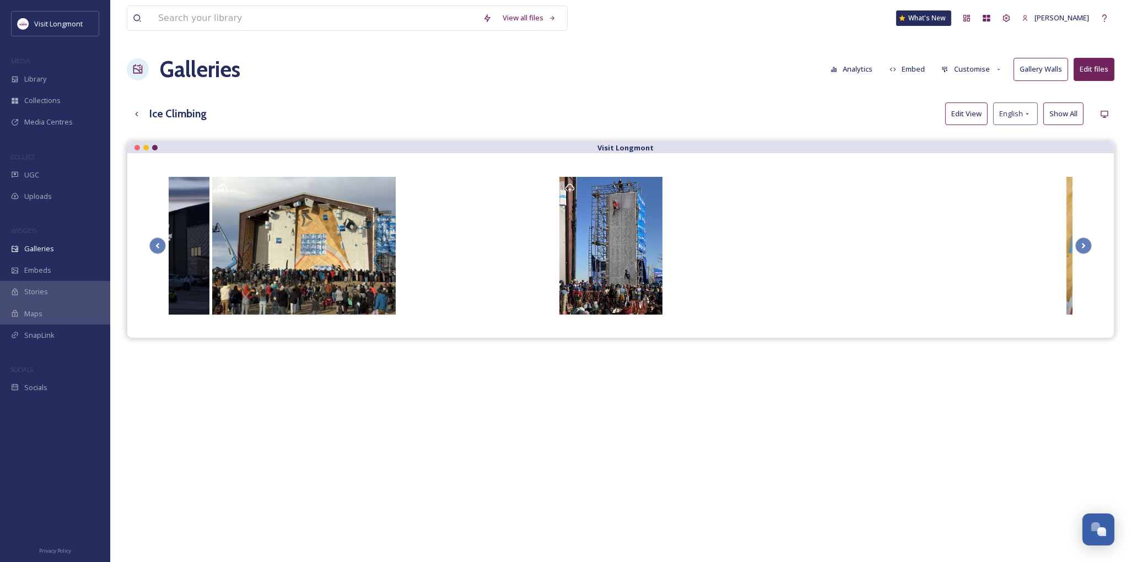
click at [1109, 70] on button "Edit files" at bounding box center [1094, 69] width 41 height 23
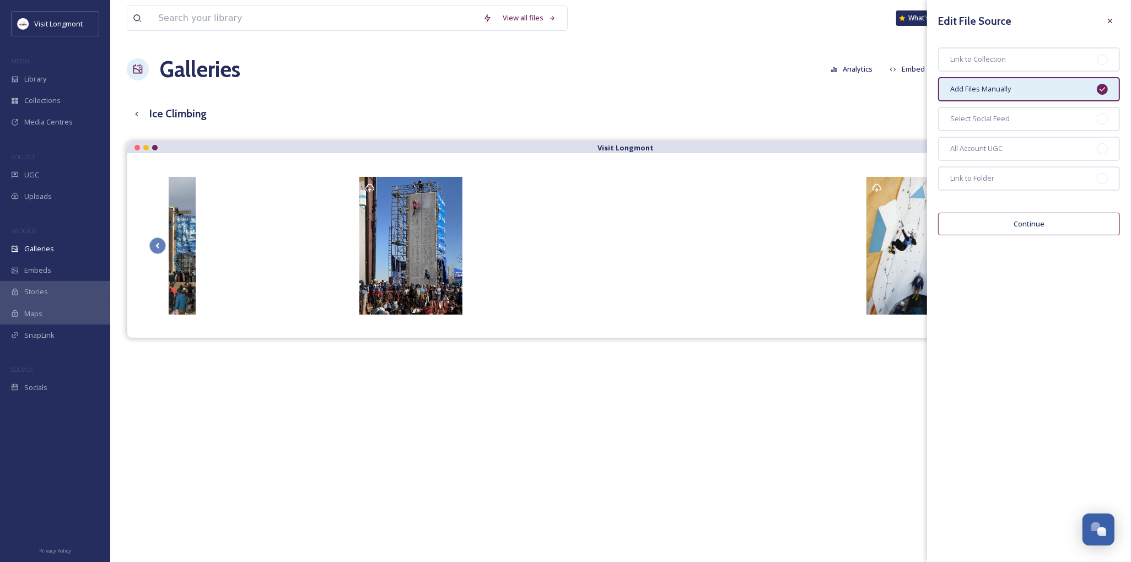
click at [1013, 224] on button "Continue" at bounding box center [1029, 224] width 182 height 23
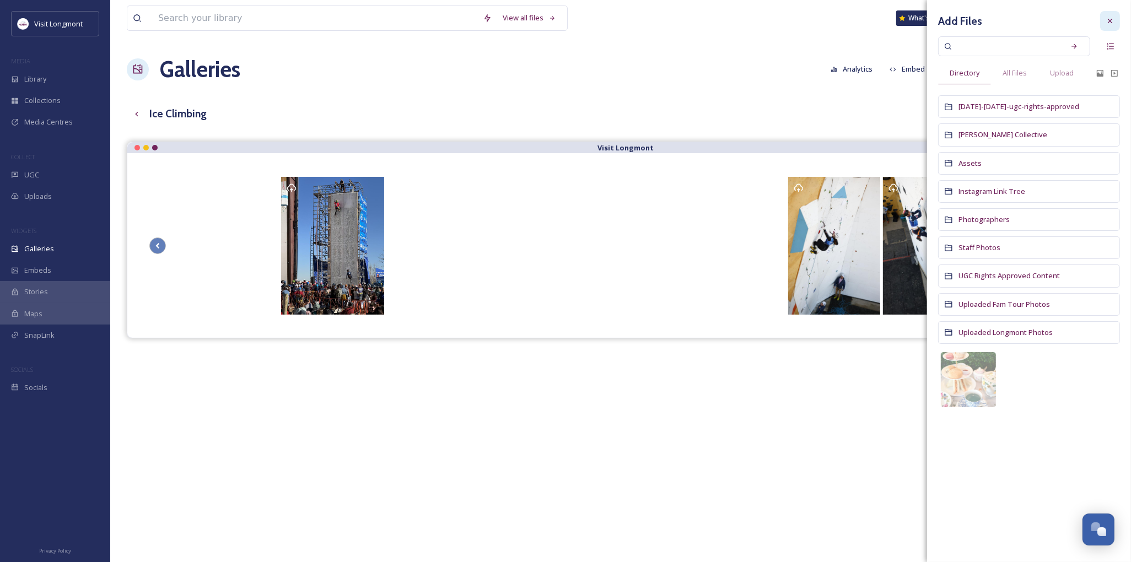
click at [1106, 18] on icon at bounding box center [1110, 21] width 9 height 9
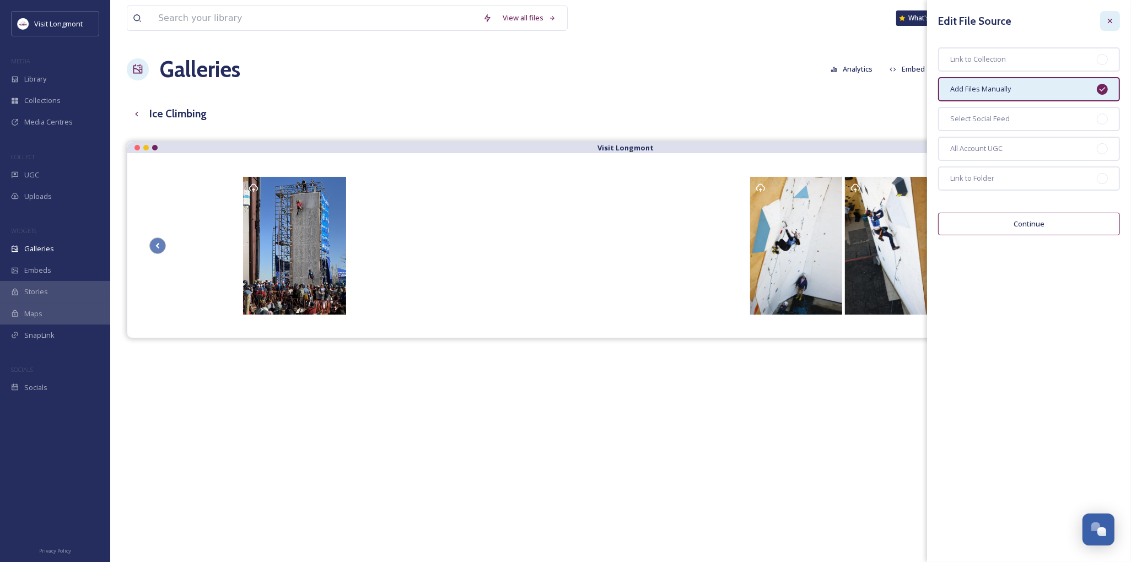
click at [1109, 24] on icon at bounding box center [1110, 21] width 9 height 9
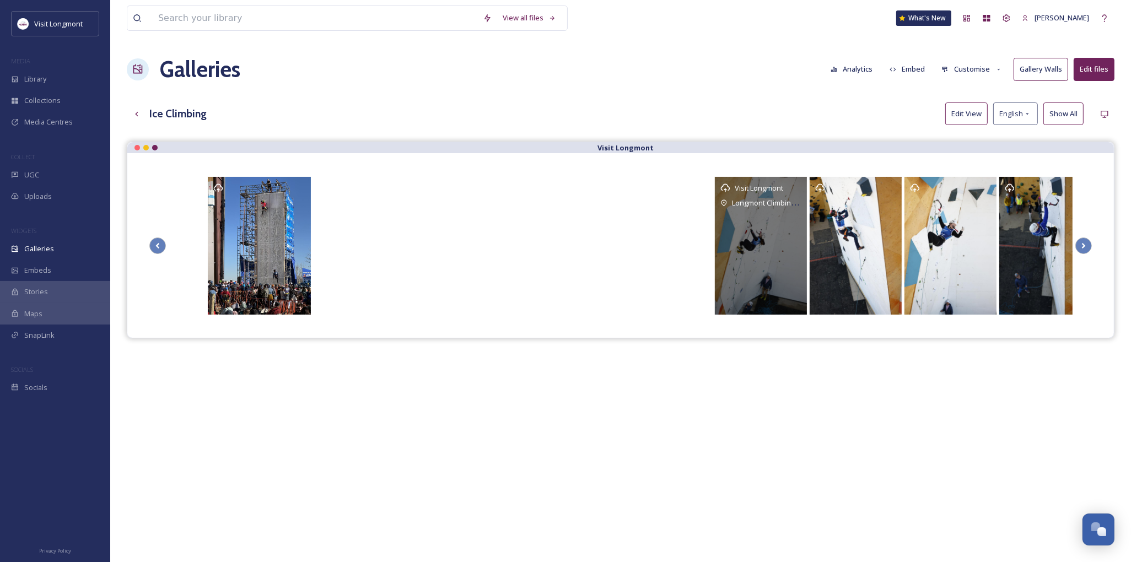
click at [802, 185] on div "Visit Longmont Longmont Climbing Collective" at bounding box center [761, 246] width 92 height 138
click at [770, 212] on div "Visit Longmont Longmont Climbing Collective" at bounding box center [761, 246] width 92 height 138
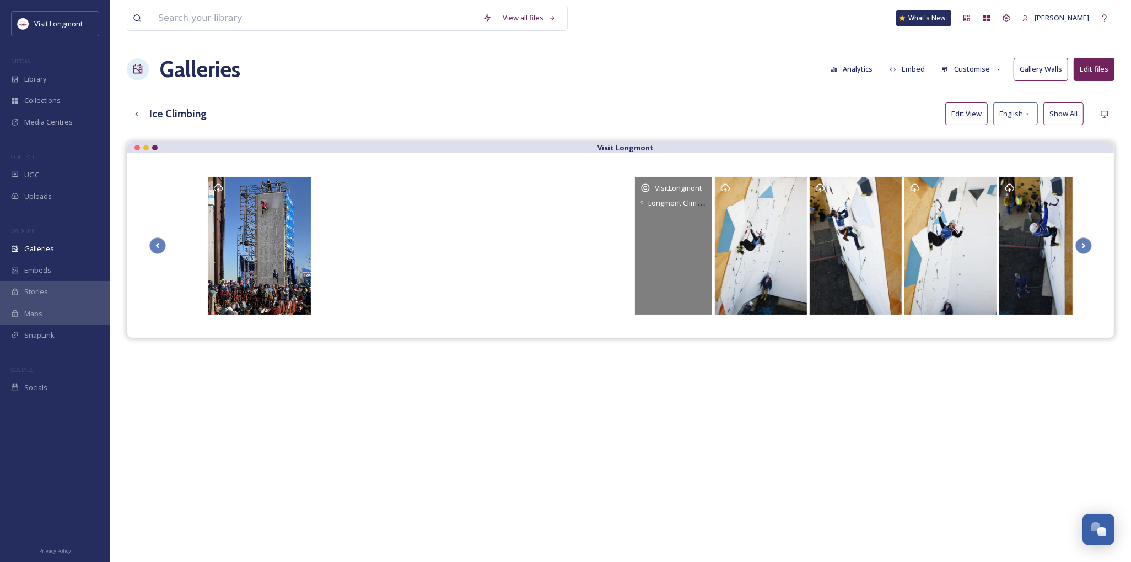
click at [695, 190] on span "VisitLongmont" at bounding box center [678, 188] width 47 height 10
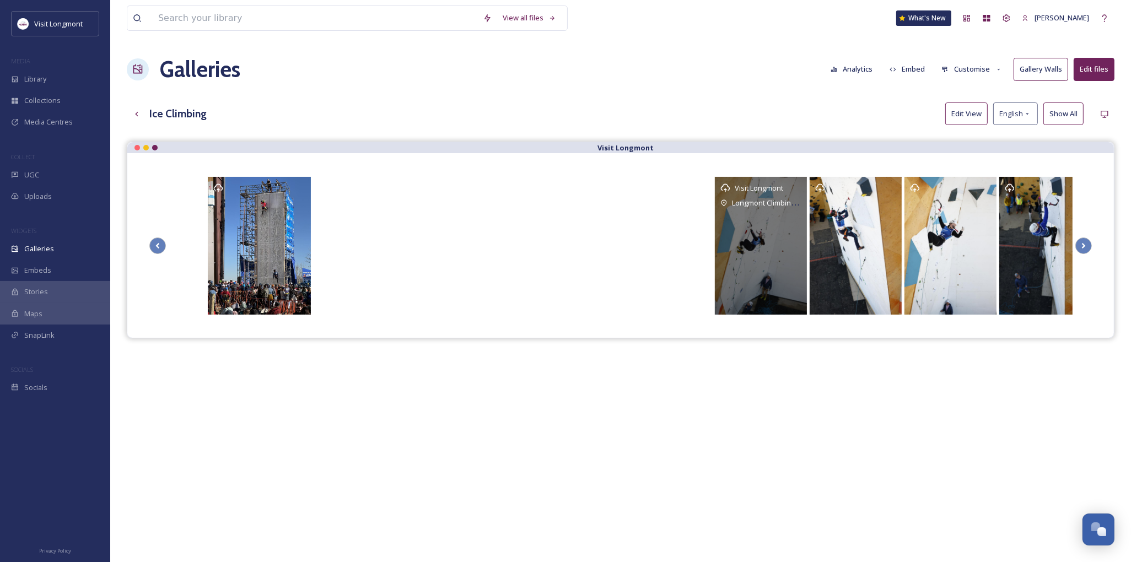
drag, startPoint x: 730, startPoint y: 223, endPoint x: 752, endPoint y: 217, distance: 22.2
click at [730, 223] on div "Visit Longmont Longmont Climbing Collective" at bounding box center [761, 246] width 92 height 138
click at [770, 212] on div "Visit Longmont Longmont Climbing Collective" at bounding box center [761, 246] width 92 height 138
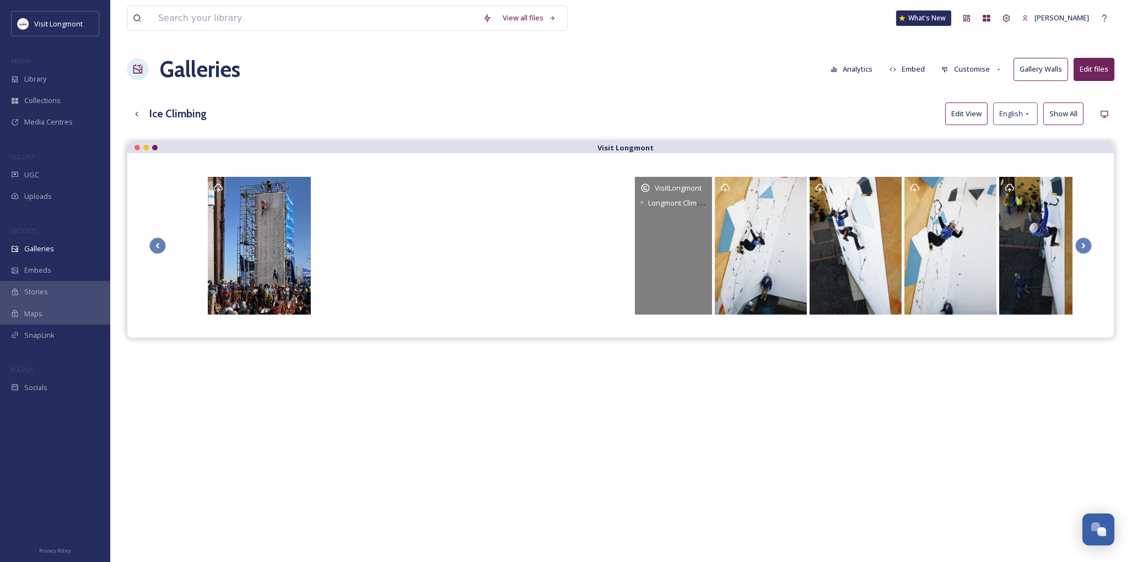
click at [673, 214] on div "VisitLongmont Longmont Climbing Collective 155 Pinnacle St, Longmont, CO 80504" at bounding box center [674, 246] width 78 height 138
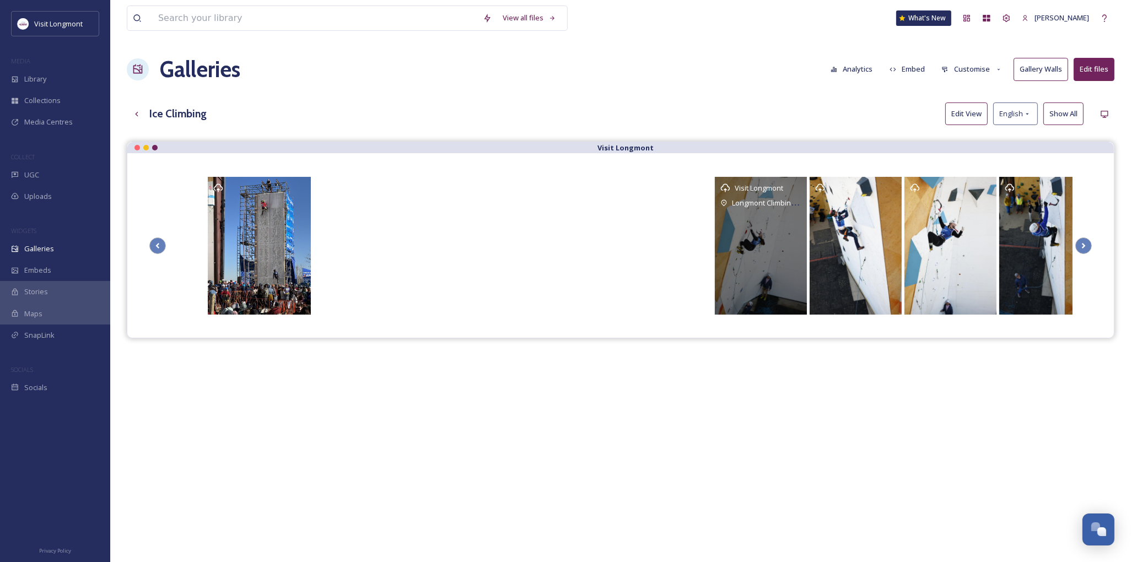
click at [912, 212] on div "Opens media popup. Media description: Copy of _G6A0049.JPG." at bounding box center [951, 246] width 92 height 138
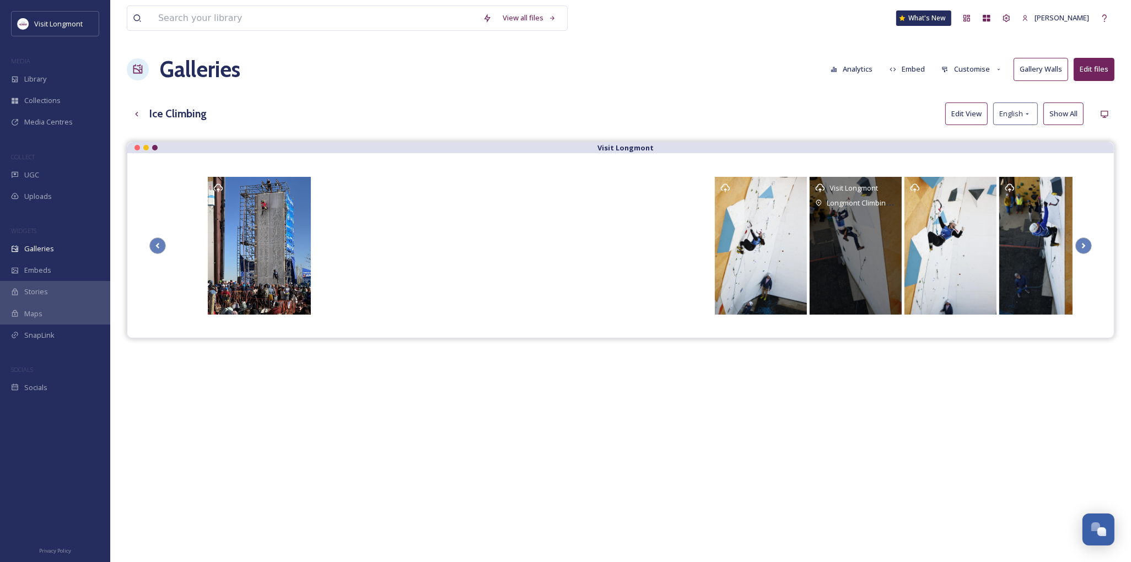
click at [839, 210] on div "Visit Longmont Longmont Climbing Collective" at bounding box center [856, 246] width 92 height 138
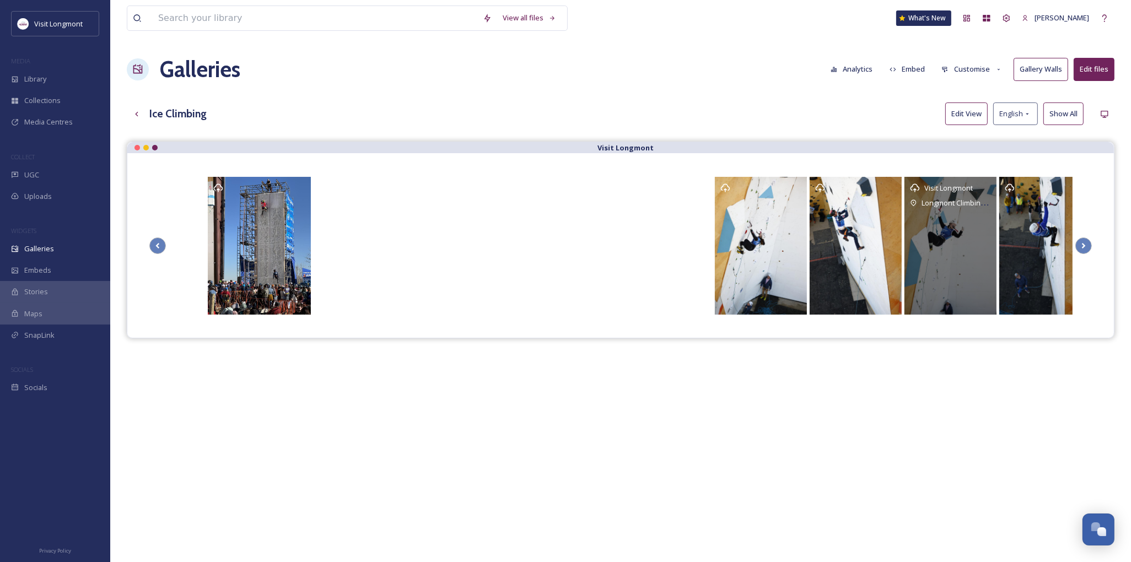
click at [968, 216] on div "Visit Longmont Longmont Climbing Collective" at bounding box center [951, 246] width 92 height 138
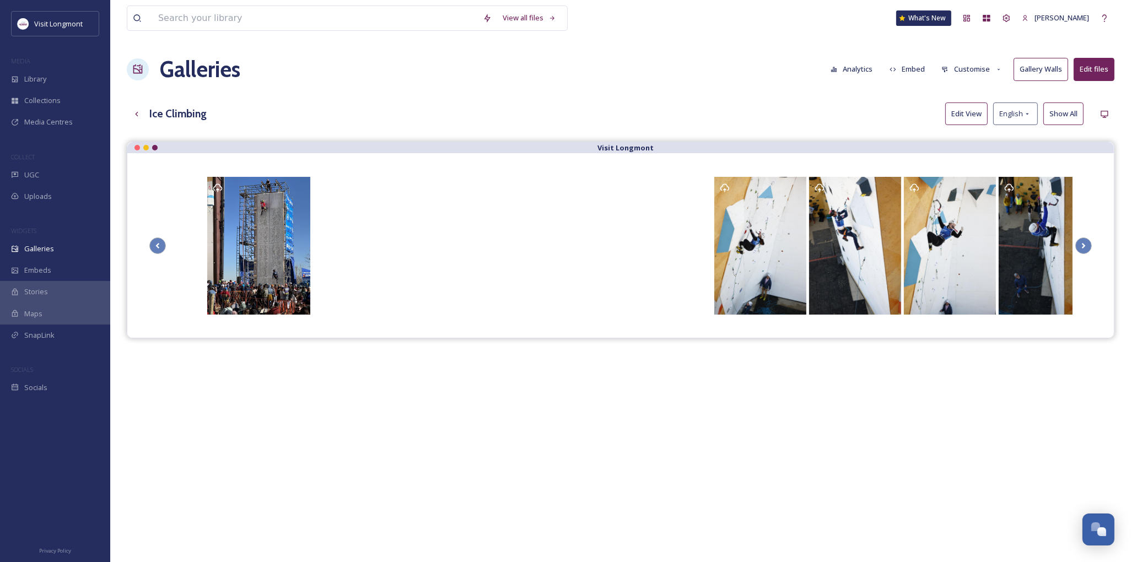
click at [1130, 239] on div "View all files What's New Nikki Tooker Galleries Analytics Embed Customise Gall…" at bounding box center [620, 360] width 1021 height 721
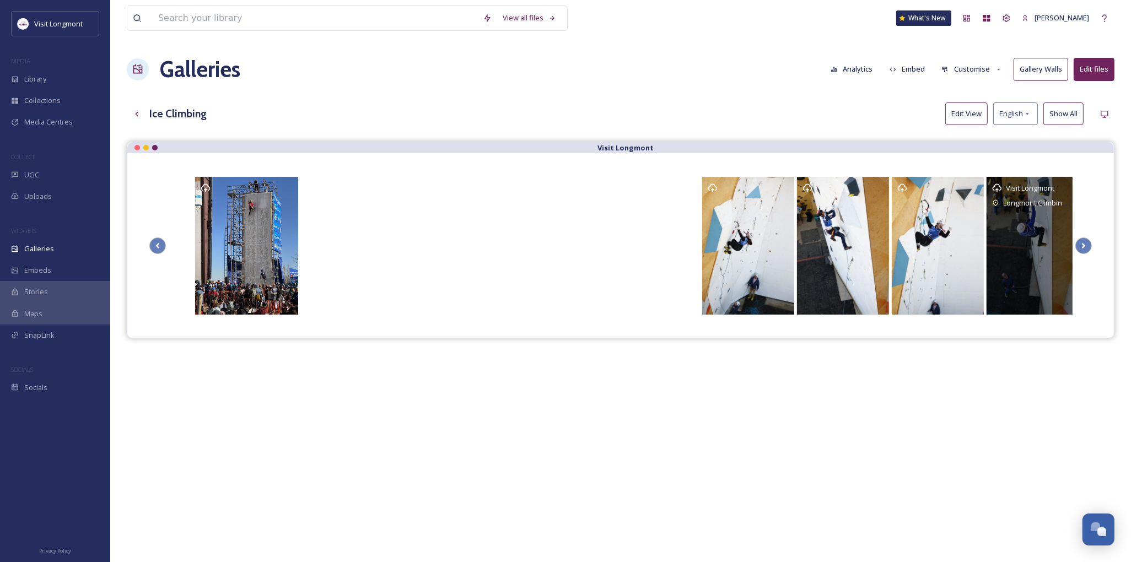
click at [1023, 256] on div "Visit Longmont Longmont Climbing Collective" at bounding box center [1033, 246] width 92 height 138
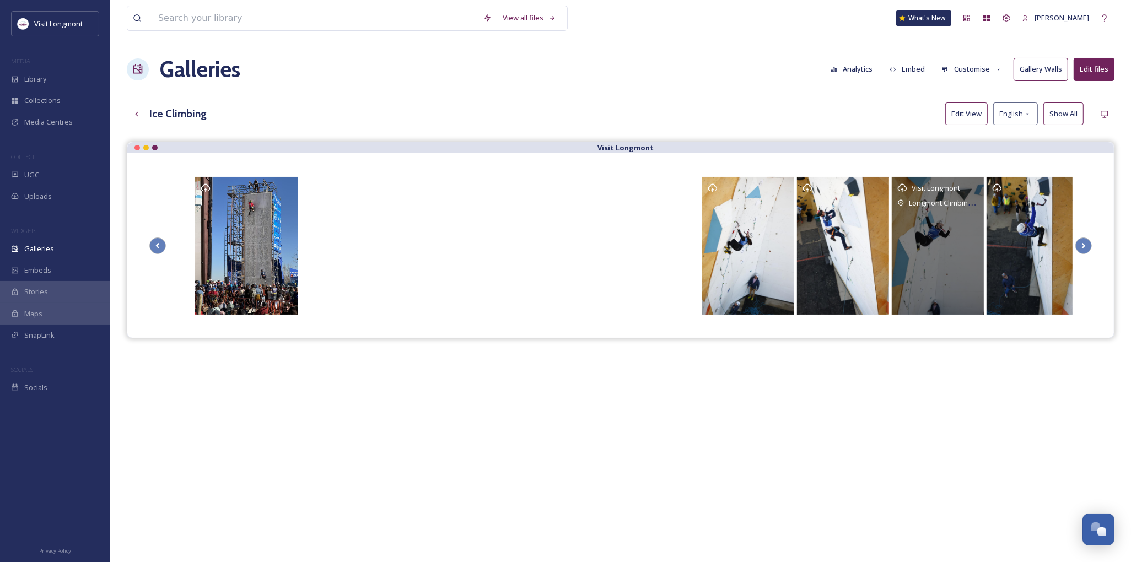
click at [979, 185] on div "Visit Longmont Longmont Climbing Collective" at bounding box center [938, 246] width 92 height 138
click at [979, 182] on div "Visit Longmont Longmont Climbing Collective" at bounding box center [938, 246] width 92 height 138
click at [975, 185] on div "Visit Longmont" at bounding box center [938, 188] width 81 height 11
click at [976, 185] on div "Visit Longmont" at bounding box center [938, 188] width 81 height 11
click at [978, 184] on div "Visit Longmont" at bounding box center [938, 188] width 81 height 11
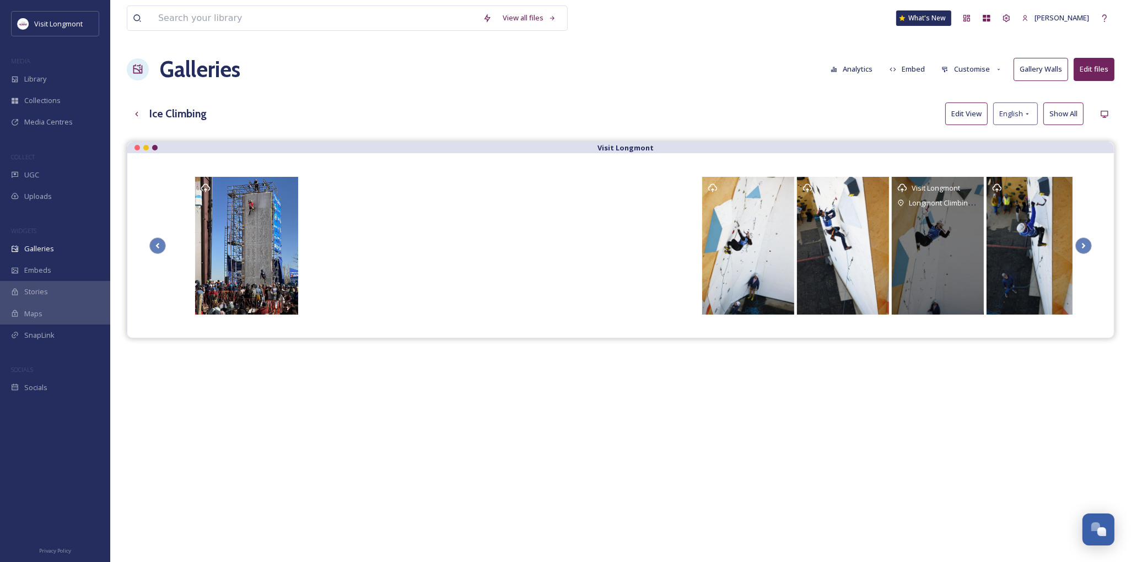
drag, startPoint x: 978, startPoint y: 184, endPoint x: 974, endPoint y: 194, distance: 11.2
click at [976, 186] on div "Visit Longmont" at bounding box center [938, 188] width 81 height 11
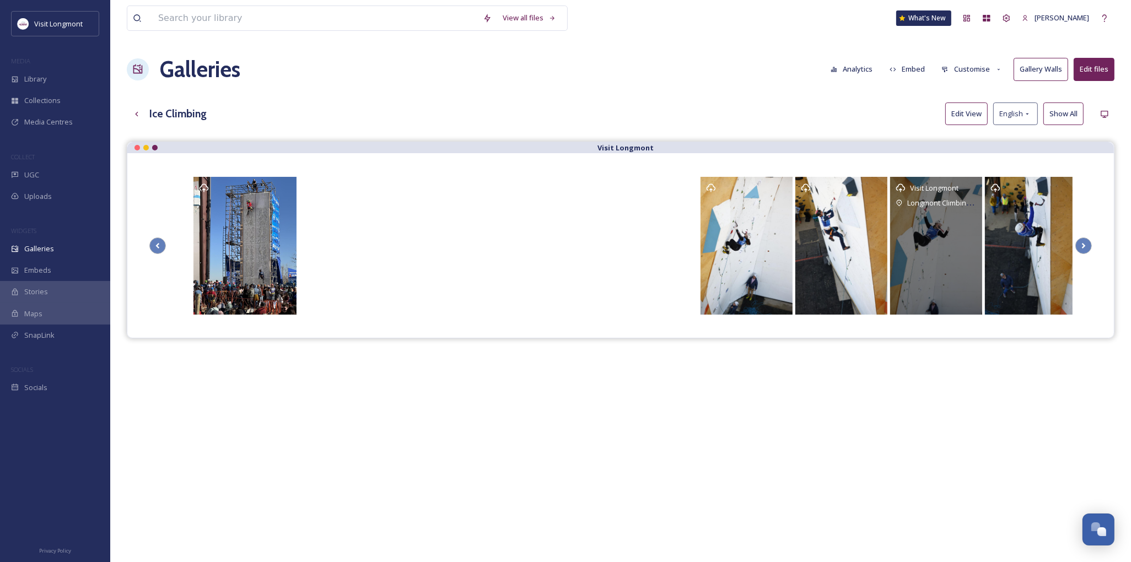
click at [974, 195] on div "Visit Longmont Longmont Climbing Collective" at bounding box center [937, 246] width 92 height 138
click at [963, 196] on div "Longmont Climbing Collective" at bounding box center [942, 202] width 69 height 13
drag, startPoint x: 954, startPoint y: 211, endPoint x: 924, endPoint y: 235, distance: 39.2
click at [924, 235] on div "Visit Longmont Longmont Climbing Collective" at bounding box center [937, 246] width 92 height 138
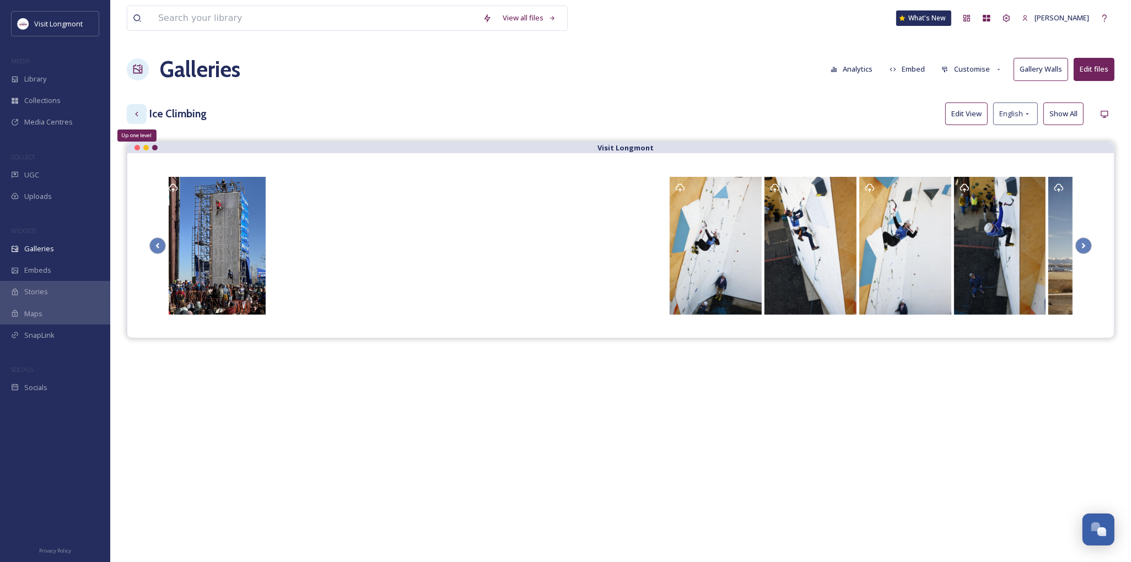
click at [141, 119] on div "Up one level" at bounding box center [137, 114] width 20 height 20
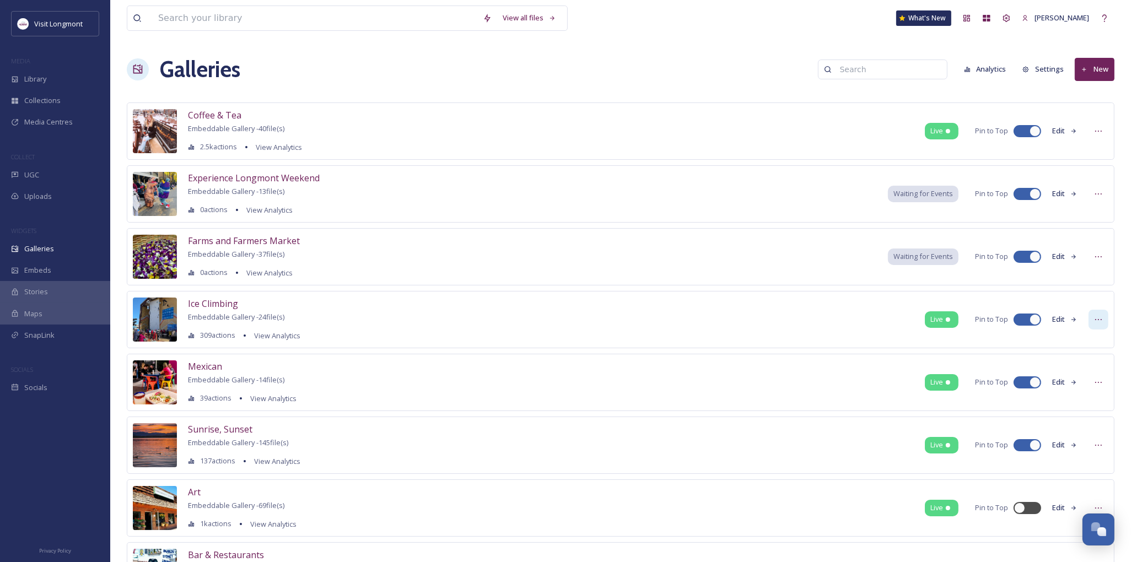
click at [1097, 320] on icon at bounding box center [1099, 319] width 9 height 9
click at [207, 302] on span "Ice Climbing" at bounding box center [213, 304] width 50 height 12
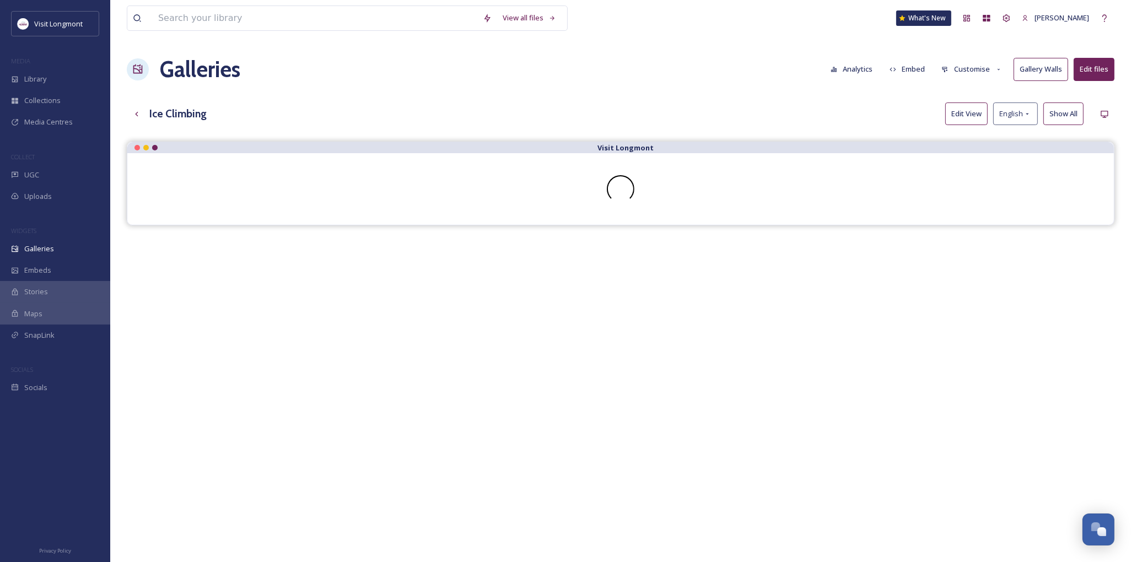
click at [983, 73] on button "Customise" at bounding box center [972, 69] width 72 height 22
click at [961, 103] on div "Layout" at bounding box center [975, 95] width 77 height 22
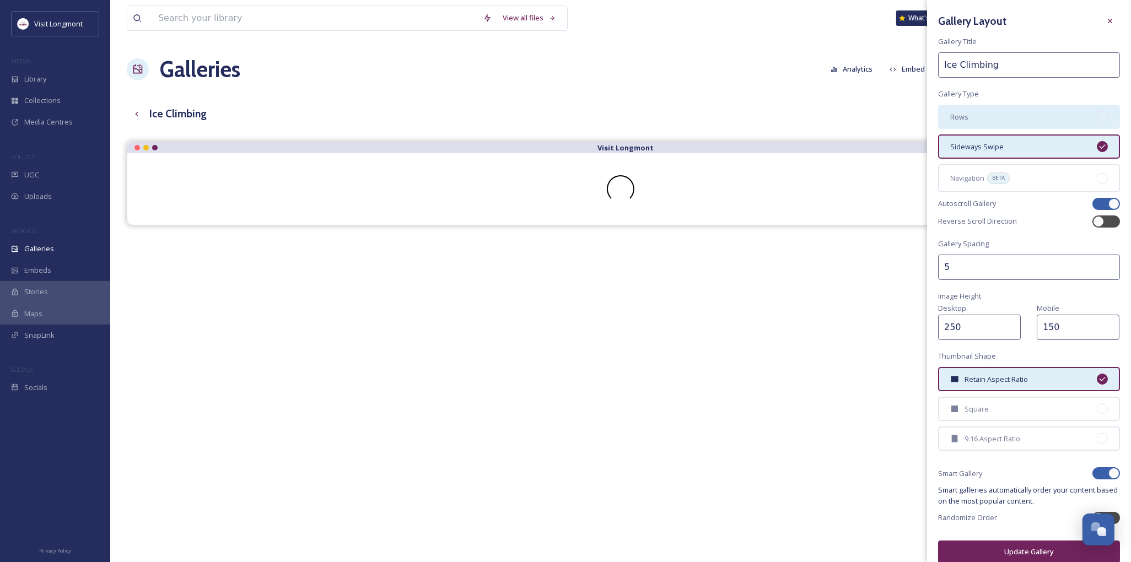
click at [1097, 119] on div at bounding box center [1102, 116] width 11 height 11
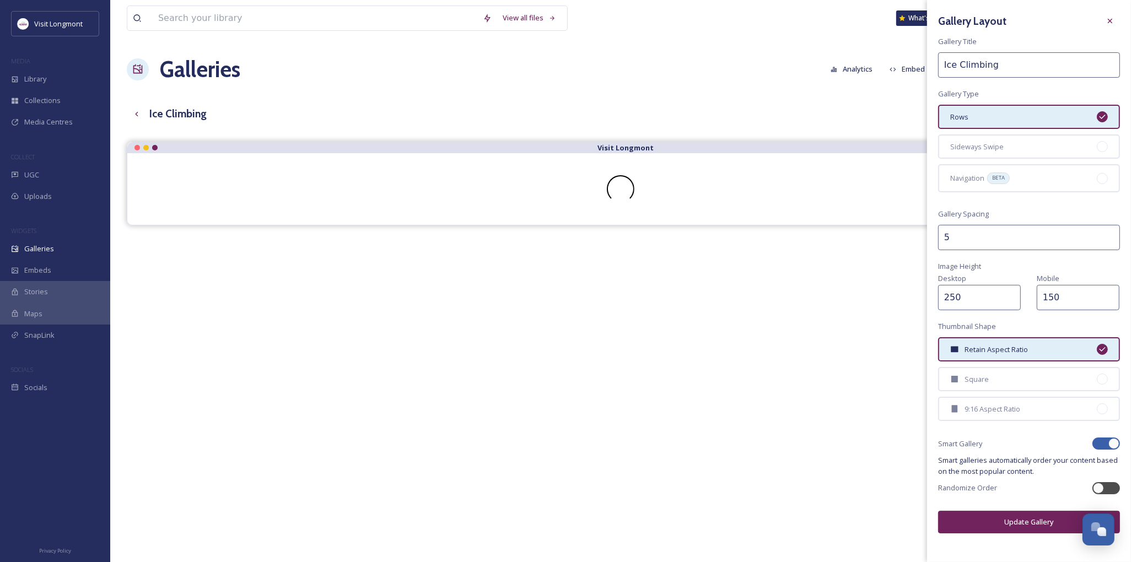
click at [1015, 511] on button "Update Gallery" at bounding box center [1029, 522] width 182 height 23
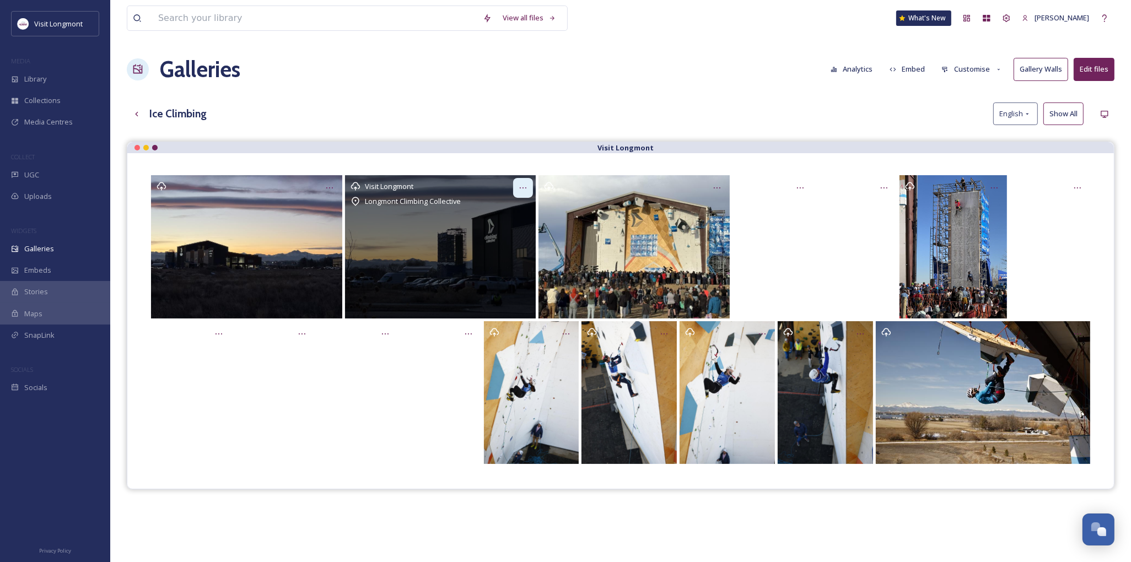
click at [525, 190] on icon "Opens media popup. Media description: Ice Climbing World Cup 2025." at bounding box center [523, 188] width 9 height 9
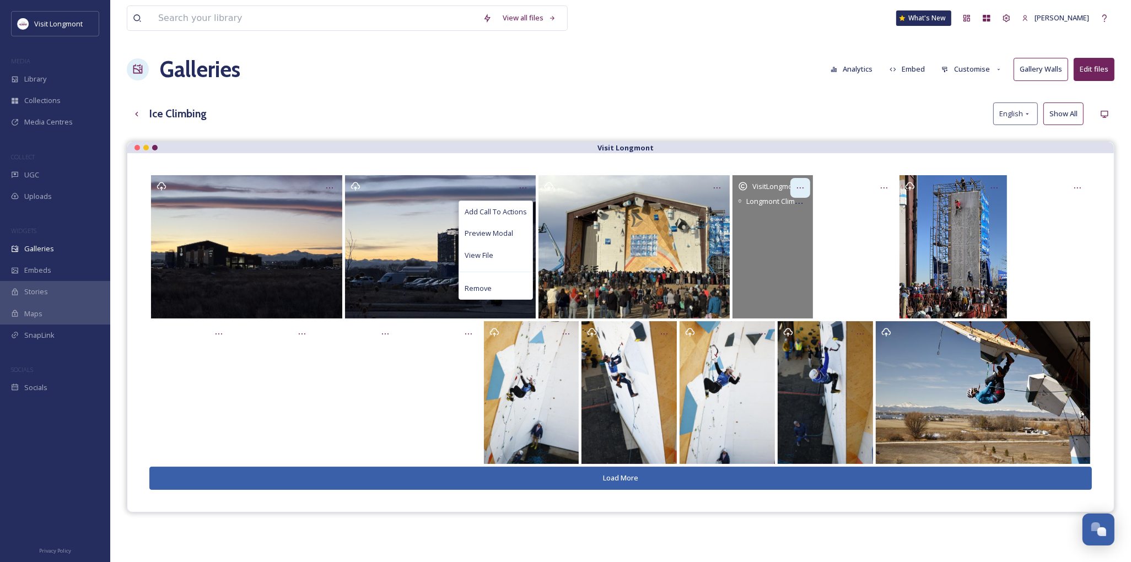
click at [803, 185] on icon "Opens media popup. Media description: Crowd4-VisitLongmont.MOV." at bounding box center [800, 188] width 9 height 9
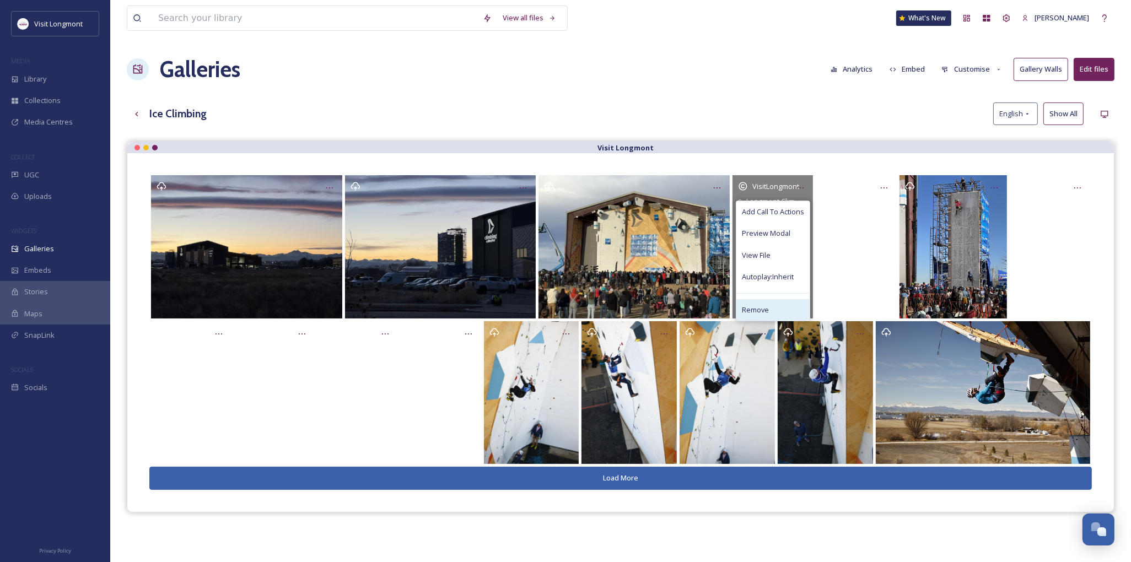
click at [761, 309] on span "Remove" at bounding box center [755, 310] width 27 height 10
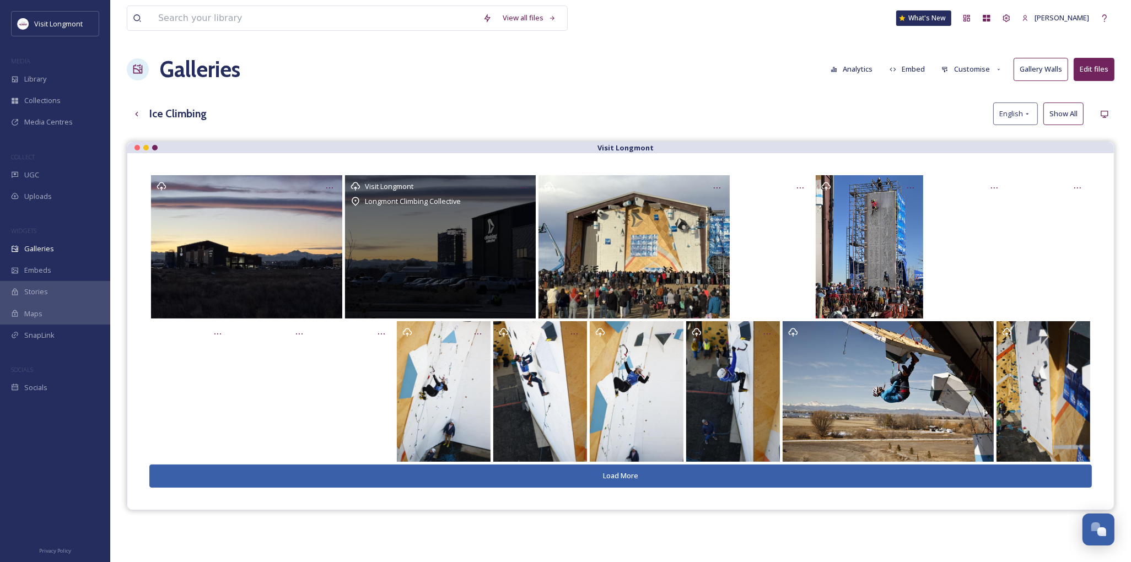
drag, startPoint x: 787, startPoint y: 250, endPoint x: 469, endPoint y: 222, distance: 319.4
click at [469, 222] on div "Visit Longmont Longmont Climbing Collective" at bounding box center [620, 246] width 943 height 143
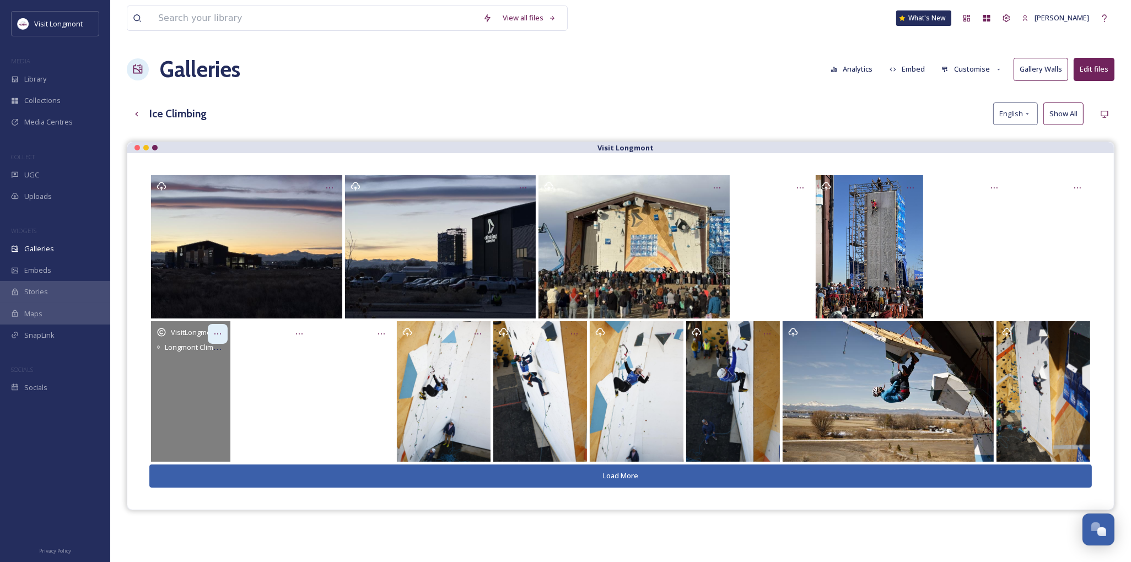
click at [219, 335] on icon "Opens media popup. Media description: Monty5-VisitLongmont.MOV." at bounding box center [217, 334] width 9 height 9
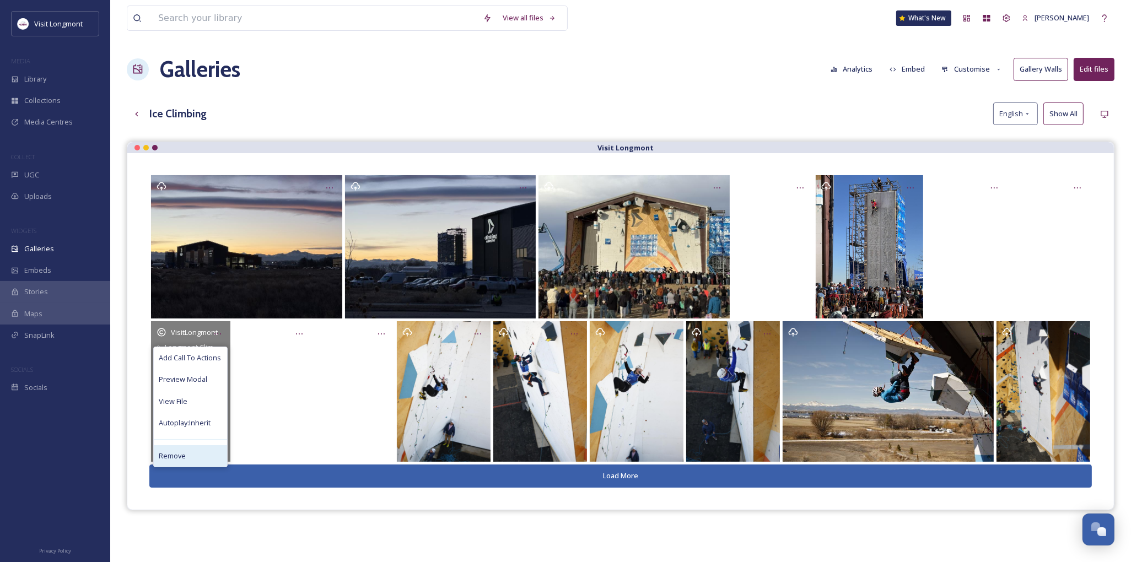
click at [186, 451] on div "Remove" at bounding box center [190, 457] width 73 height 22
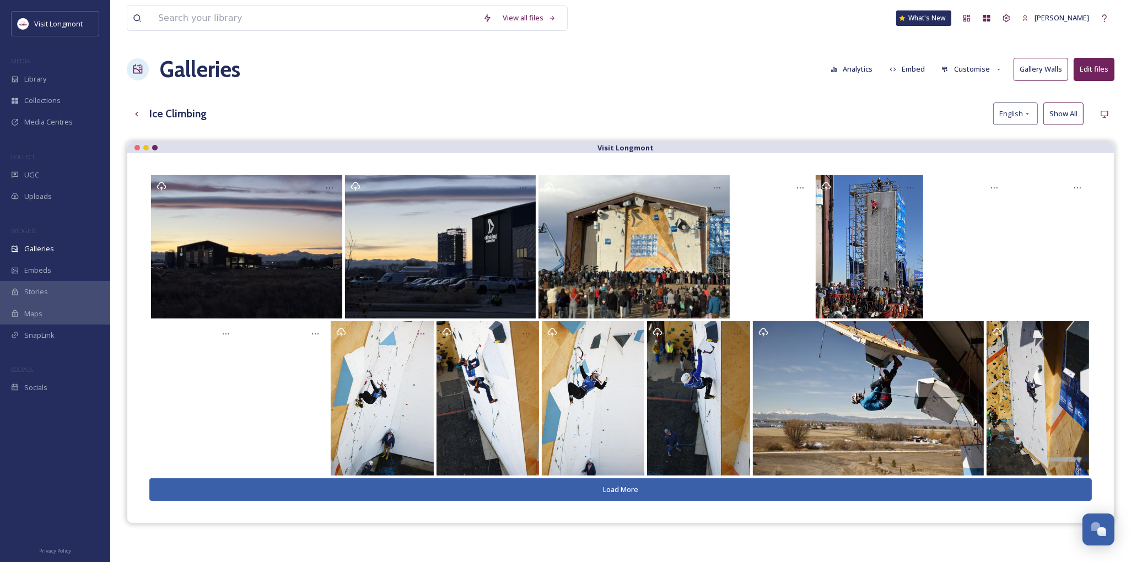
click at [601, 482] on button "Load More" at bounding box center [620, 490] width 943 height 23
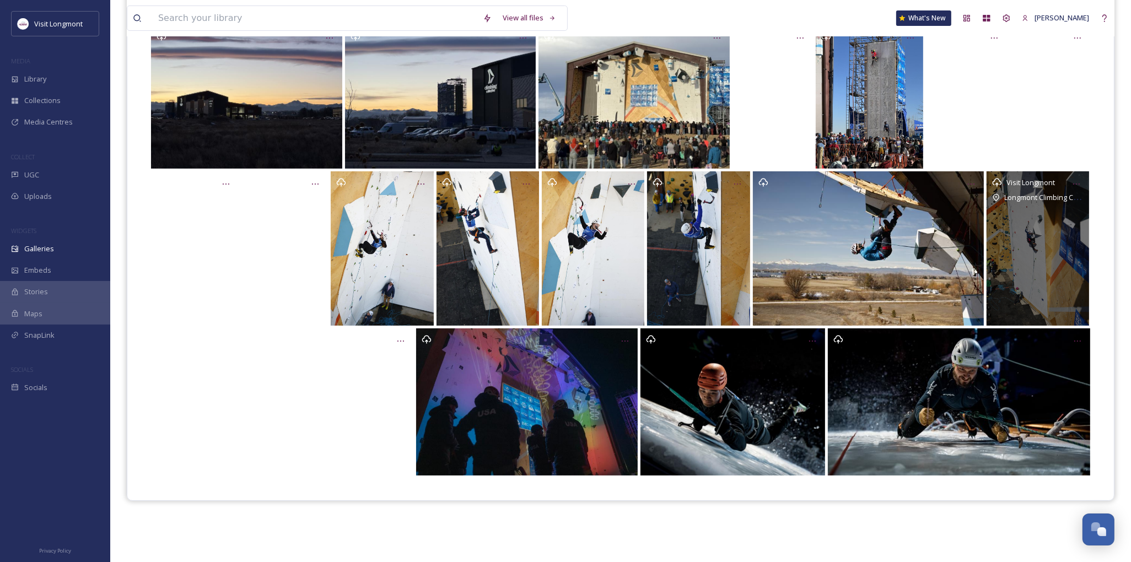
scroll to position [158, 0]
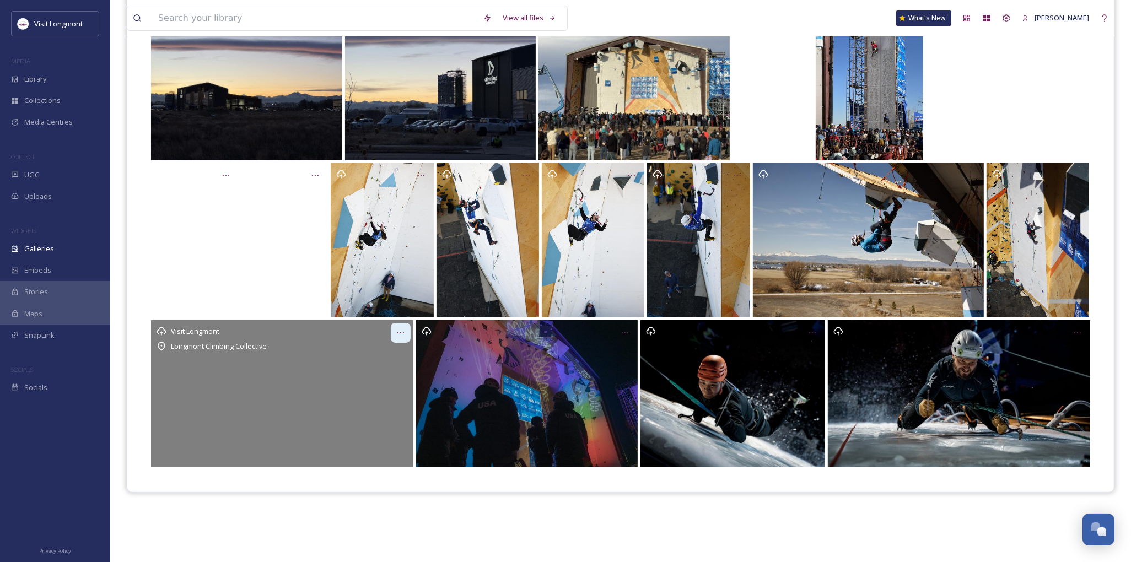
click at [399, 332] on icon "Opens media popup. Media description: Copy of Ice Climbing (60 sec).mp4." at bounding box center [400, 333] width 9 height 9
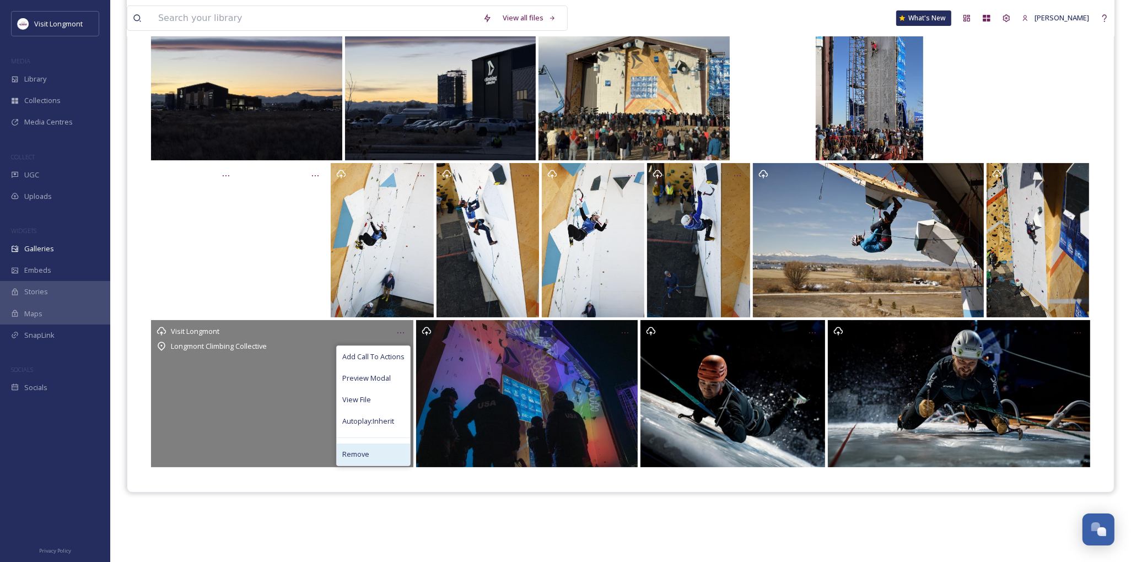
click at [367, 450] on span "Remove" at bounding box center [355, 454] width 27 height 10
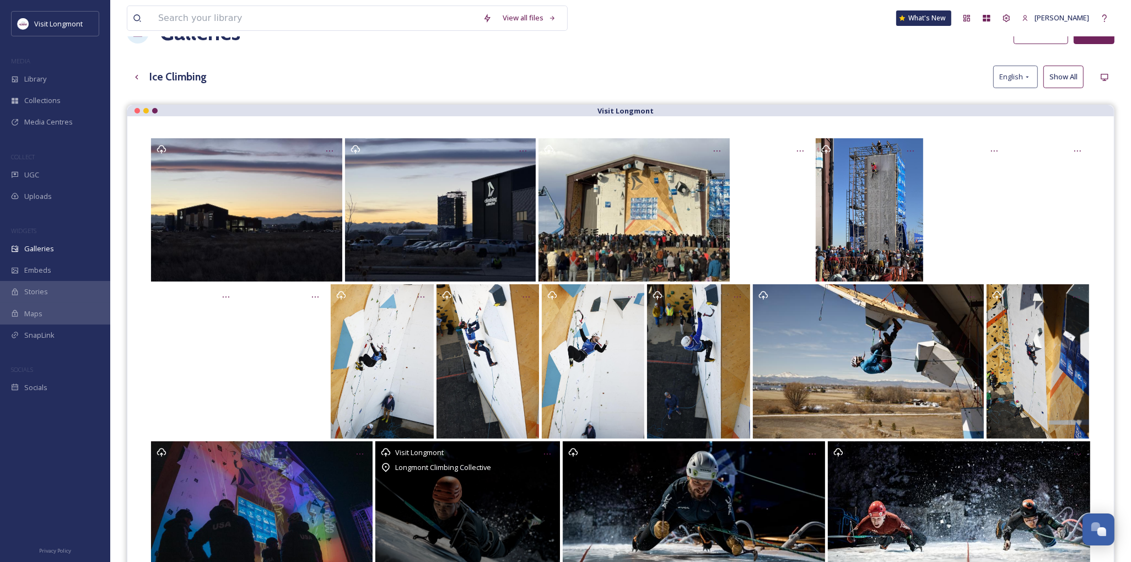
scroll to position [36, 0]
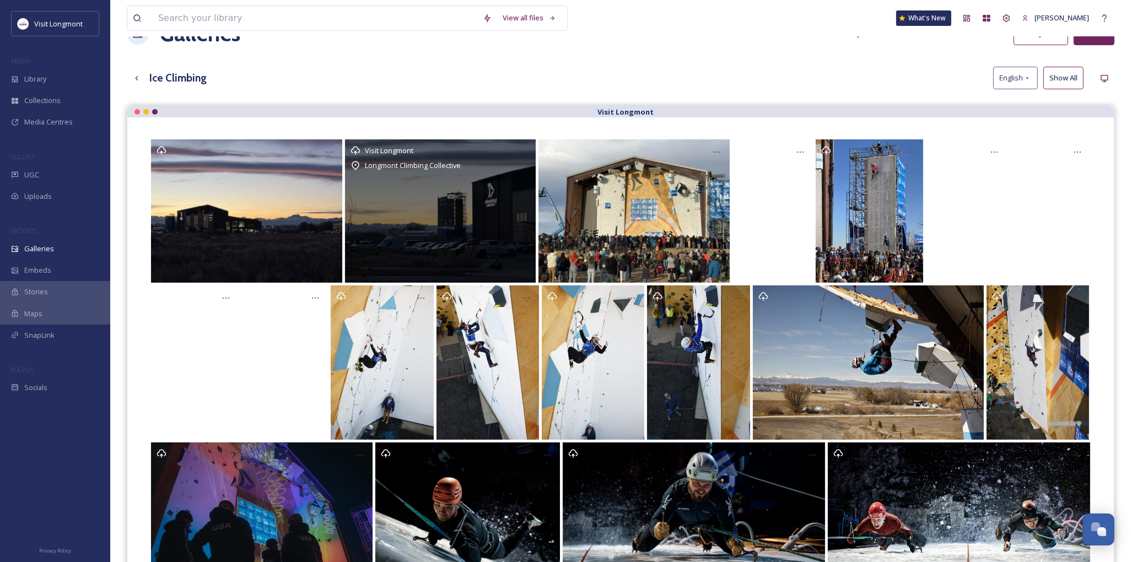
drag, startPoint x: 951, startPoint y: 183, endPoint x: 479, endPoint y: 186, distance: 472.0
click at [482, 184] on div "Visit Longmont Longmont Climbing Collective" at bounding box center [620, 211] width 943 height 143
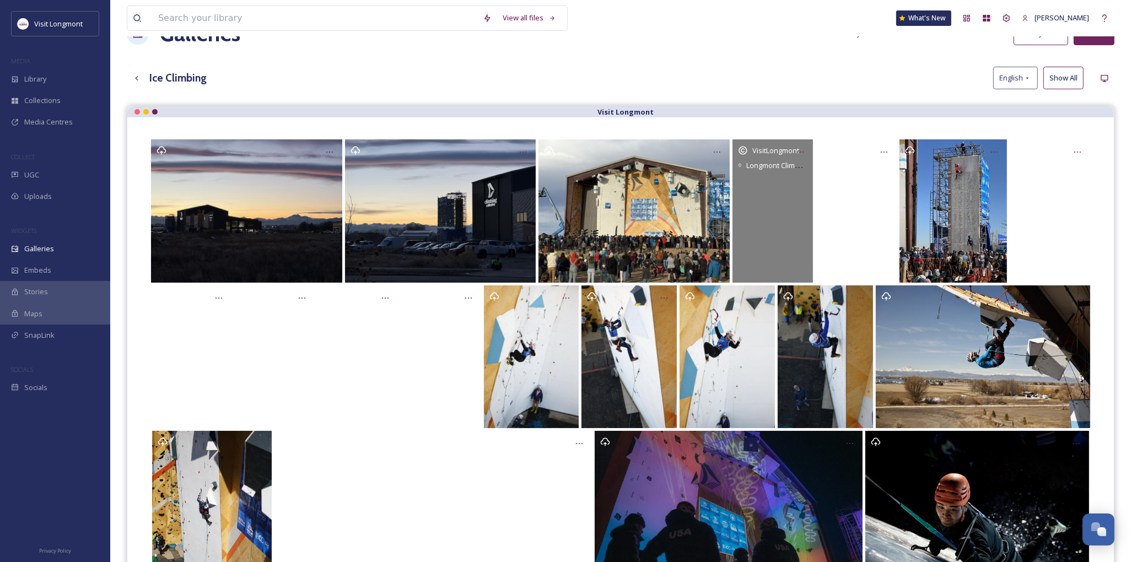
scroll to position [0, 0]
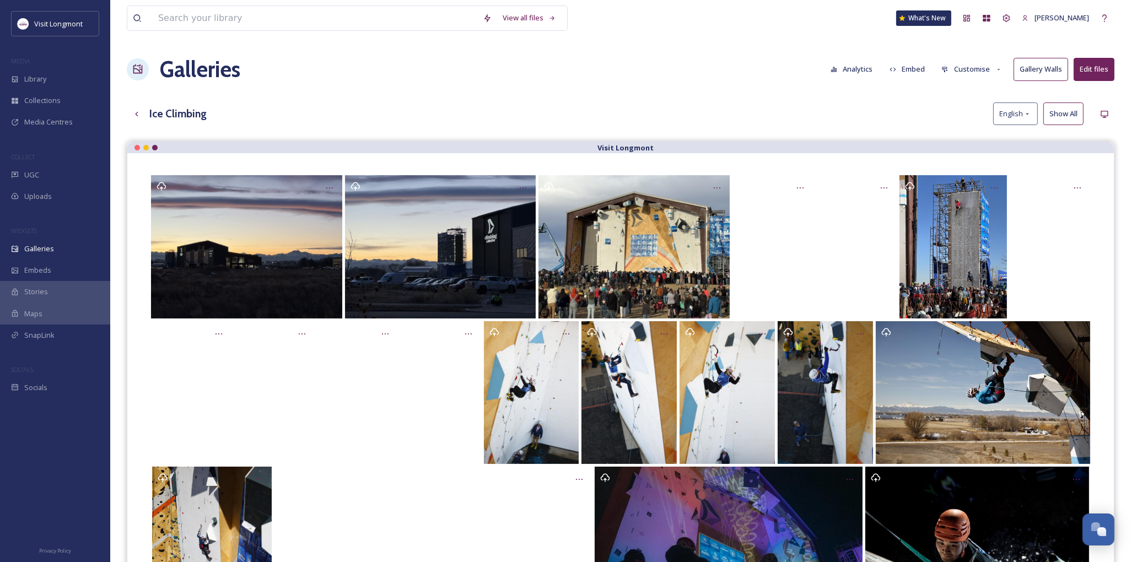
click at [1086, 69] on button "Edit files" at bounding box center [1094, 69] width 41 height 23
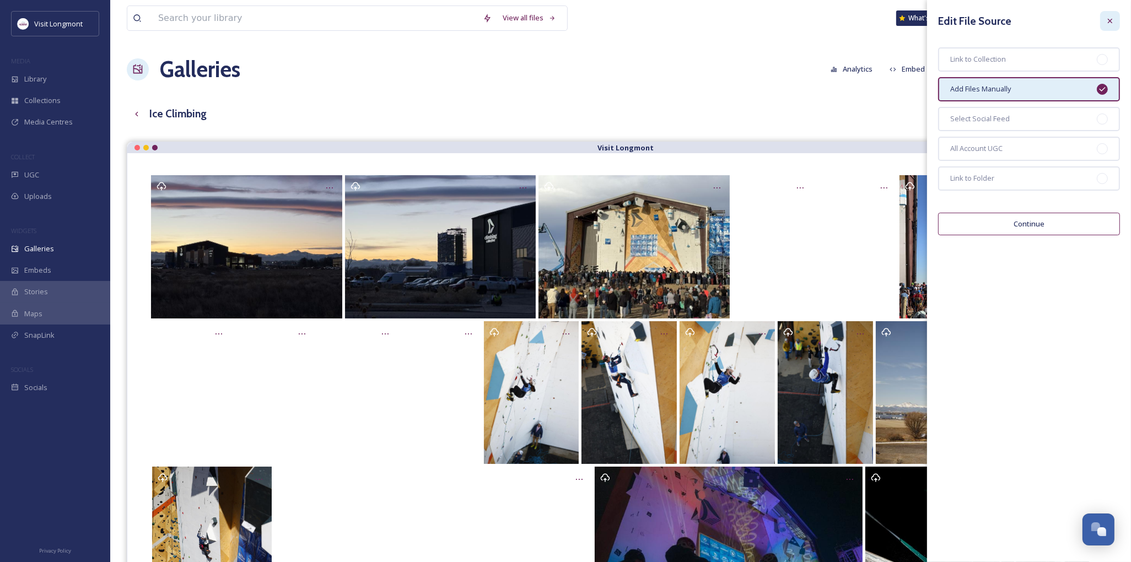
click at [1109, 19] on icon at bounding box center [1110, 21] width 4 height 4
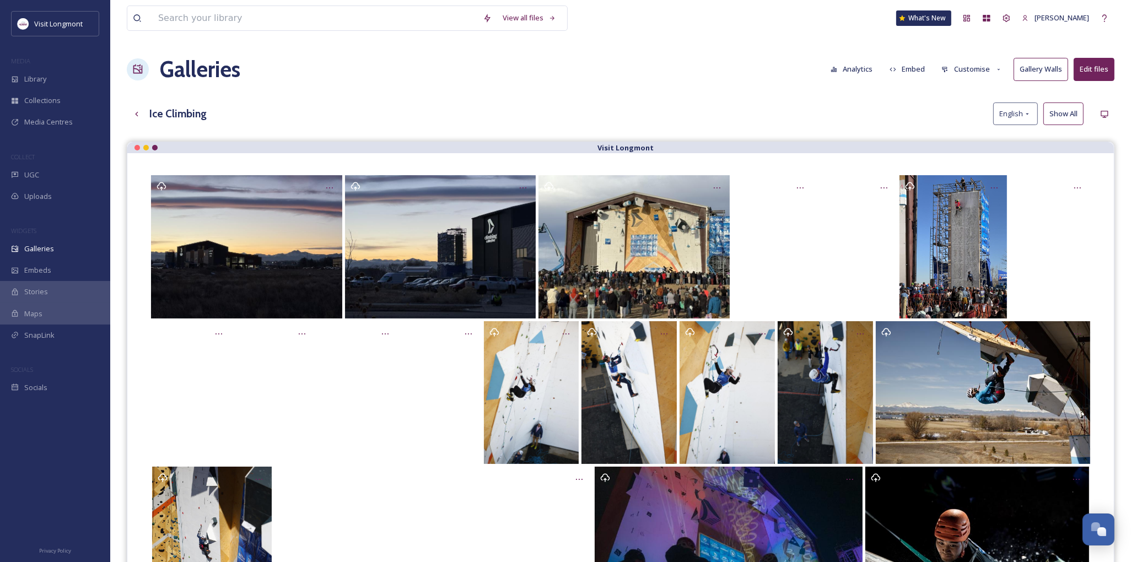
click at [950, 67] on button "Customise" at bounding box center [972, 69] width 72 height 22
click at [982, 100] on div "Layout" at bounding box center [975, 95] width 77 height 22
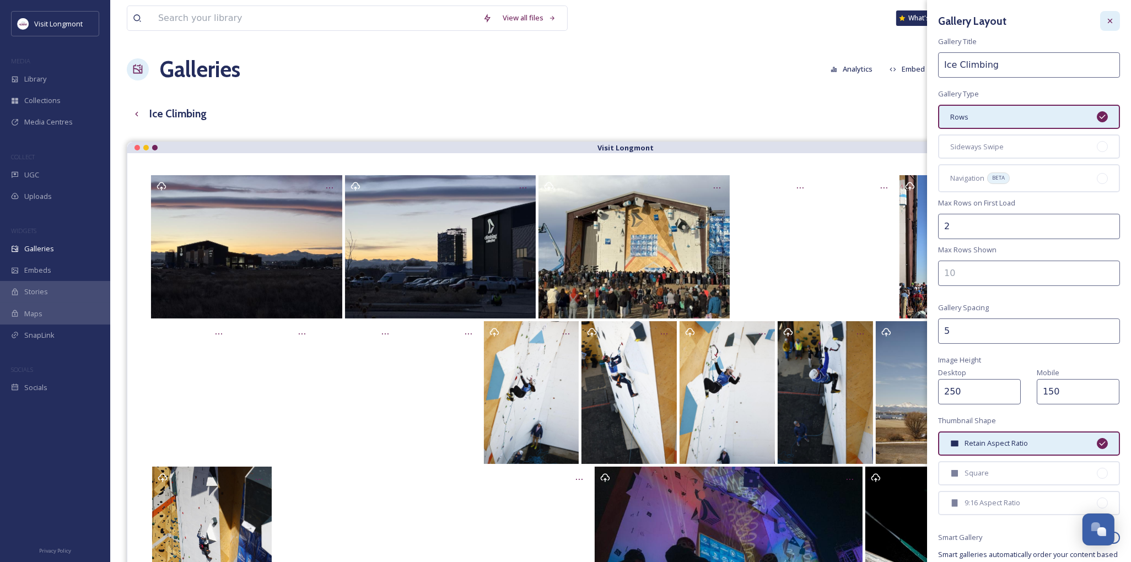
click at [1106, 21] on icon at bounding box center [1110, 21] width 9 height 9
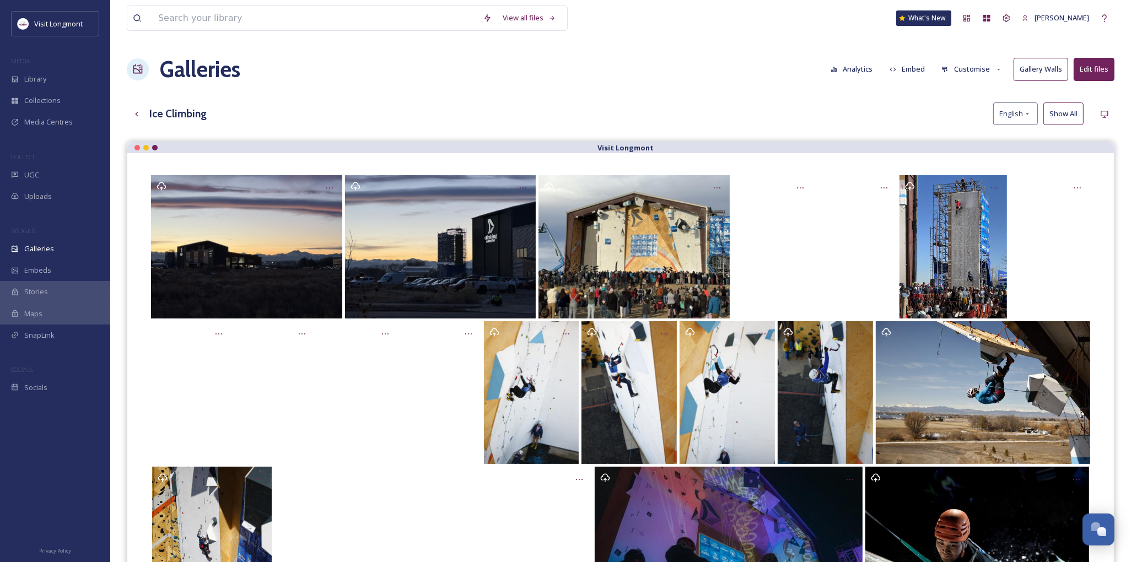
click at [984, 68] on button "Customise" at bounding box center [972, 69] width 72 height 22
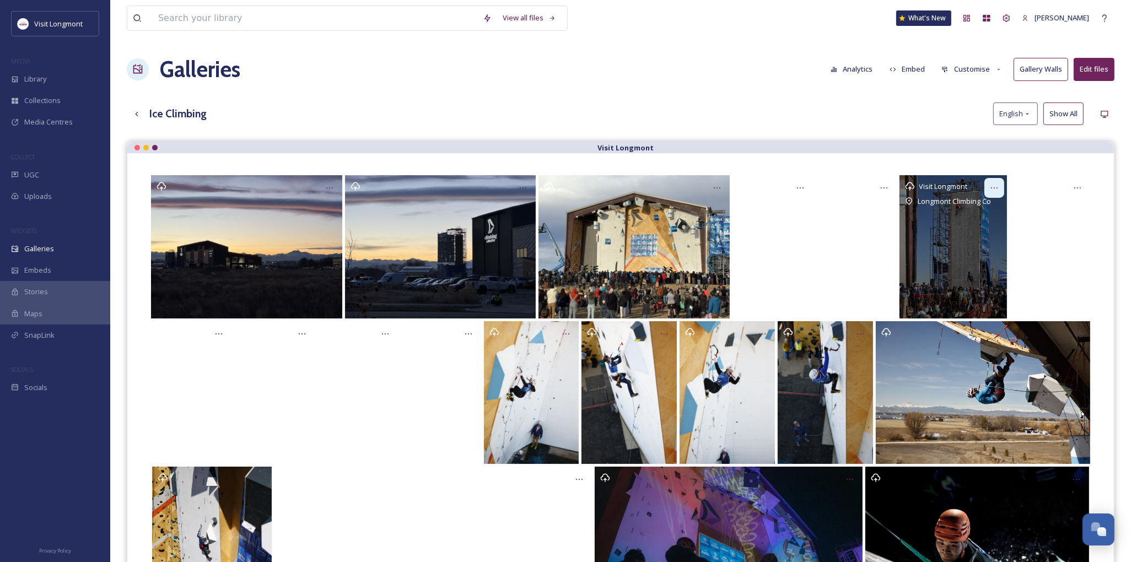
click at [995, 190] on icon "Opens media popup. Media description: Ice Climbing World Cup 2025." at bounding box center [994, 188] width 9 height 9
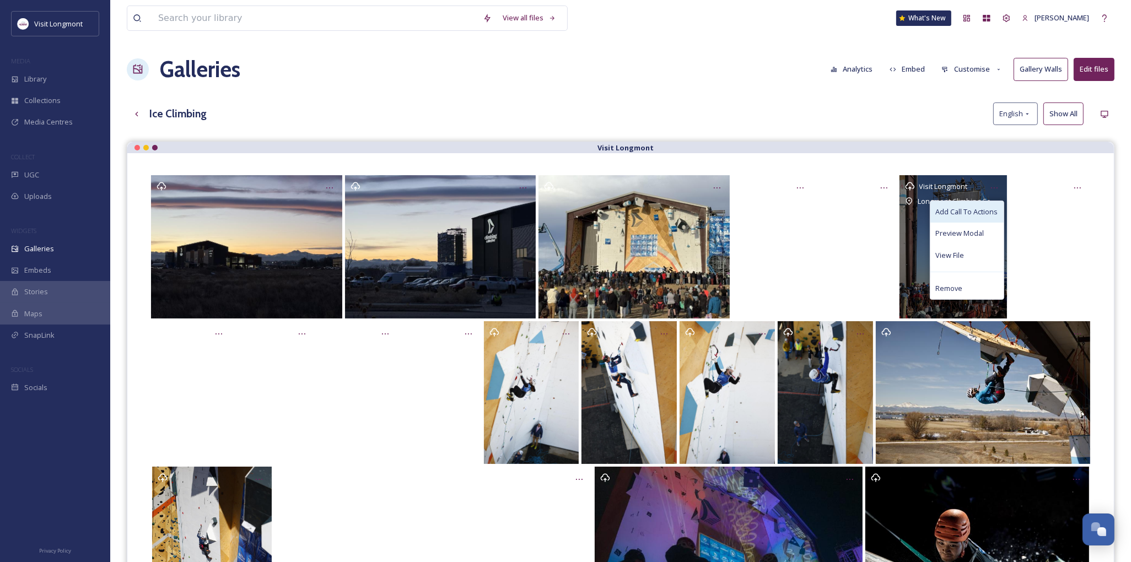
click at [989, 212] on span "Add Call To Actions" at bounding box center [967, 212] width 62 height 10
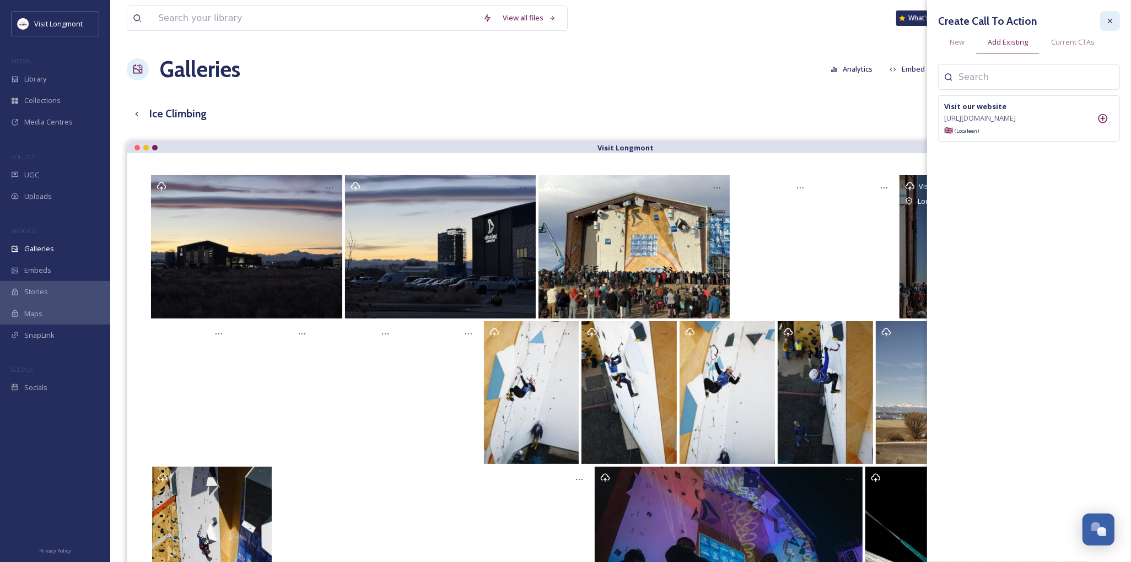
click at [1109, 19] on icon at bounding box center [1110, 21] width 9 height 9
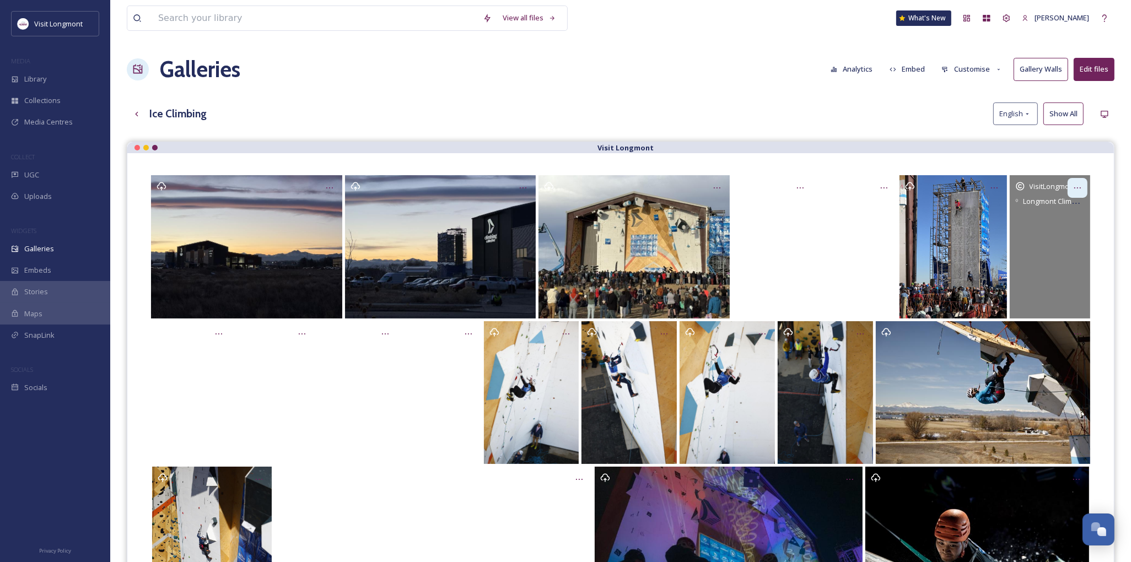
click at [1081, 189] on icon "Opens media popup. Media description: Monty4-VisitLongmont.MOV." at bounding box center [1078, 188] width 9 height 9
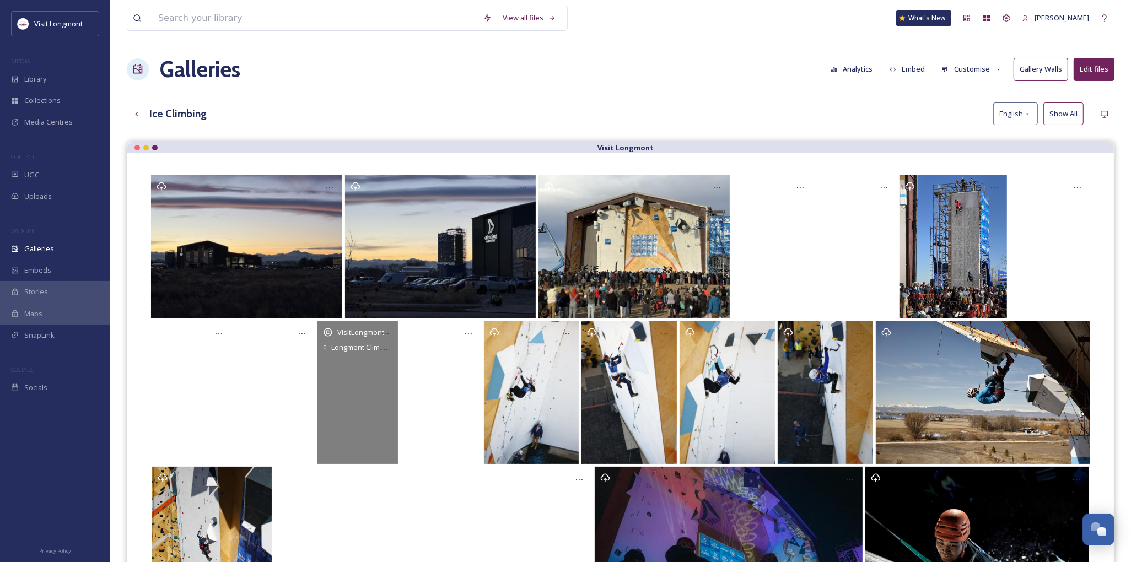
drag, startPoint x: 522, startPoint y: 386, endPoint x: 364, endPoint y: 366, distance: 159.0
click at [364, 366] on div "VisitLongmont Longmont Climbing Collective 155 Pinnacle St, Longmont, CO 80504" at bounding box center [620, 392] width 943 height 143
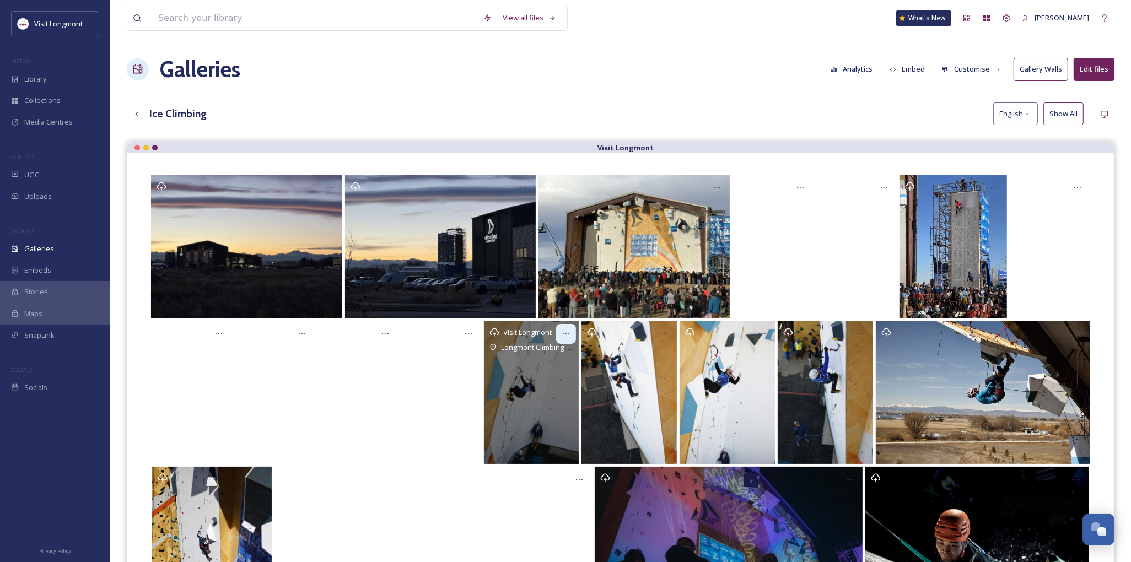
click at [565, 333] on icon "Opens media popup. Media description: Copy of _G6A0010.JPG." at bounding box center [566, 334] width 9 height 9
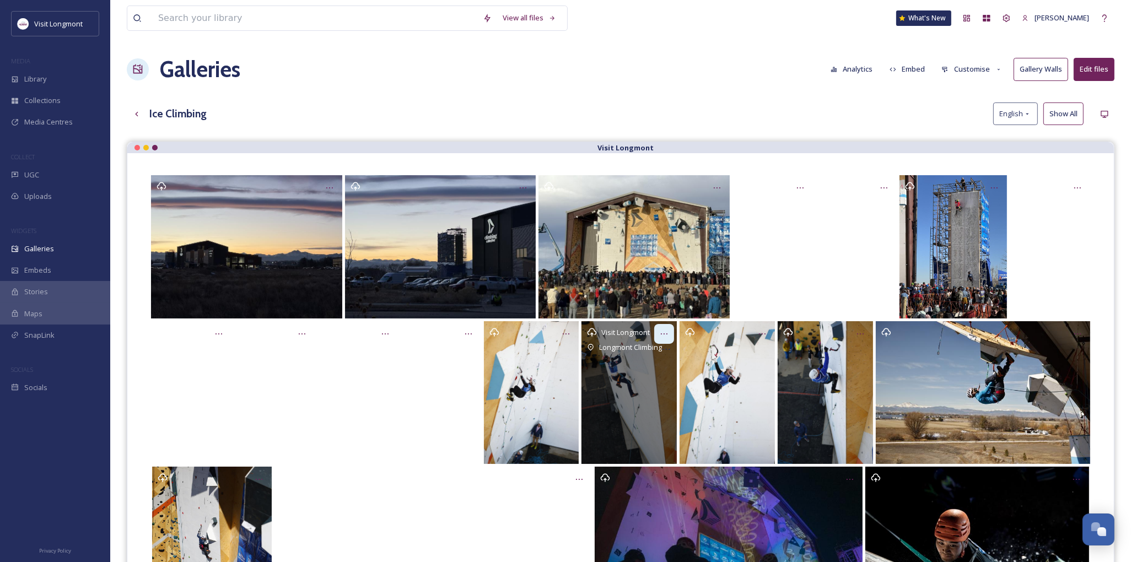
click at [660, 334] on icon "Opens media popup. Media description: Copy of _G6A0021.JPG." at bounding box center [664, 334] width 9 height 9
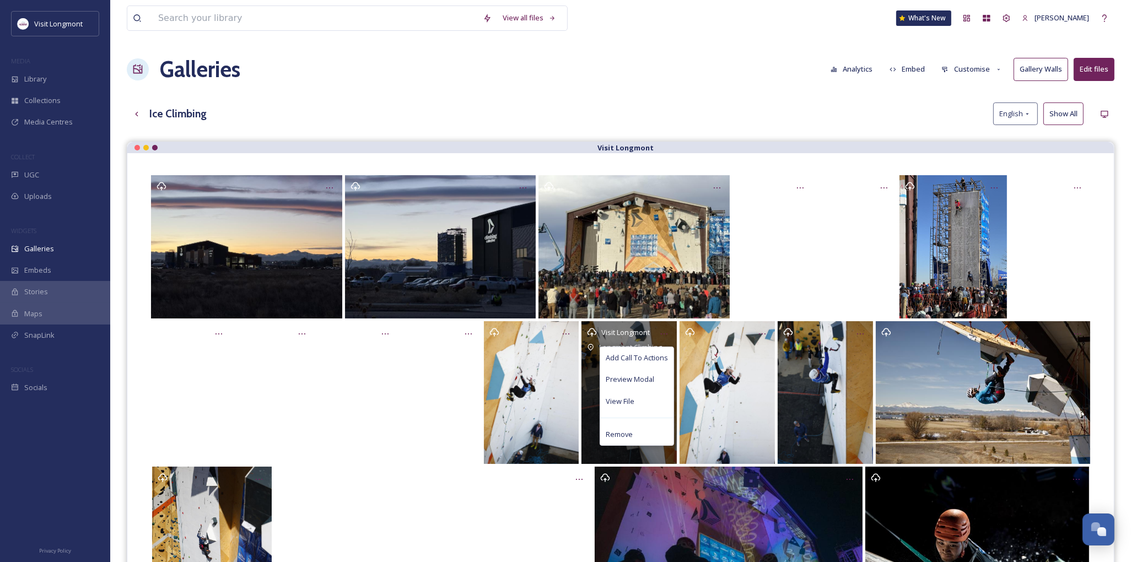
click at [631, 436] on span "Remove" at bounding box center [619, 435] width 27 height 10
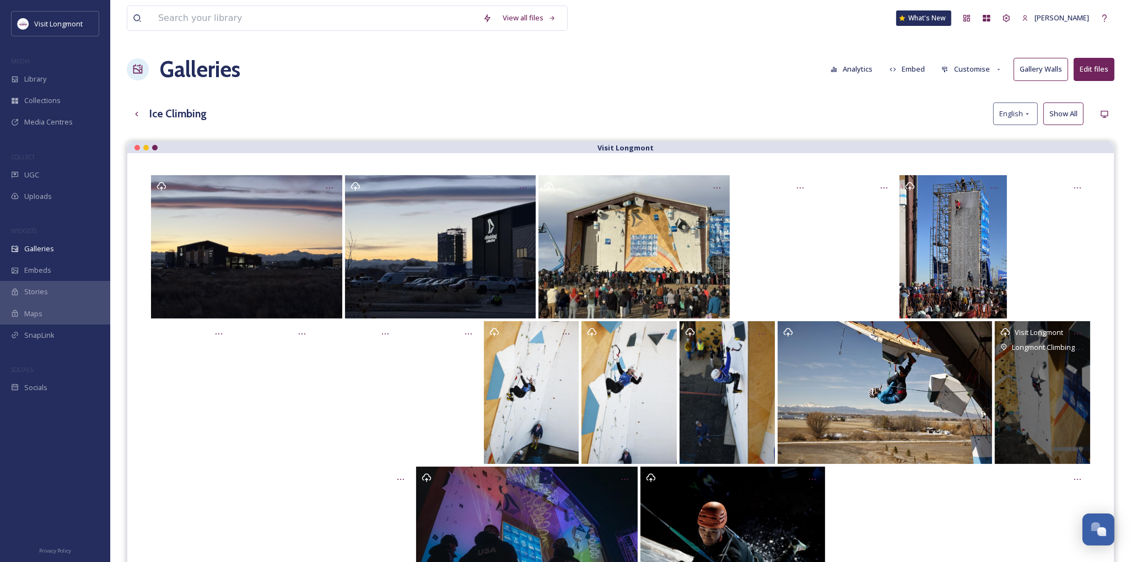
scroll to position [122, 0]
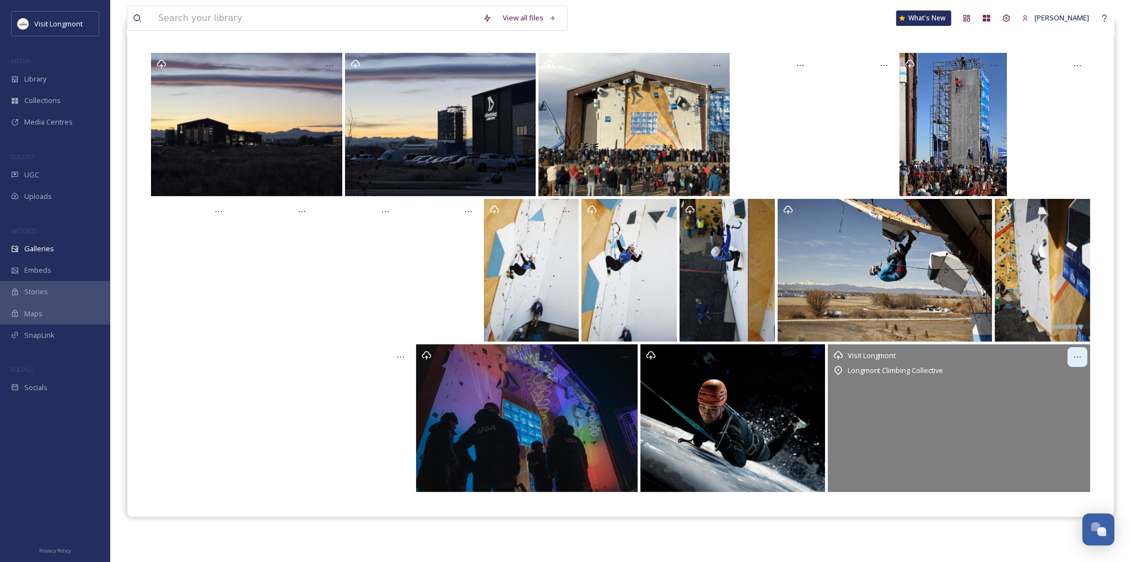
click at [1074, 355] on icon "Opens media popup. Media description: Copy of Dry Tooling (60 sec).mp4." at bounding box center [1078, 357] width 9 height 9
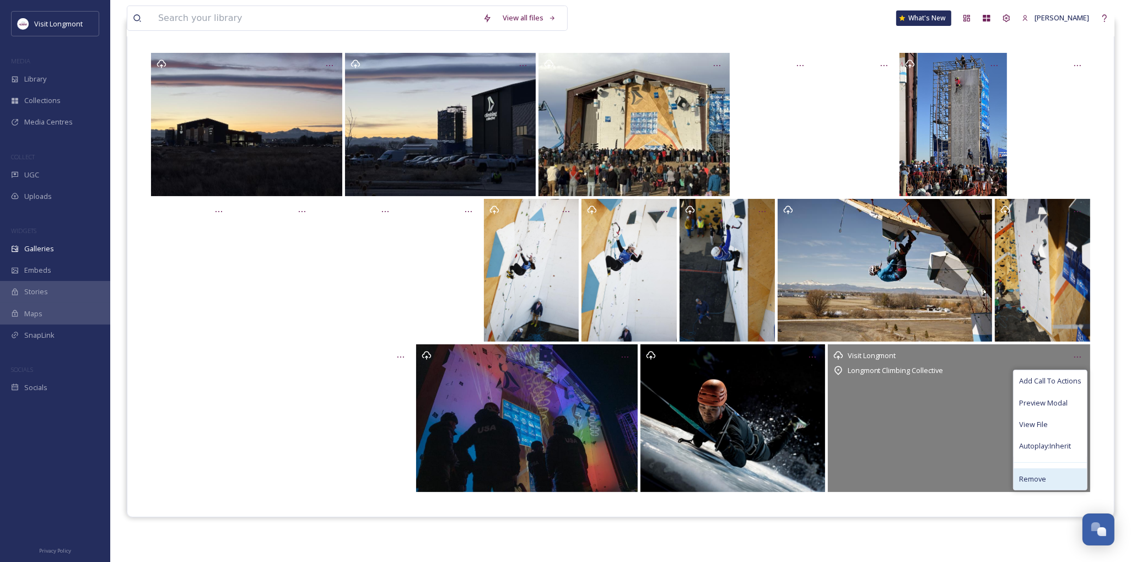
click at [1033, 480] on span "Remove" at bounding box center [1033, 479] width 27 height 10
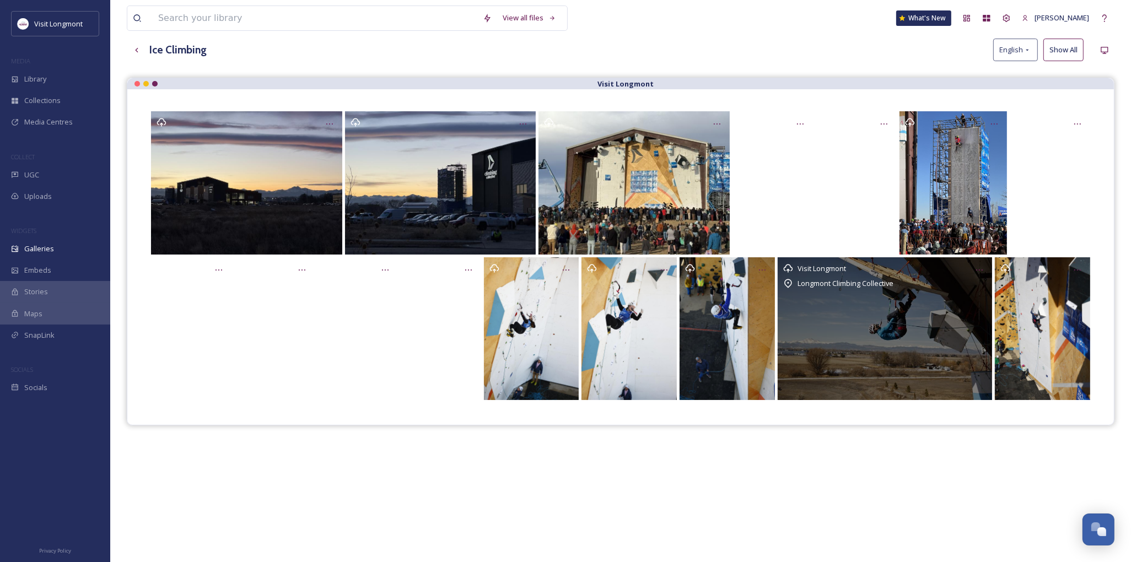
scroll to position [0, 0]
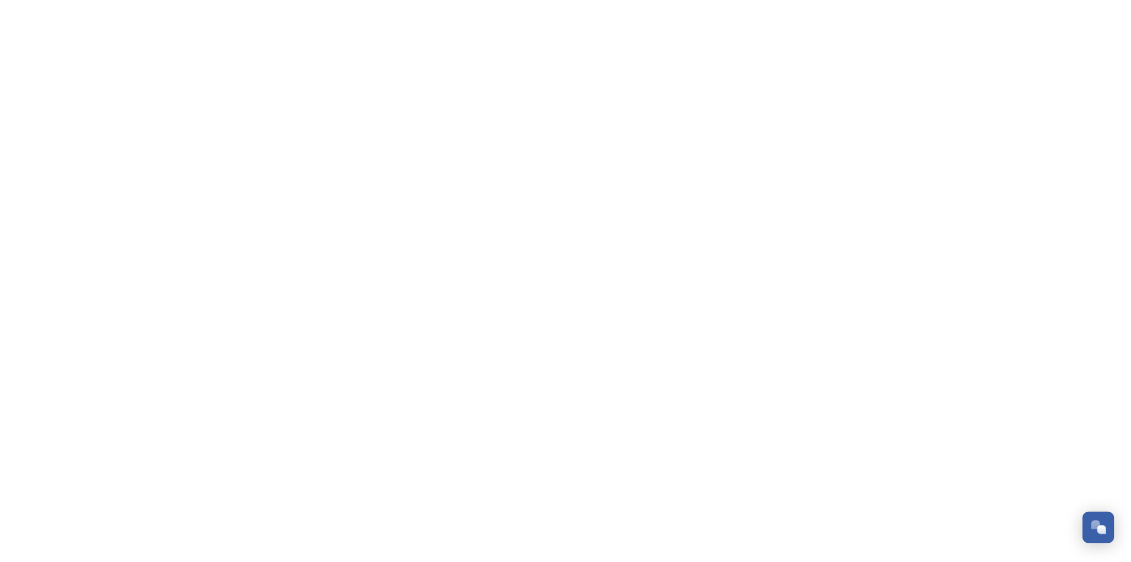
scroll to position [119, 0]
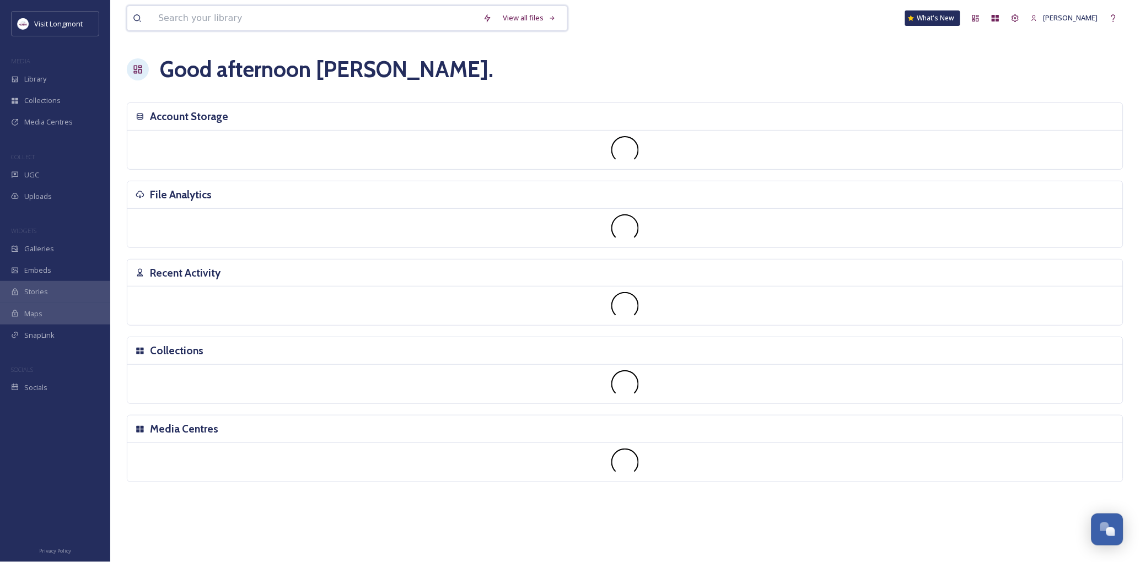
click at [158, 23] on input at bounding box center [315, 18] width 325 height 24
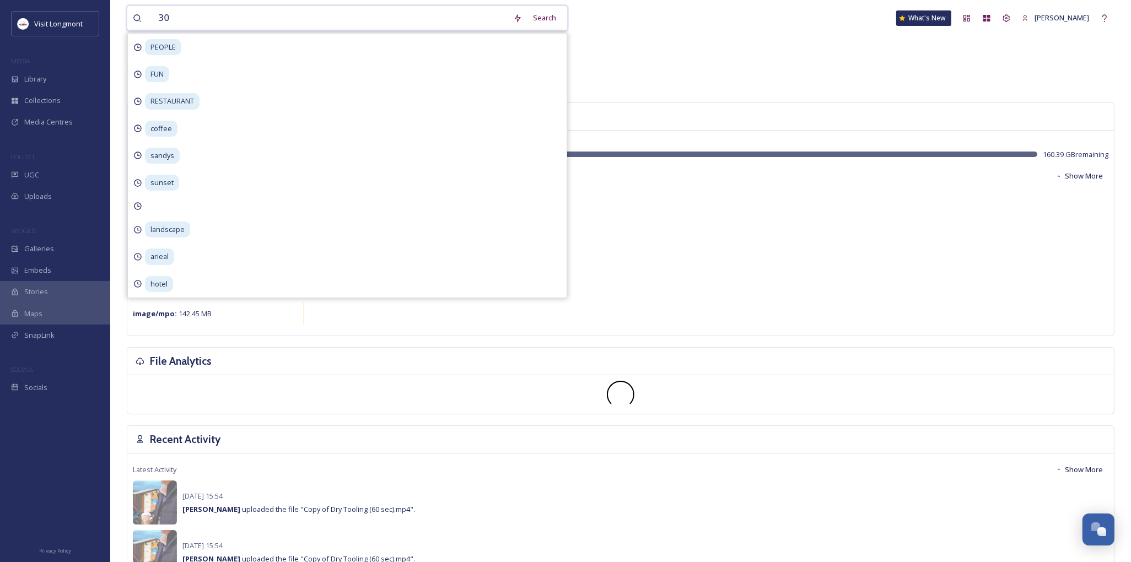
type input "300"
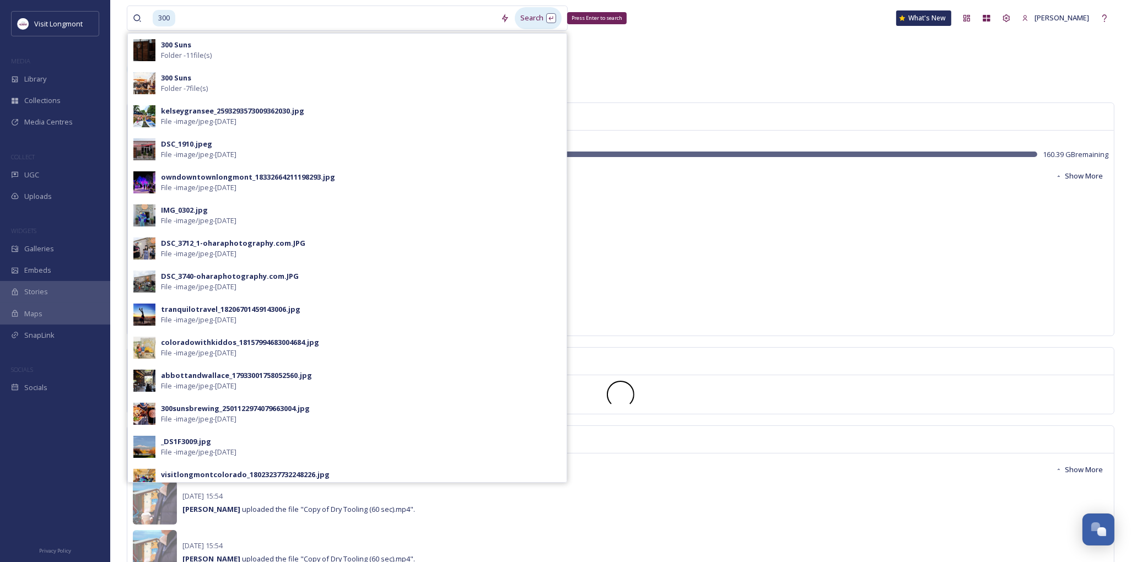
click at [546, 21] on div "Search Press Enter to search" at bounding box center [538, 18] width 47 height 22
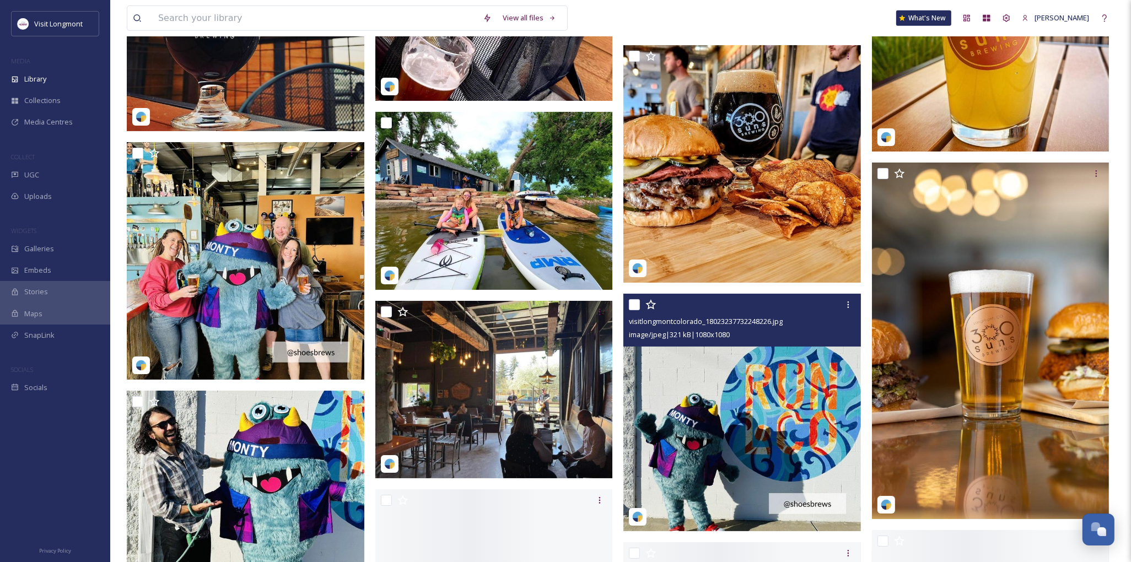
scroll to position [6127, 0]
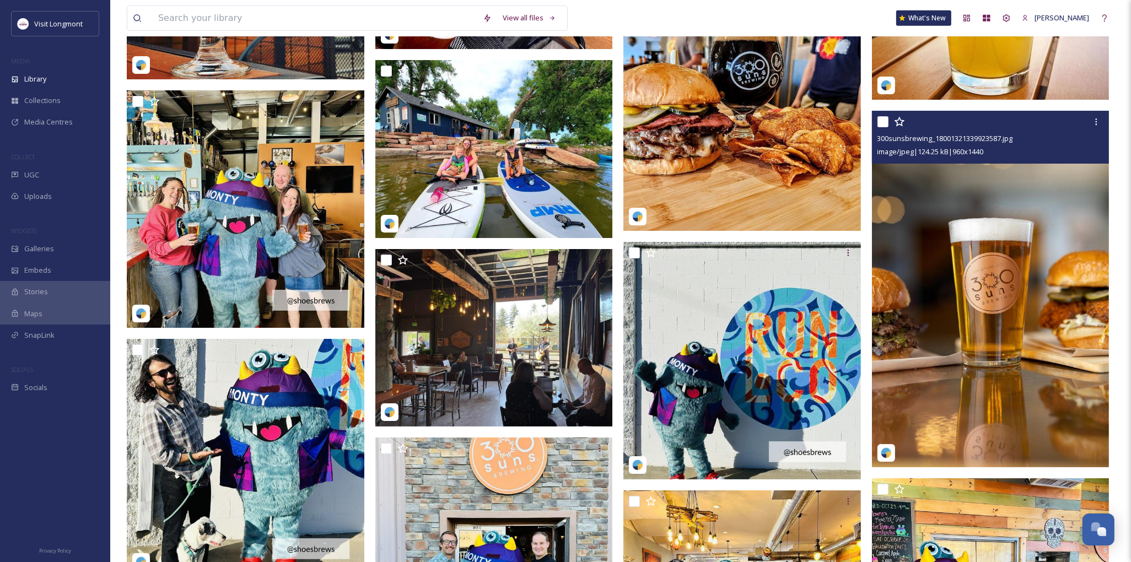
click at [967, 325] on img at bounding box center [991, 289] width 238 height 357
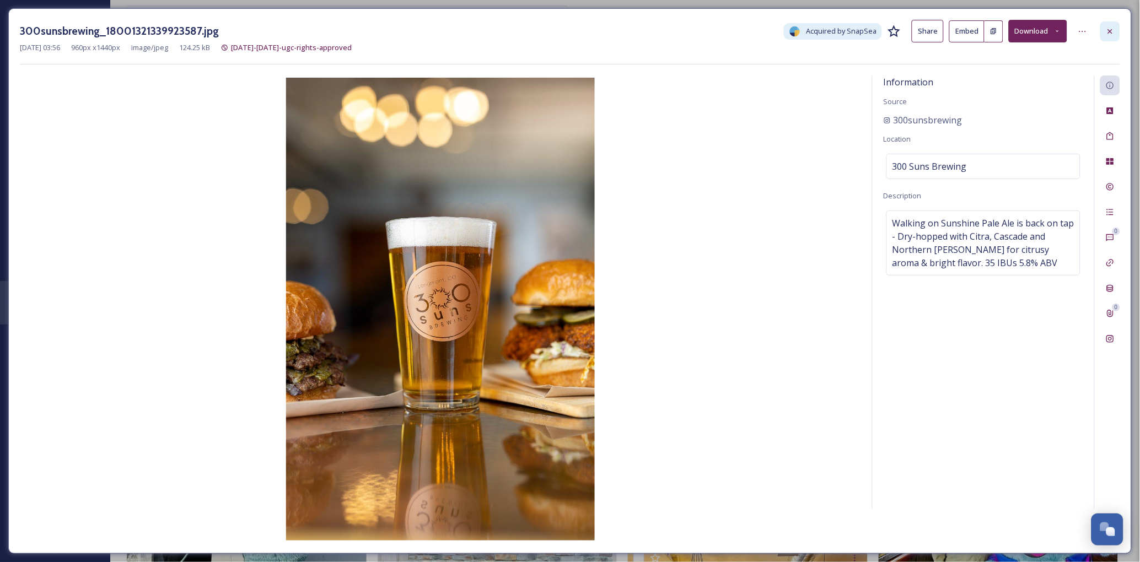
click at [1111, 30] on icon at bounding box center [1110, 31] width 4 height 4
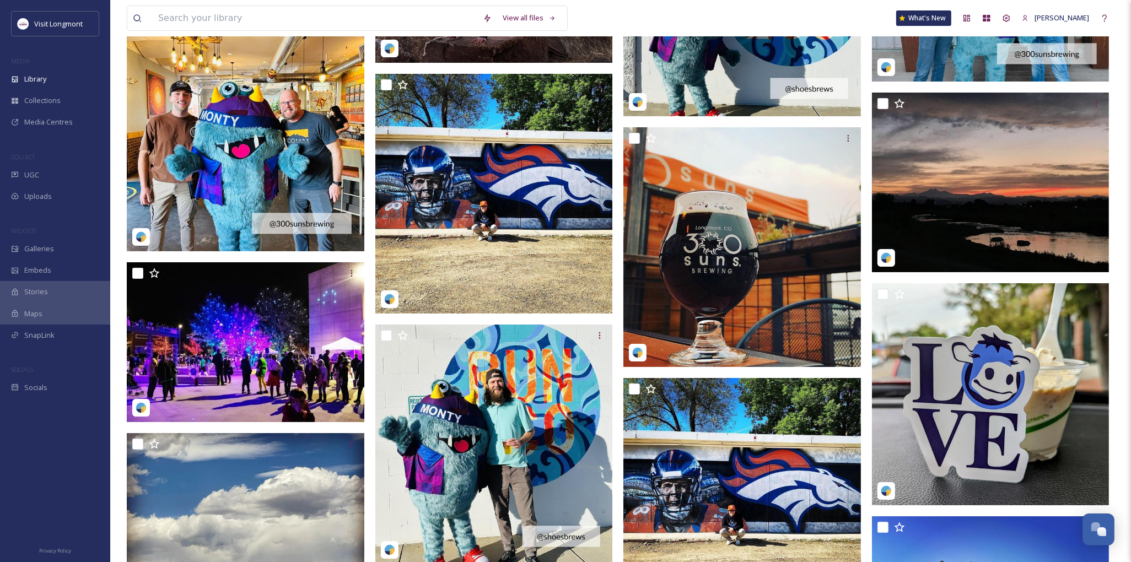
scroll to position [4846, 0]
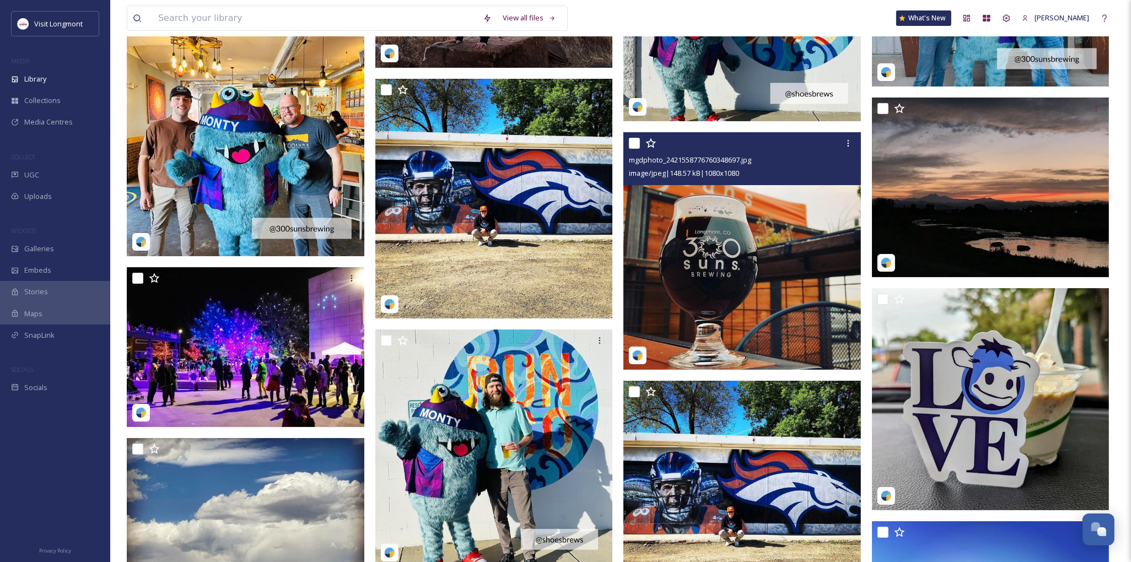
click at [696, 305] on img at bounding box center [743, 251] width 238 height 238
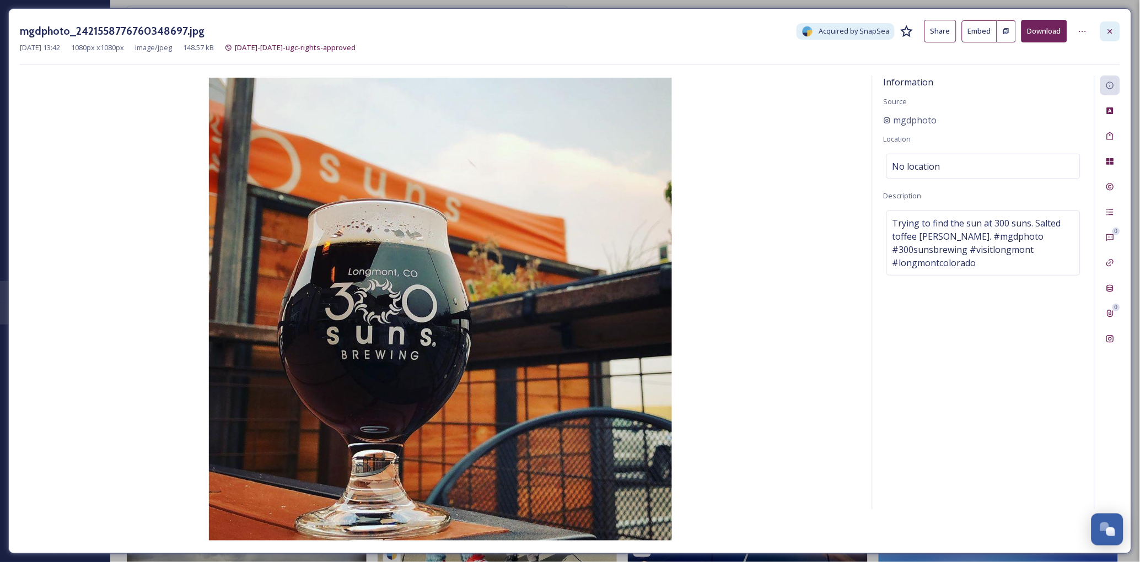
click at [1112, 30] on icon at bounding box center [1110, 31] width 4 height 4
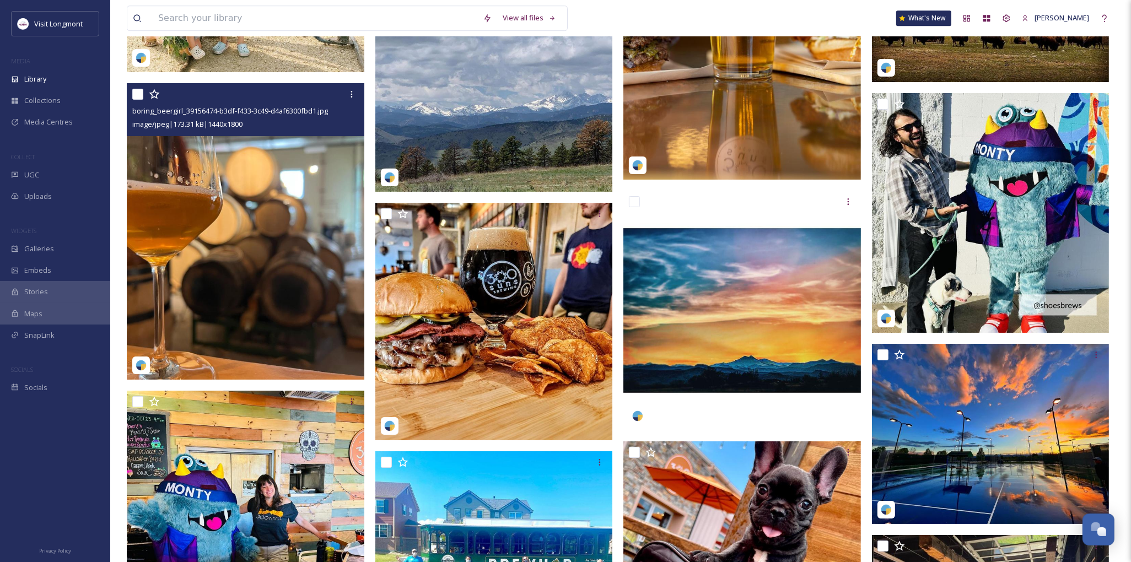
scroll to position [3988, 0]
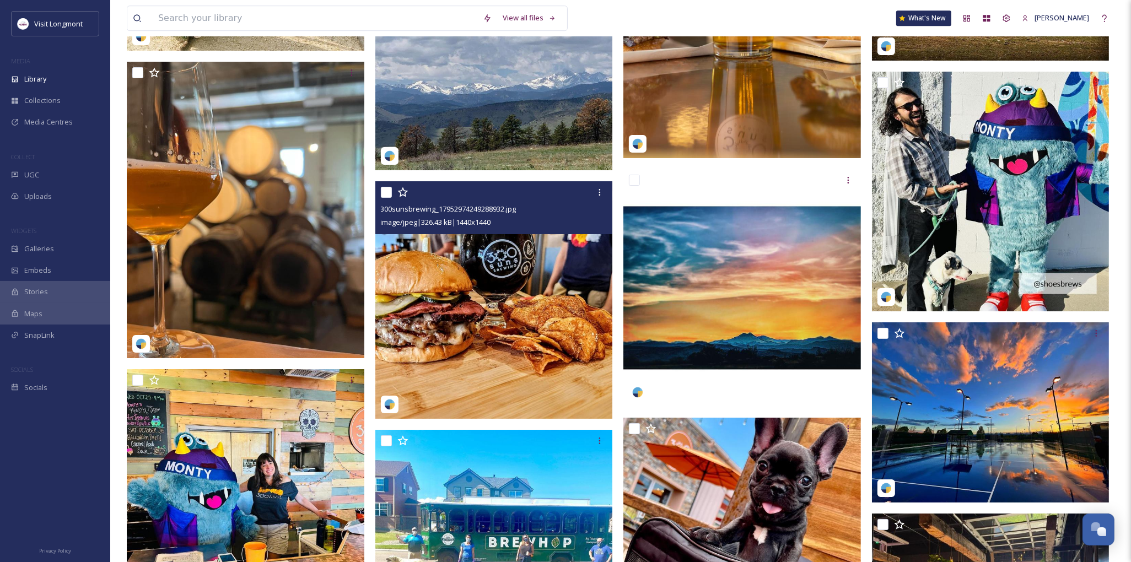
click at [501, 320] on img at bounding box center [495, 300] width 238 height 238
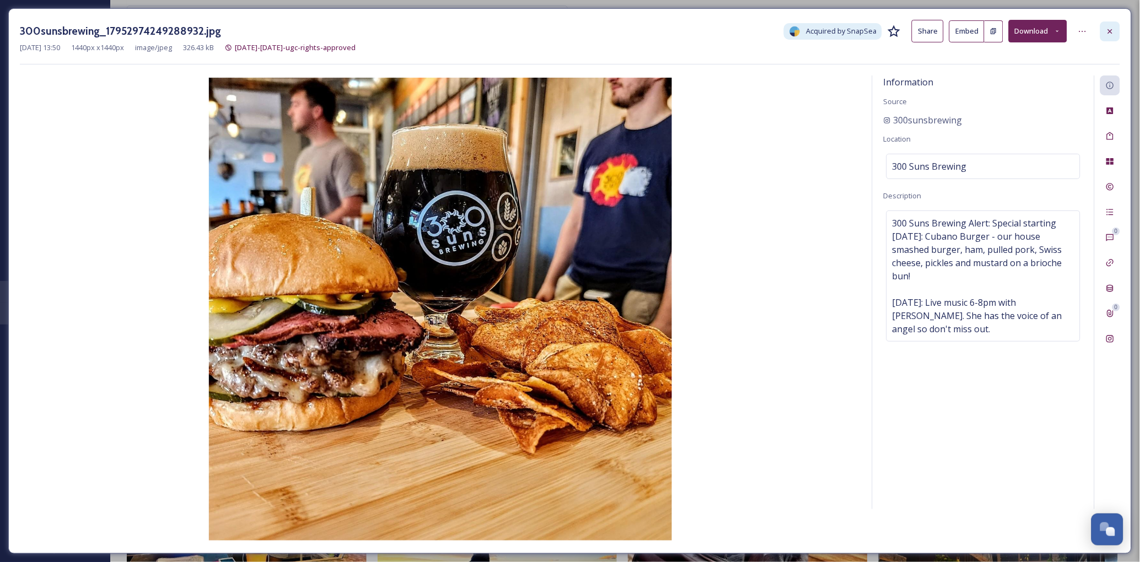
click at [1111, 29] on icon at bounding box center [1110, 31] width 9 height 9
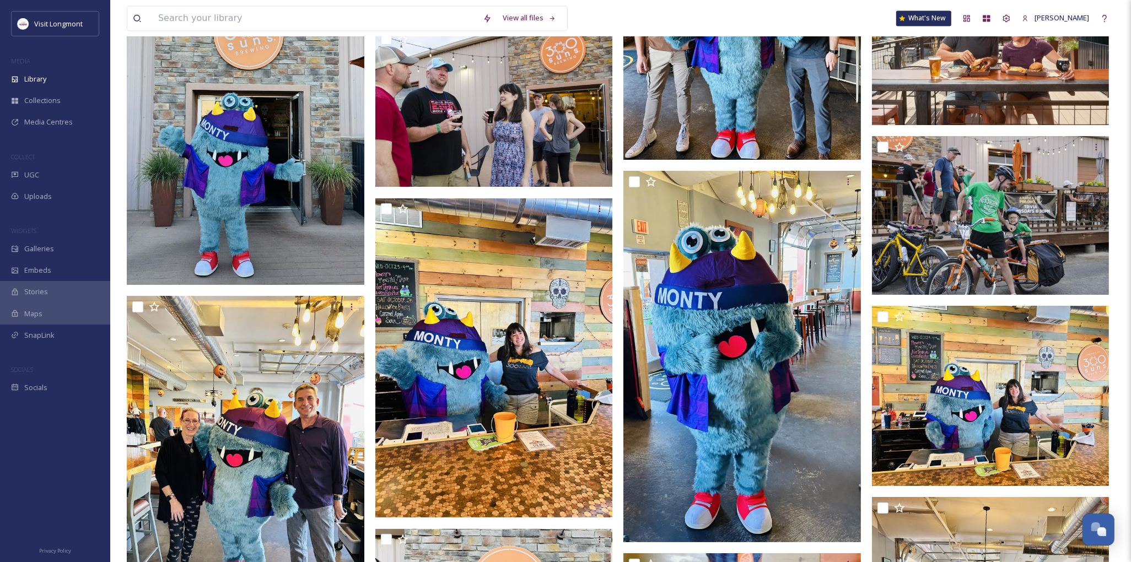
scroll to position [2395, 0]
